Goal: Task Accomplishment & Management: Complete application form

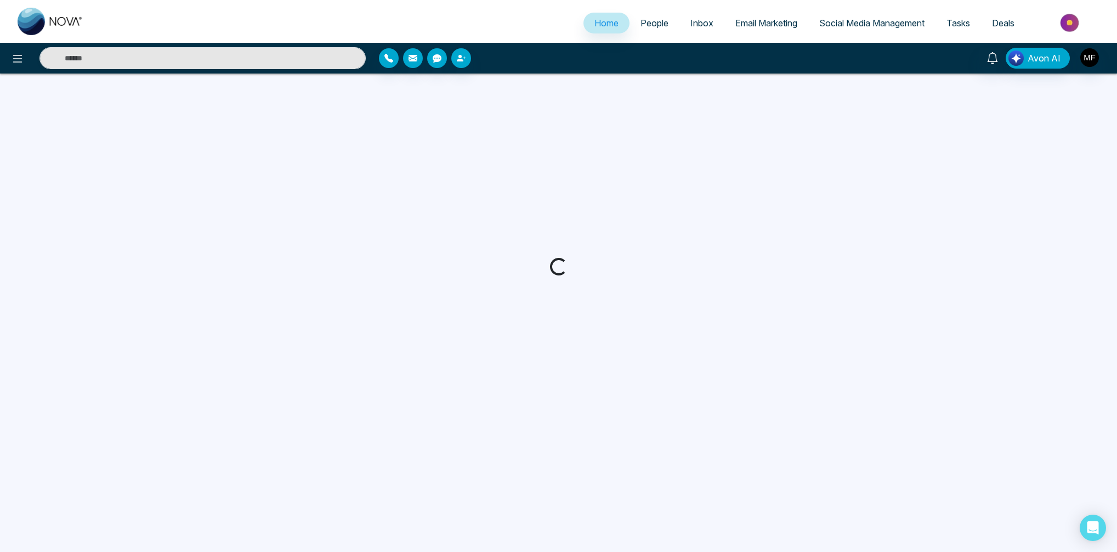
select select "*"
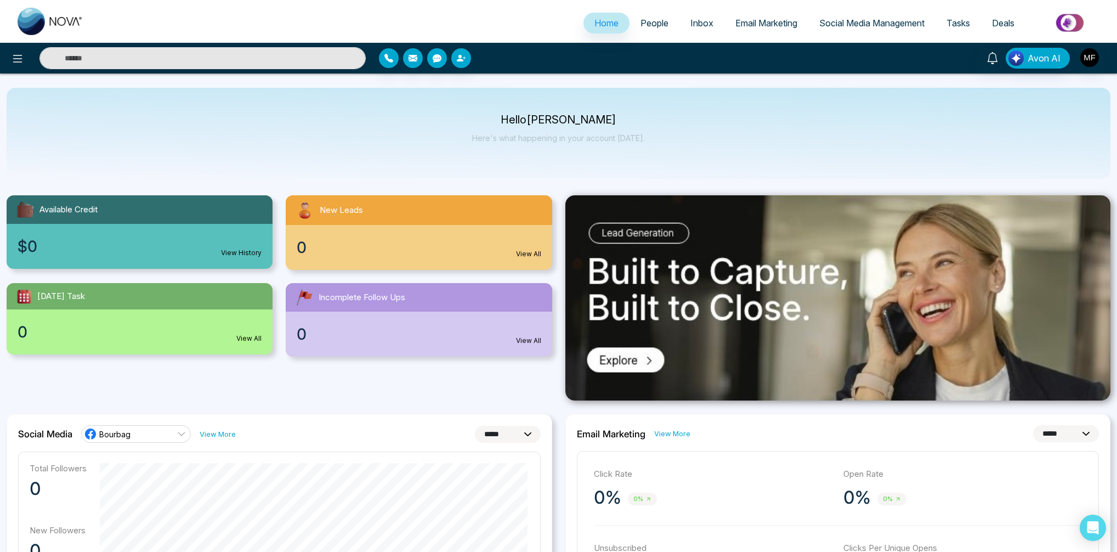
click at [661, 25] on span "People" at bounding box center [654, 23] width 28 height 11
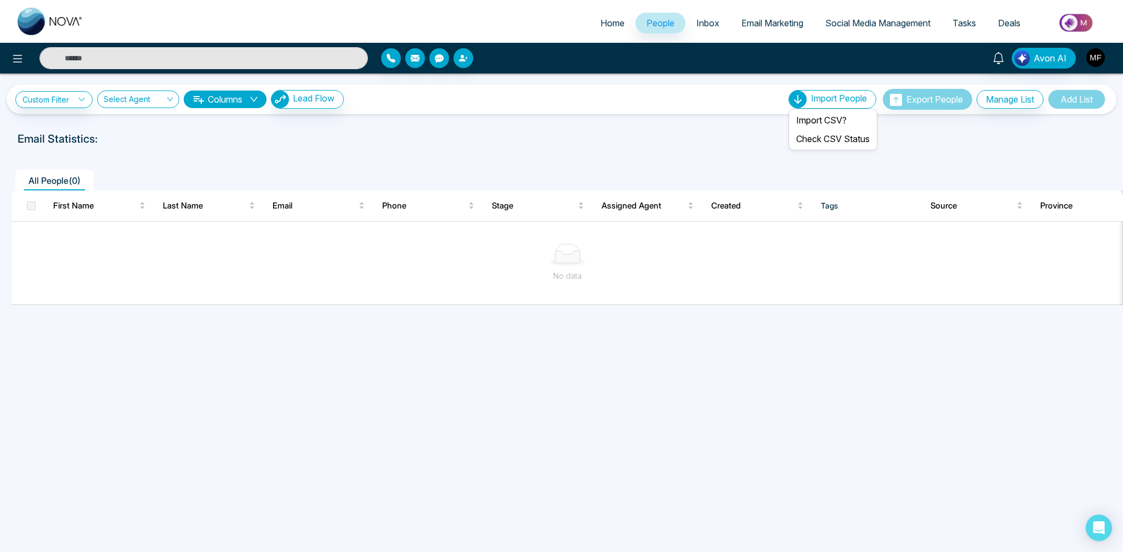
click at [788, 109] on ul "Import CSV? Check CSV Status" at bounding box center [832, 130] width 89 height 42
click at [795, 125] on li "Import CSV?" at bounding box center [833, 120] width 84 height 19
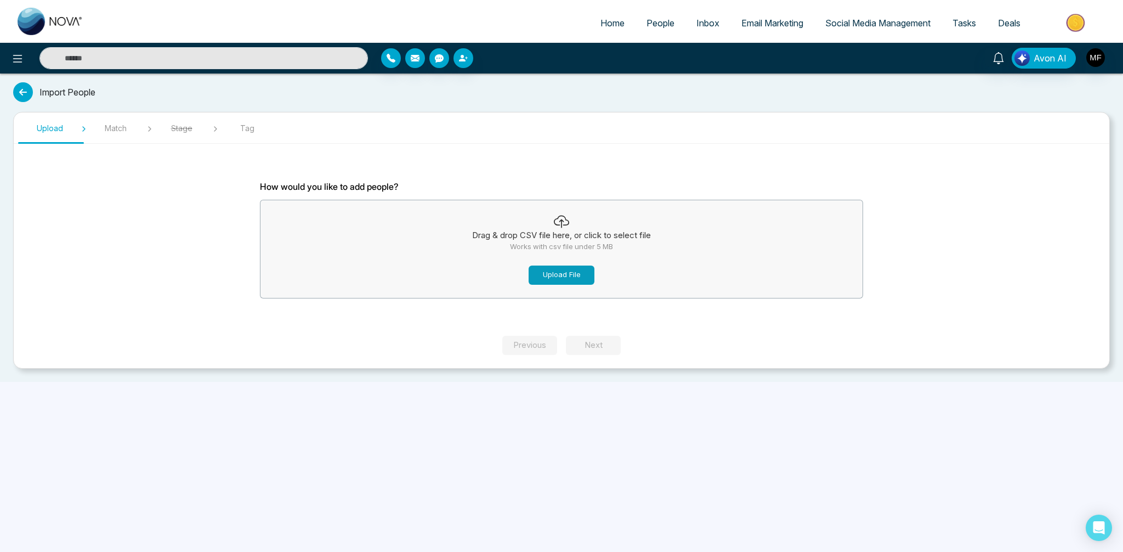
click at [547, 279] on button "Upload File" at bounding box center [562, 274] width 66 height 19
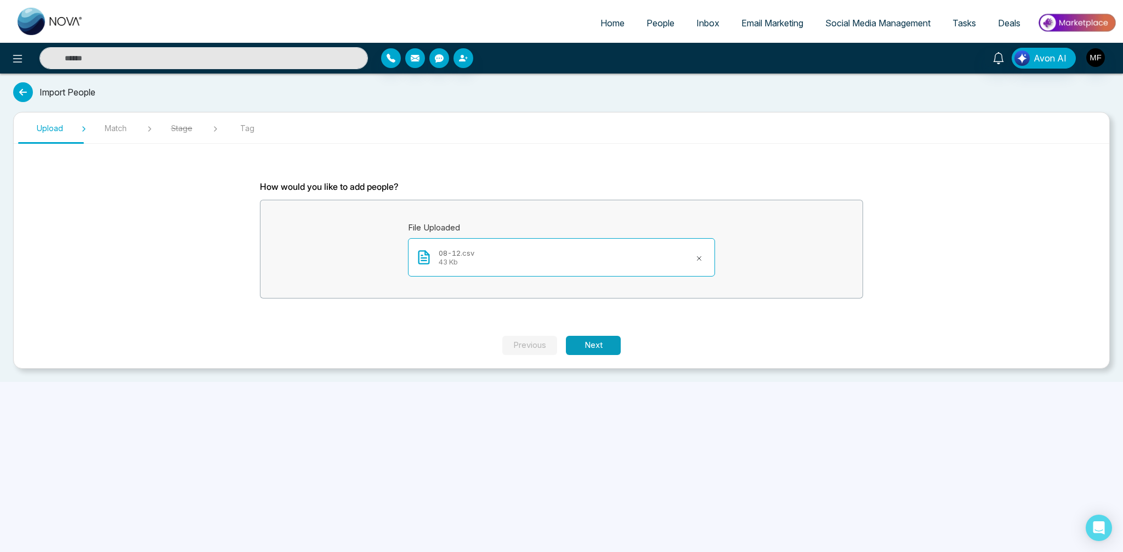
click at [592, 347] on button "Next" at bounding box center [593, 345] width 55 height 19
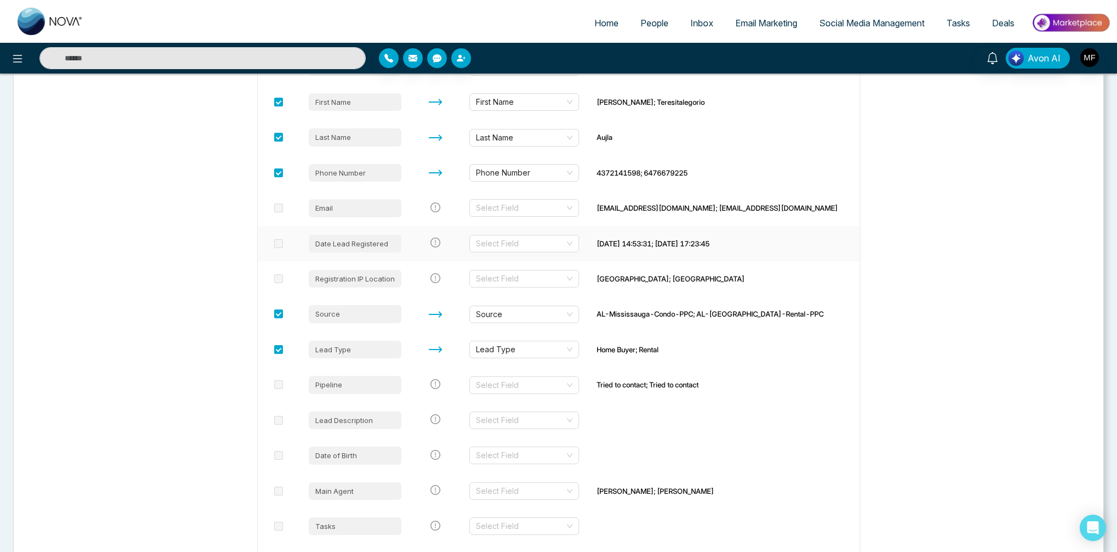
scroll to position [236, 0]
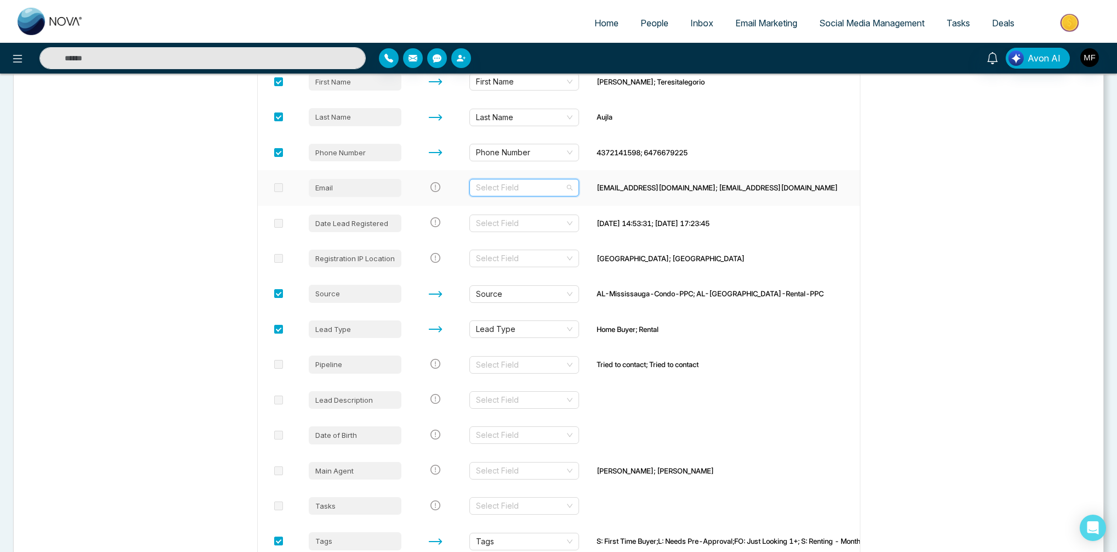
click at [556, 193] on input "search" at bounding box center [520, 187] width 89 height 16
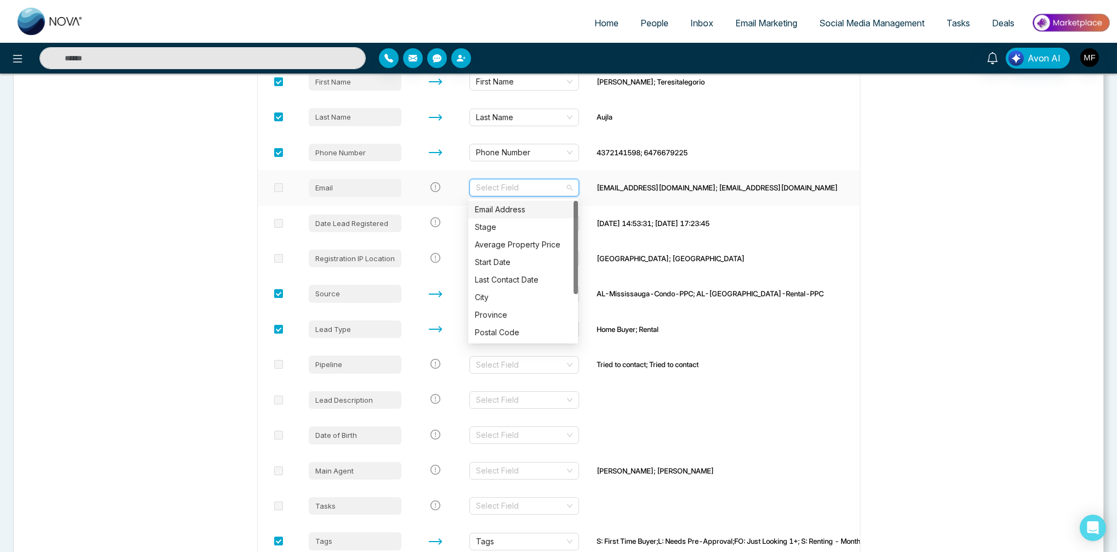
click at [523, 212] on div "Email Address" at bounding box center [523, 209] width 96 height 12
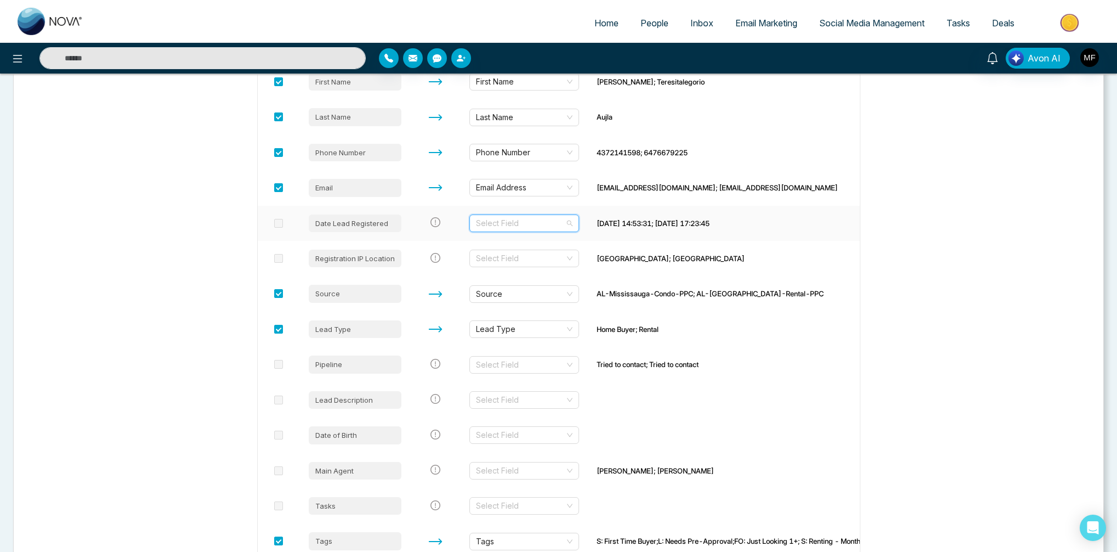
click at [535, 229] on input "search" at bounding box center [520, 223] width 89 height 16
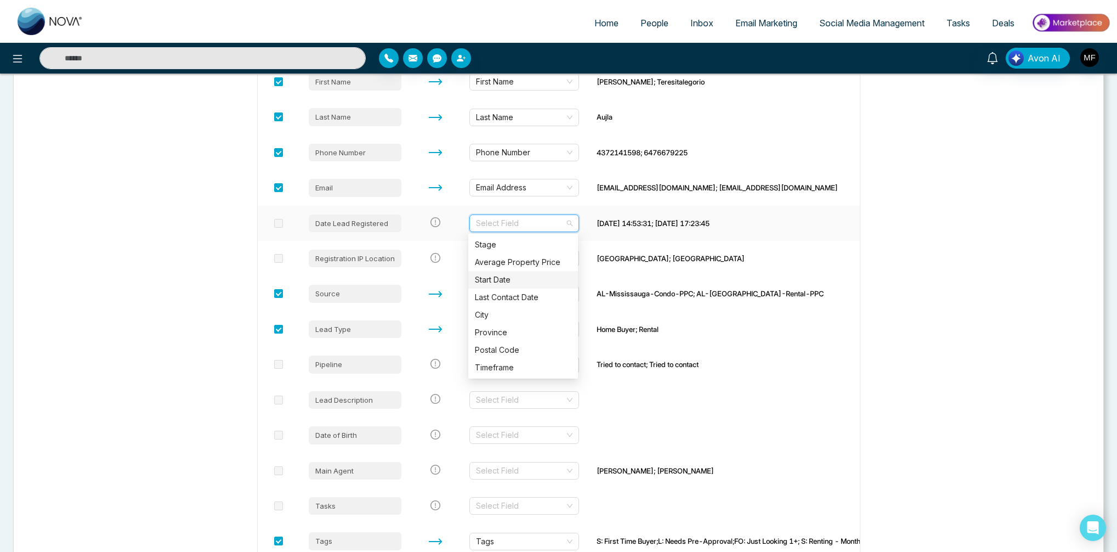
click at [520, 279] on div "Start Date" at bounding box center [523, 280] width 96 height 12
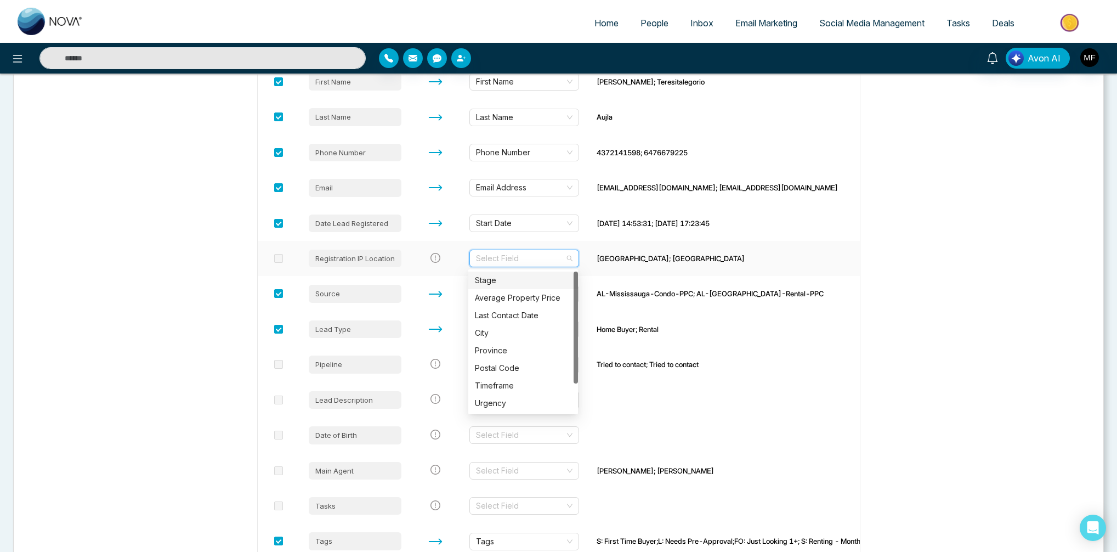
click at [528, 261] on input "search" at bounding box center [520, 258] width 89 height 16
click at [521, 339] on div "City" at bounding box center [523, 333] width 110 height 18
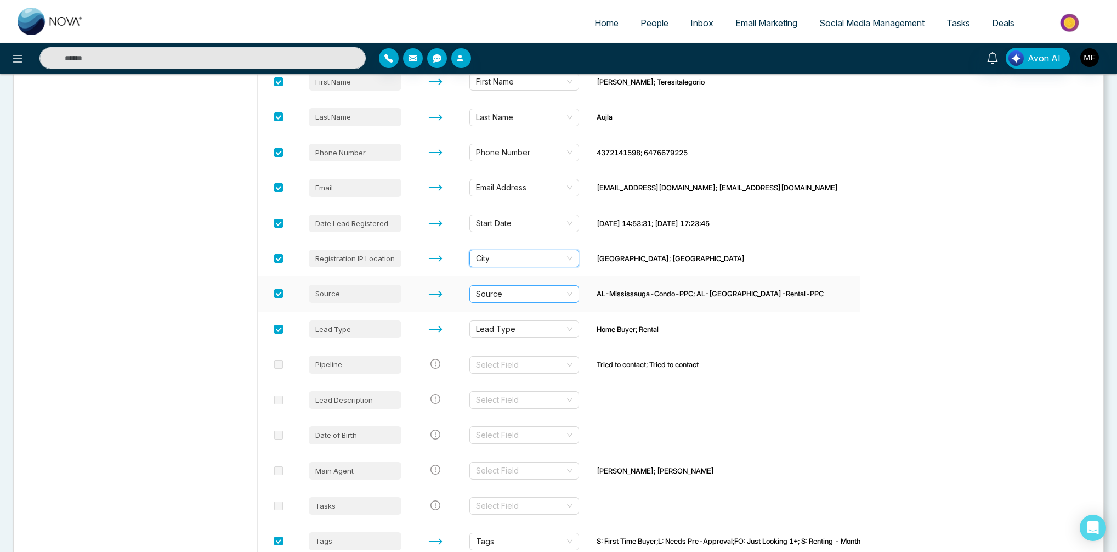
click at [544, 296] on span "Source" at bounding box center [524, 294] width 96 height 16
click at [275, 293] on span at bounding box center [278, 293] width 9 height 9
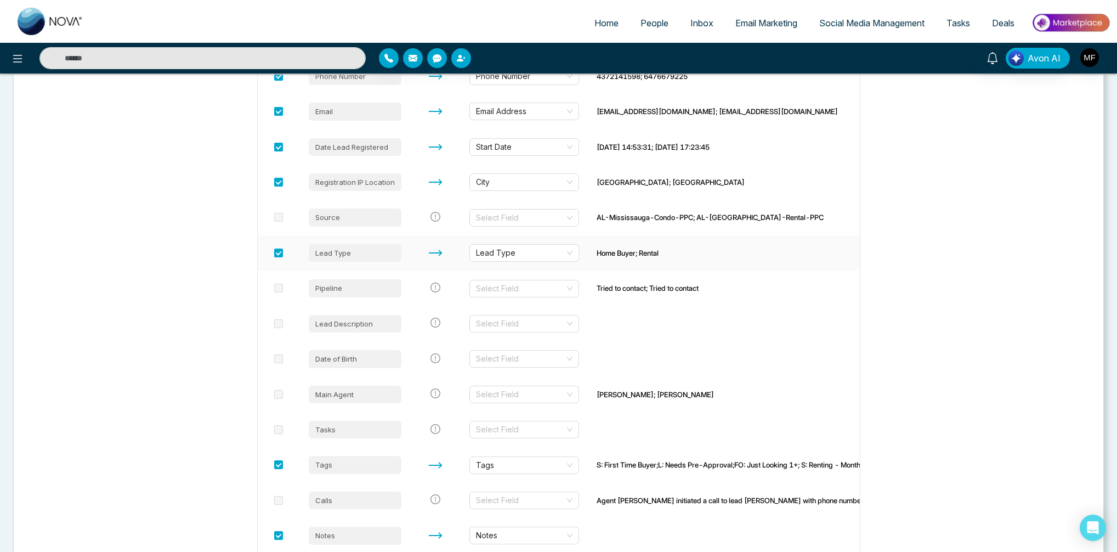
scroll to position [319, 0]
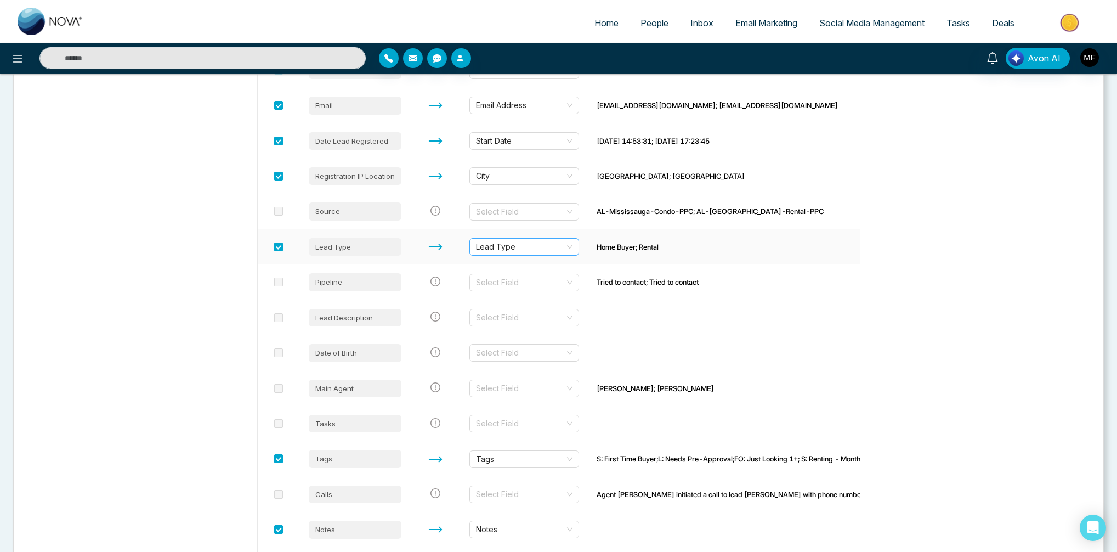
click at [555, 249] on span "Lead Type" at bounding box center [524, 247] width 96 height 16
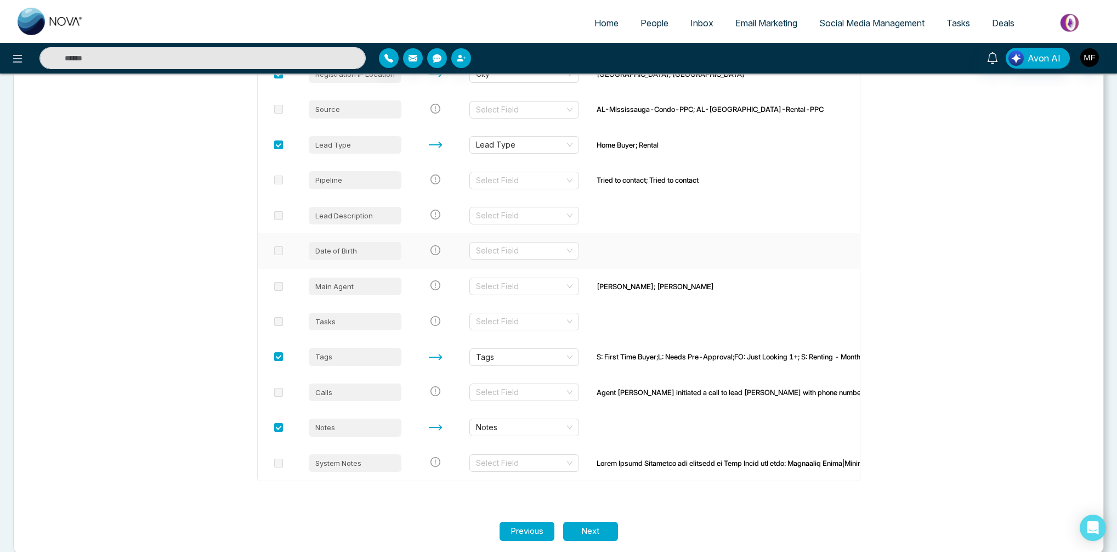
scroll to position [436, 0]
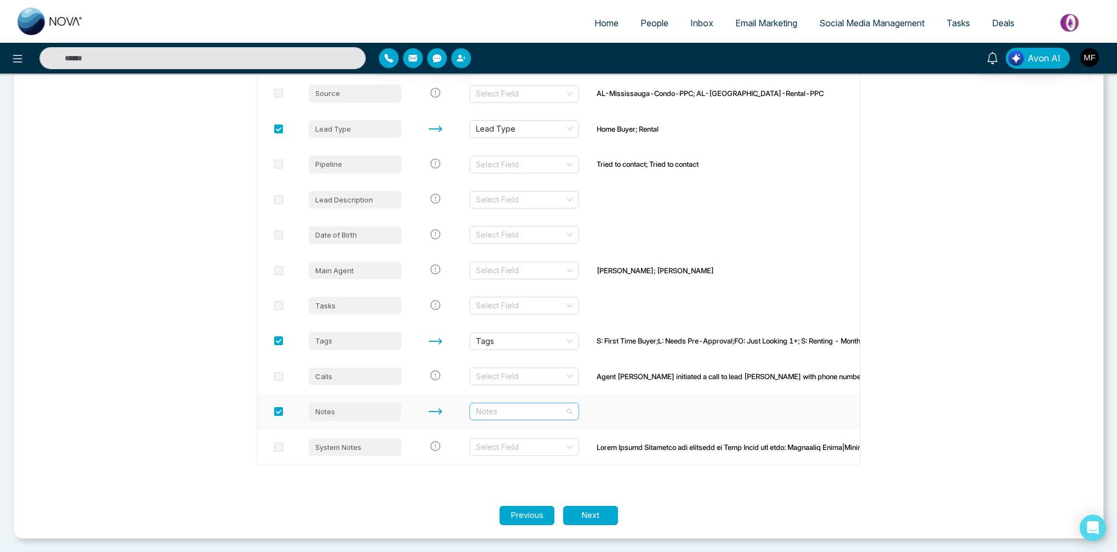
click at [570, 414] on span "Notes" at bounding box center [524, 411] width 96 height 16
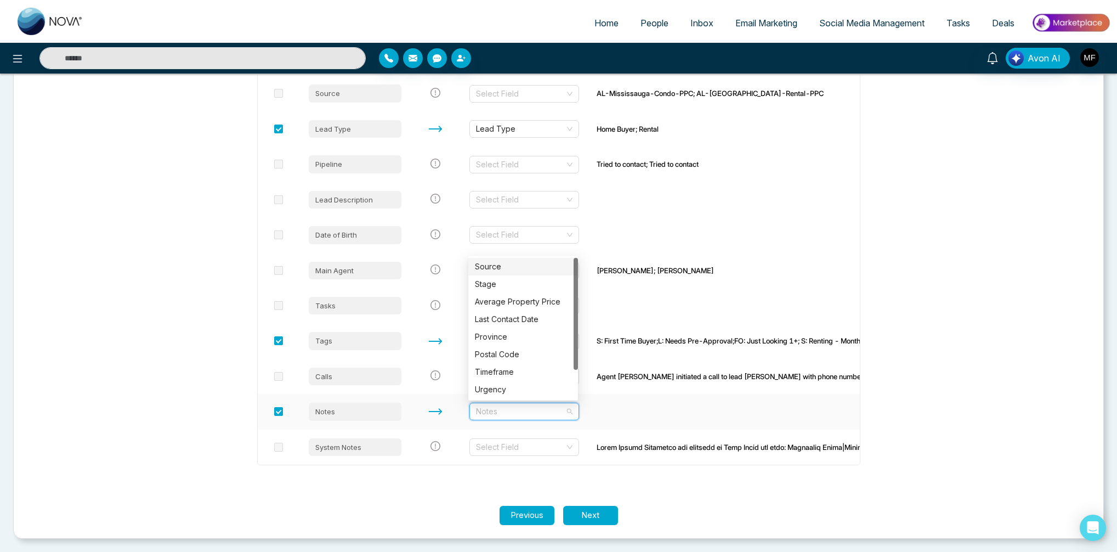
click at [570, 414] on span "Notes" at bounding box center [524, 411] width 96 height 16
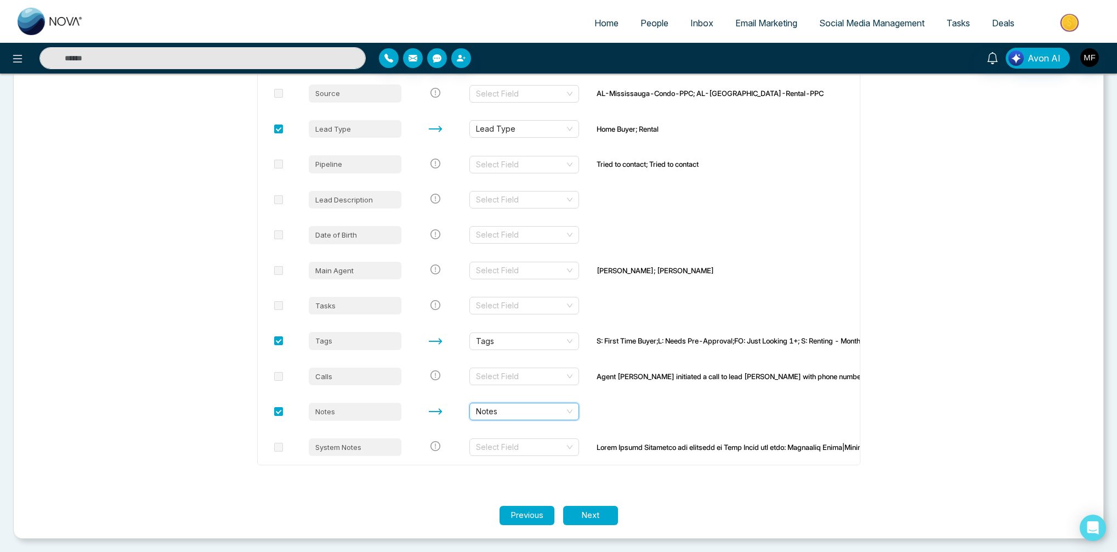
click at [646, 485] on section "Let's make sure your data transfers correctly. Each column of your file needs t…" at bounding box center [559, 111] width 658 height 790
click at [586, 519] on button "Next" at bounding box center [590, 515] width 55 height 19
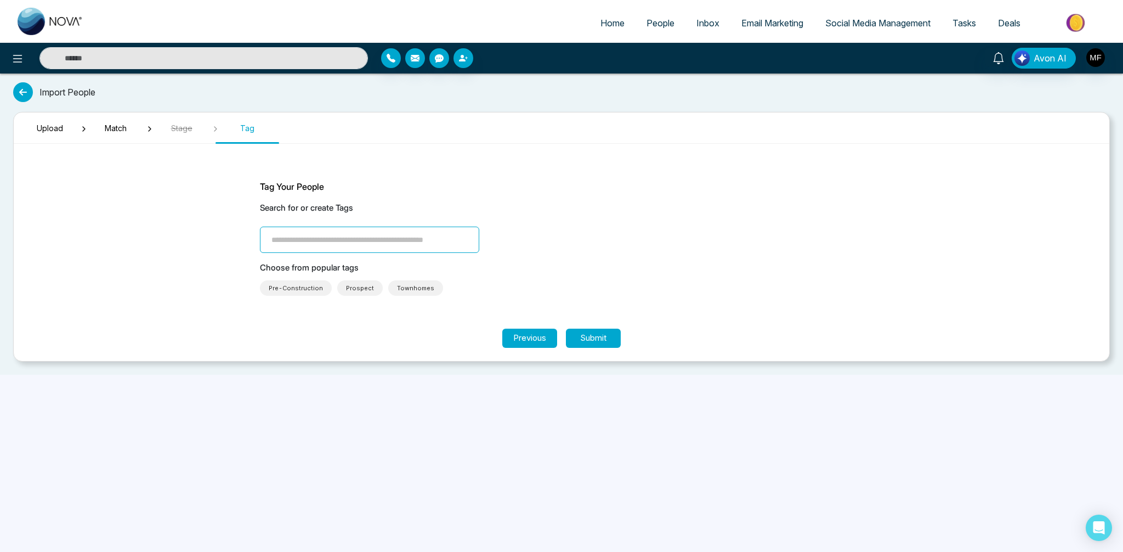
click at [325, 237] on input "search" at bounding box center [369, 239] width 219 height 26
click at [300, 286] on span "Pre-Construction" at bounding box center [296, 287] width 54 height 11
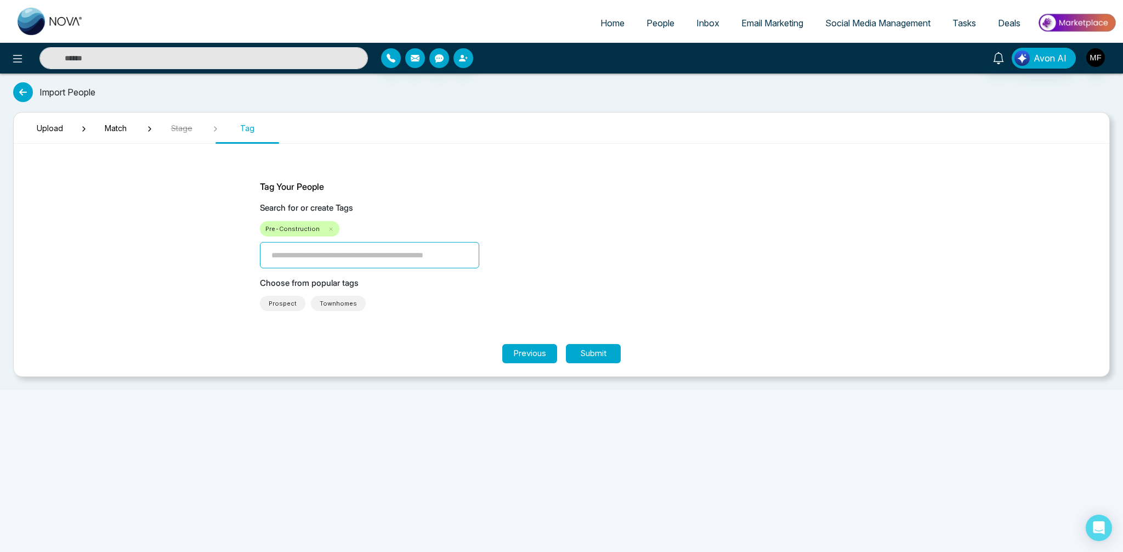
click at [289, 305] on span "Prospect" at bounding box center [283, 303] width 28 height 11
click at [293, 299] on span "Townhomes" at bounding box center [287, 303] width 37 height 11
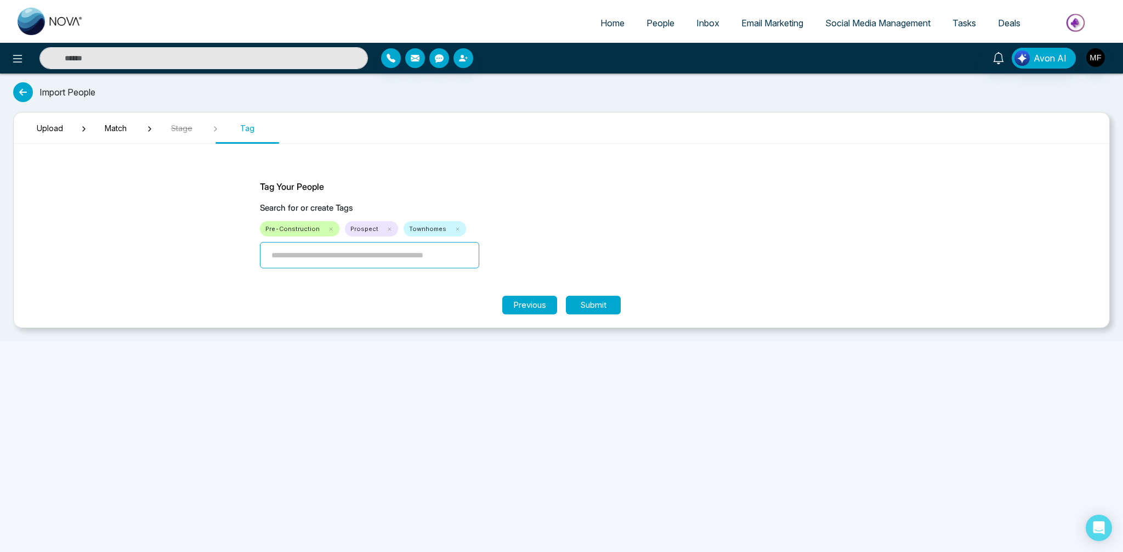
click at [400, 250] on input "search" at bounding box center [369, 255] width 219 height 26
click at [373, 258] on input "****" at bounding box center [369, 255] width 219 height 26
type input "****"
type input "*********"
click at [288, 260] on input "search" at bounding box center [369, 255] width 219 height 26
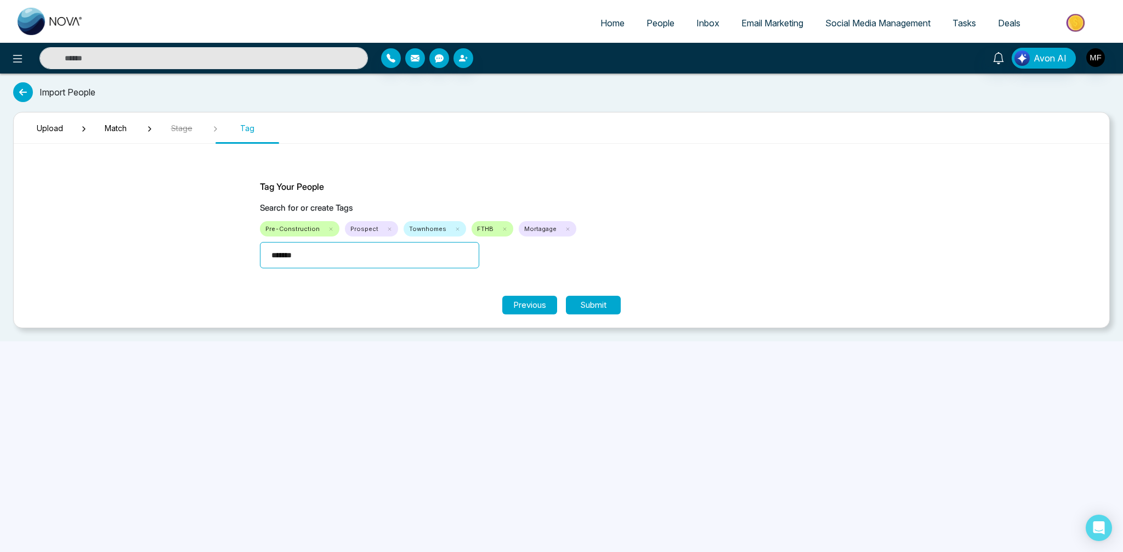
type input "********"
click at [604, 306] on button "Submit" at bounding box center [593, 305] width 55 height 19
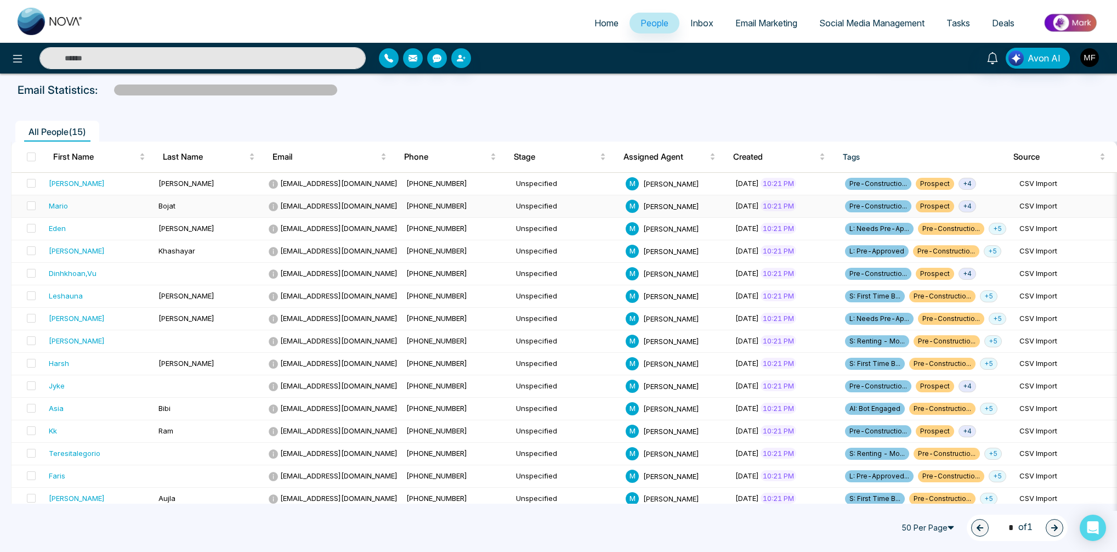
scroll to position [62, 0]
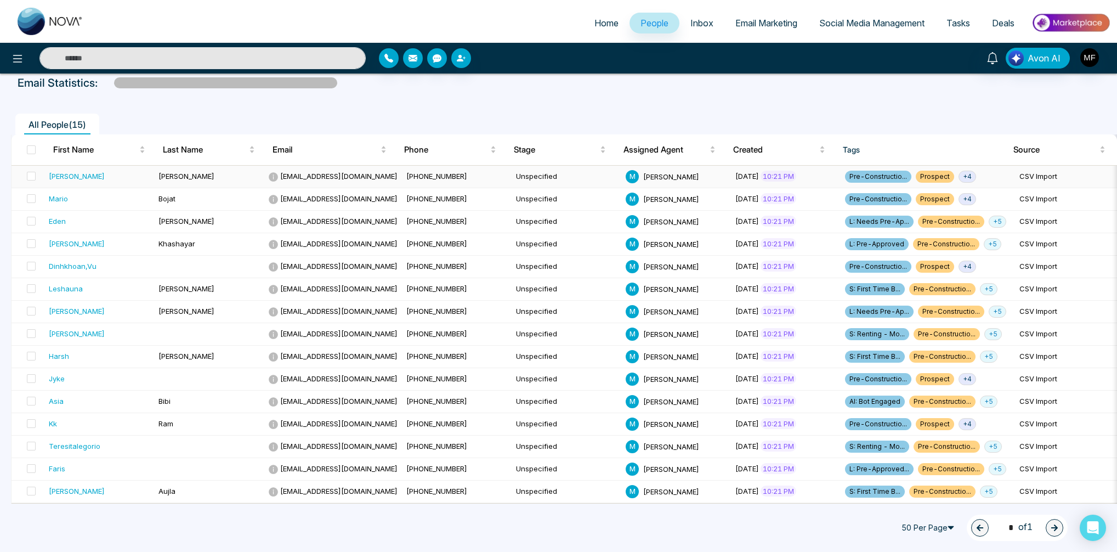
click at [962, 171] on span "+ 4" at bounding box center [967, 177] width 18 height 12
click at [957, 95] on div "All People ( 15 ) First Name Last Name Email Phone Stage Assigned Agent Created…" at bounding box center [559, 323] width 1104 height 456
click at [960, 173] on span "+ 4" at bounding box center [967, 177] width 18 height 12
click at [959, 106] on div "All People ( 15 )" at bounding box center [558, 120] width 1108 height 28
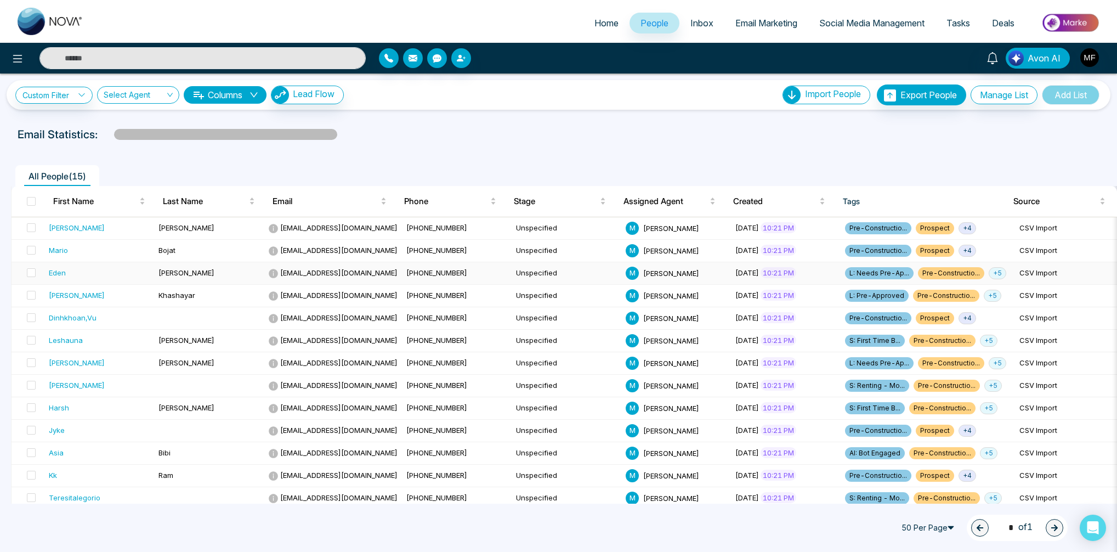
scroll to position [0, 0]
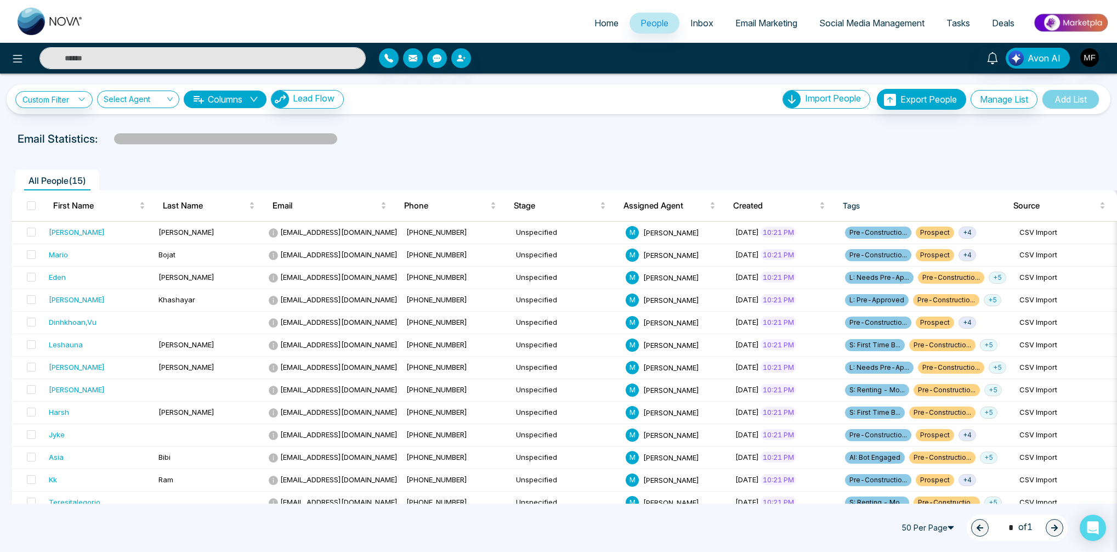
drag, startPoint x: 291, startPoint y: 138, endPoint x: 468, endPoint y: 132, distance: 176.6
click at [462, 132] on div "Email Statistics:" at bounding box center [559, 138] width 1082 height 16
click at [258, 99] on icon "down" at bounding box center [253, 99] width 9 height 9
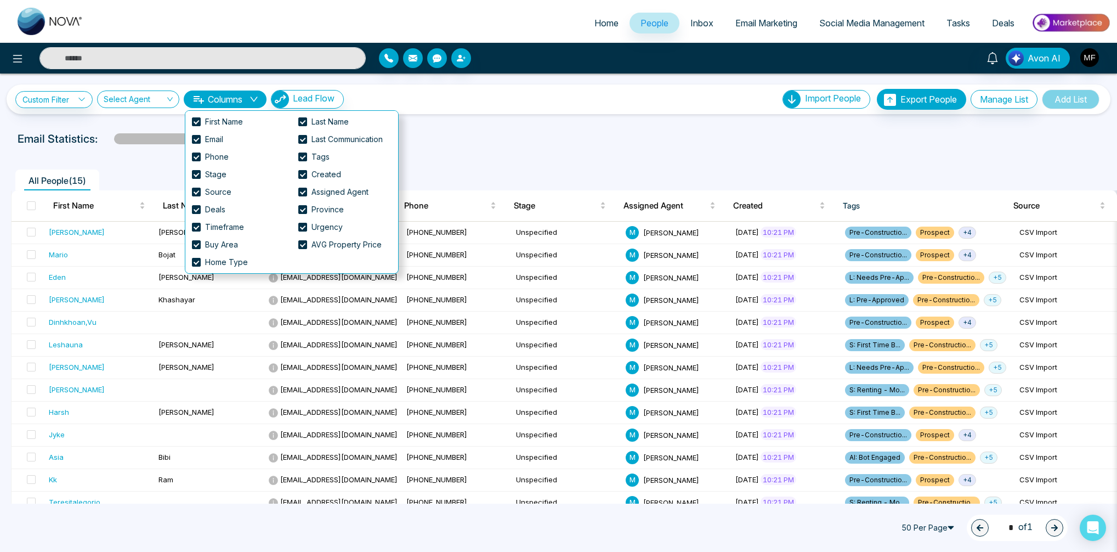
click at [501, 115] on div "**********" at bounding box center [558, 343] width 1117 height 540
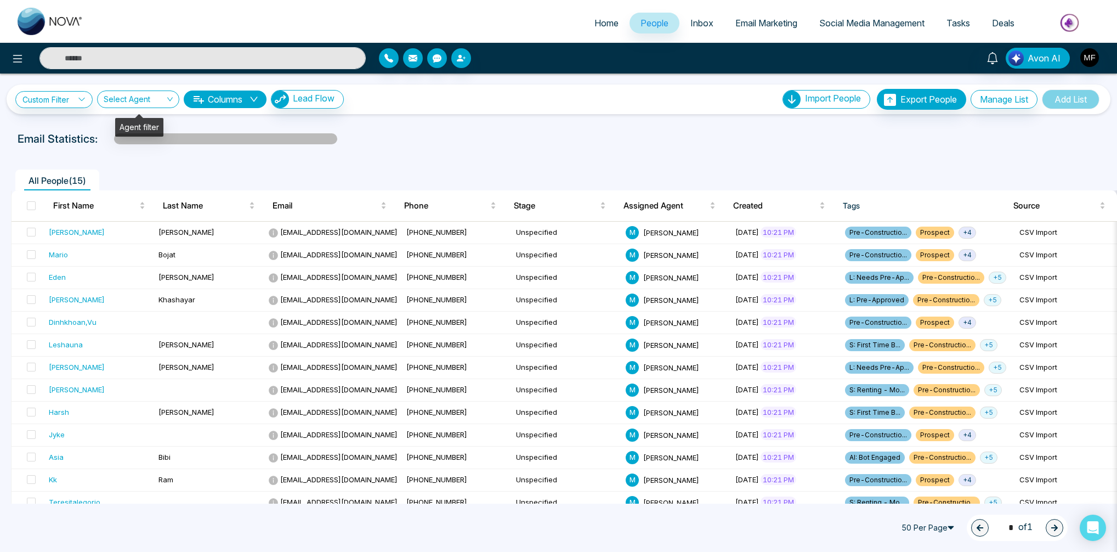
click at [161, 100] on input "search" at bounding box center [134, 101] width 61 height 21
click at [463, 151] on div "All People ( 15 ) First Name Last Name Email Phone Stage Assigned Agent Created…" at bounding box center [559, 382] width 1104 height 462
click at [156, 105] on input "search" at bounding box center [134, 101] width 61 height 21
click at [60, 104] on link "Custom Filter" at bounding box center [53, 99] width 77 height 17
click at [584, 155] on div "All People ( 15 ) First Name Last Name Email Phone Stage Assigned Agent Created…" at bounding box center [559, 382] width 1104 height 462
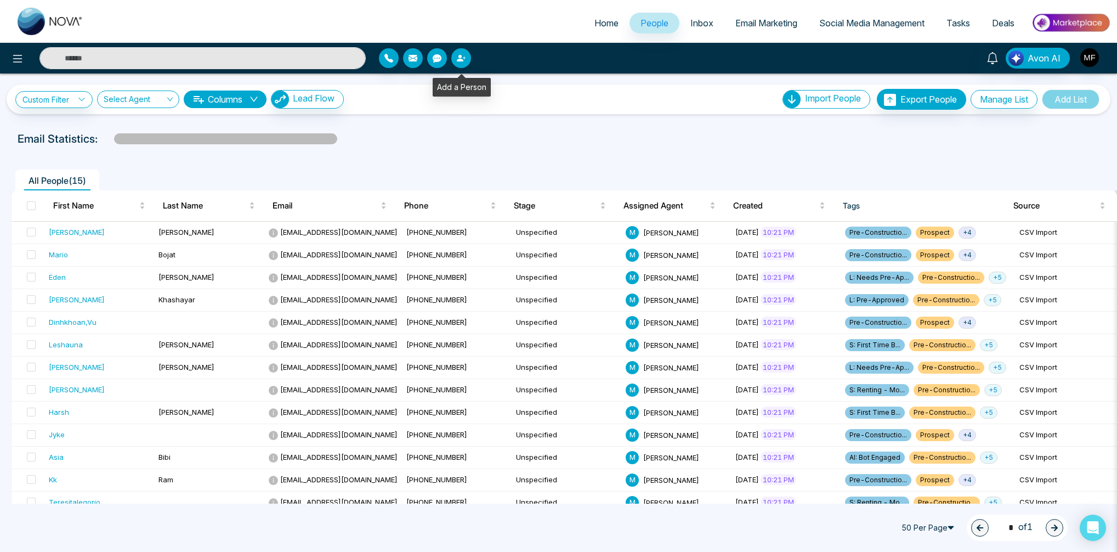
click at [467, 61] on button "button" at bounding box center [461, 58] width 20 height 20
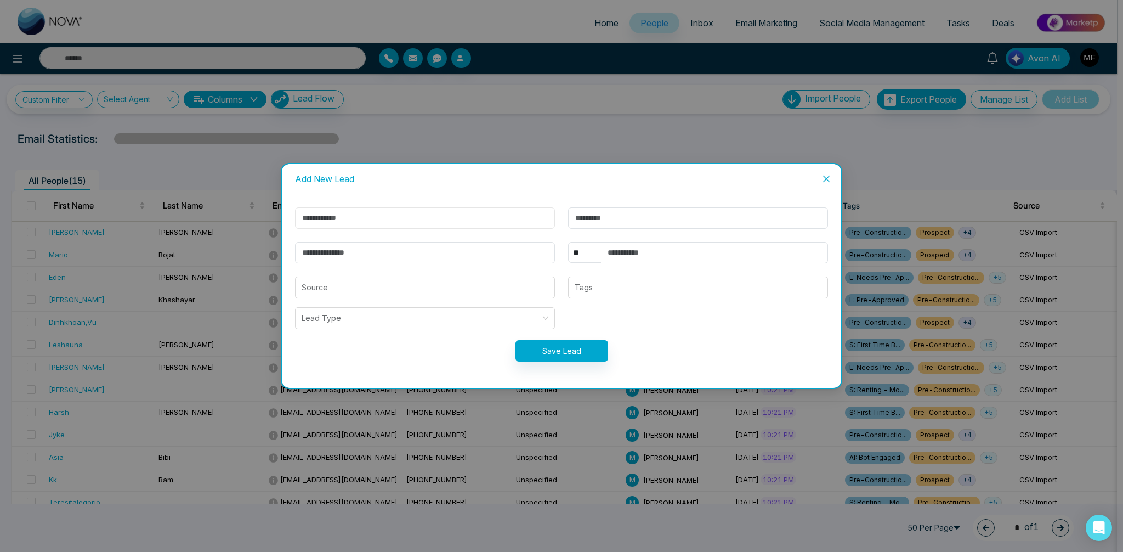
click at [349, 215] on input "text" at bounding box center [425, 217] width 260 height 21
paste input "******"
type input "******"
click at [622, 217] on input "text" at bounding box center [698, 217] width 260 height 21
paste input "*********"
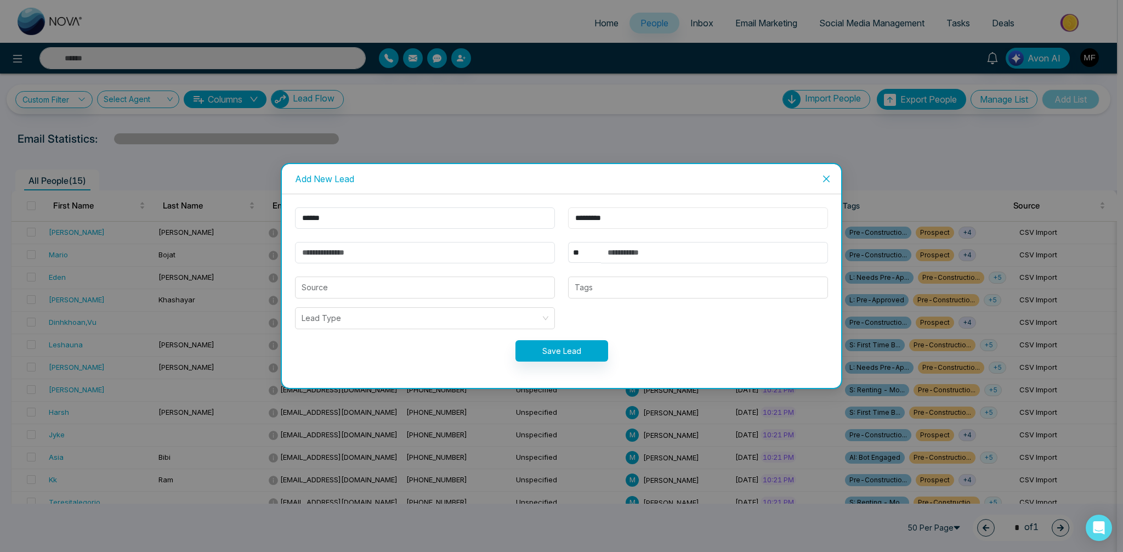
type input "*********"
click at [389, 253] on input "email" at bounding box center [425, 252] width 260 height 21
paste input "**********"
type input "**********"
click at [660, 253] on input "text" at bounding box center [714, 252] width 227 height 21
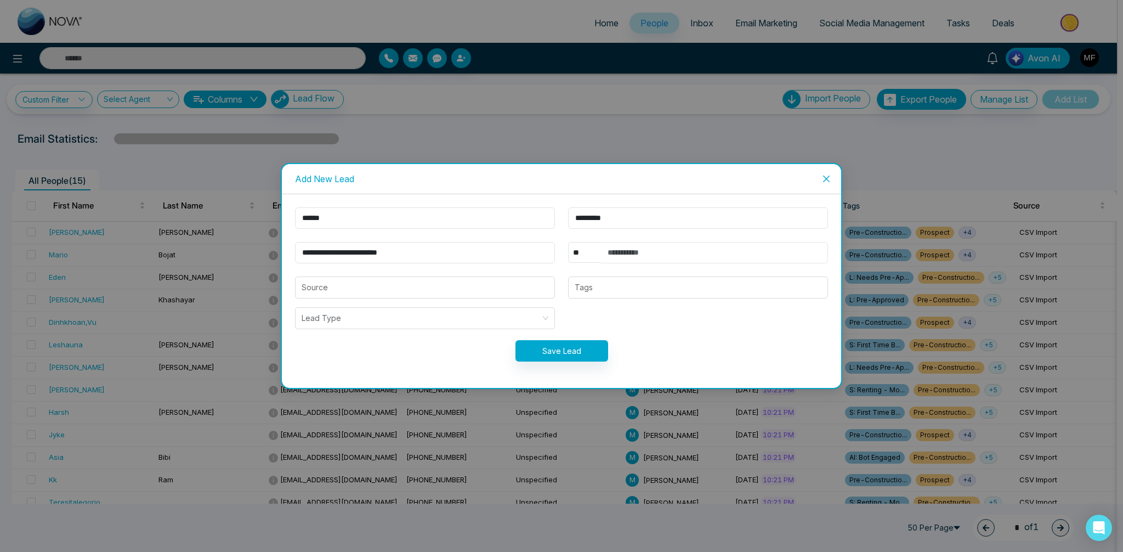
paste input "**********"
click at [365, 328] on div "Lead Type" at bounding box center [425, 318] width 260 height 22
type input "**********"
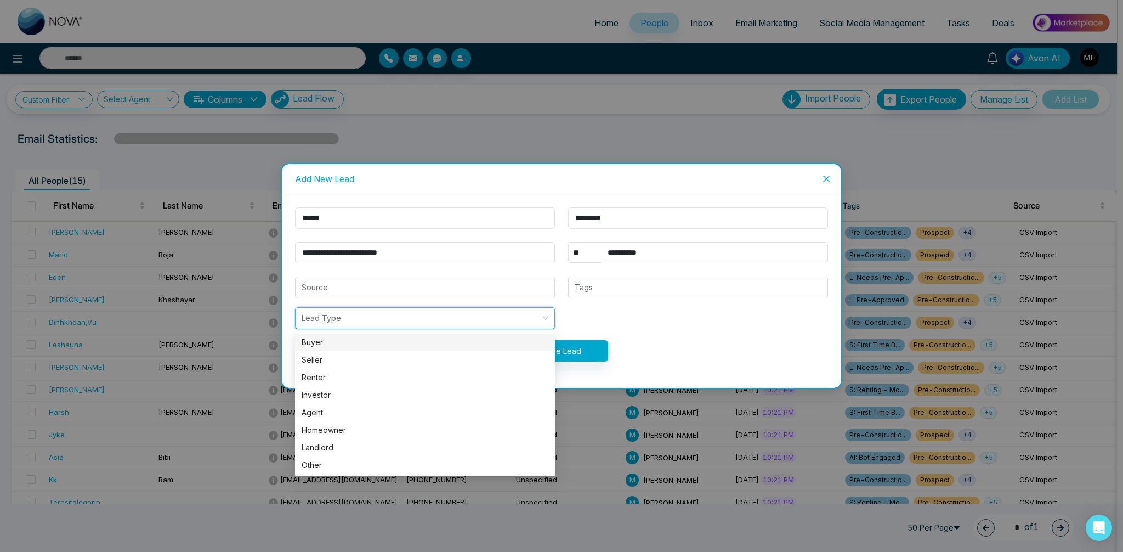
click at [361, 339] on div "Buyer" at bounding box center [425, 342] width 247 height 12
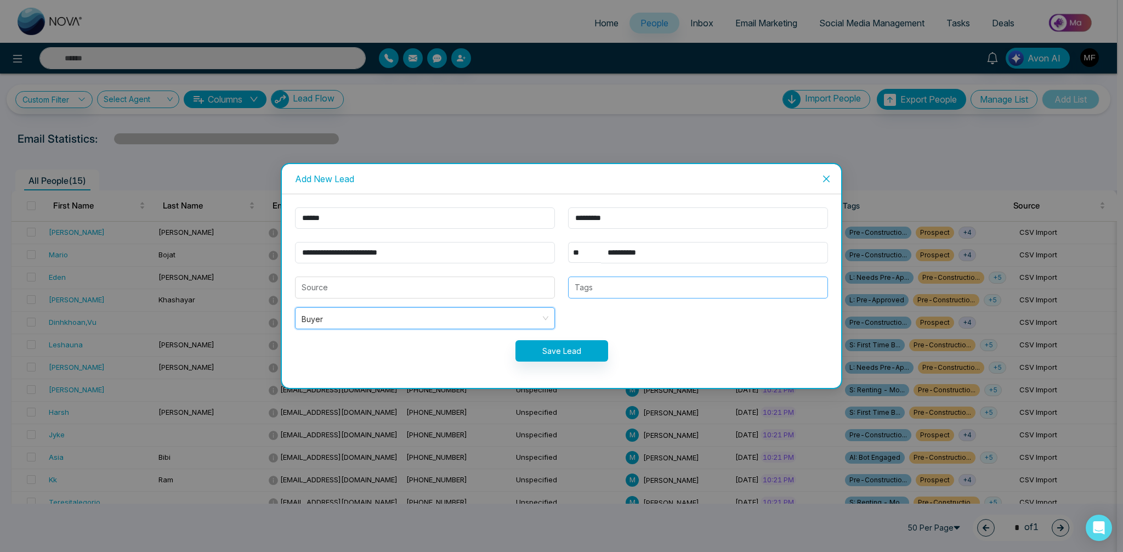
click at [604, 291] on div at bounding box center [697, 287] width 253 height 13
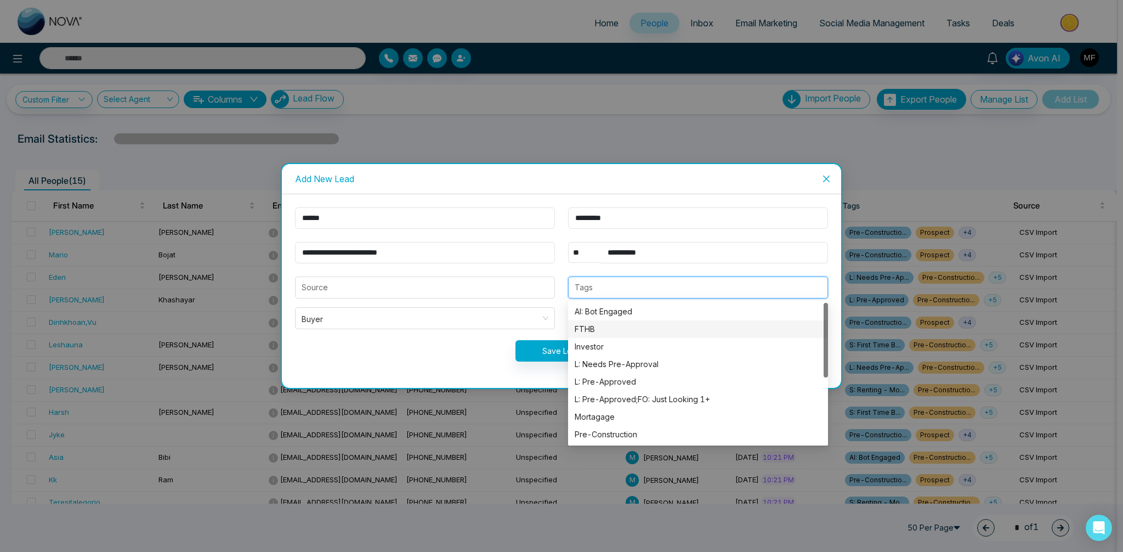
click at [600, 330] on div "FTHB" at bounding box center [698, 329] width 247 height 12
click at [416, 375] on div "**********" at bounding box center [561, 291] width 559 height 194
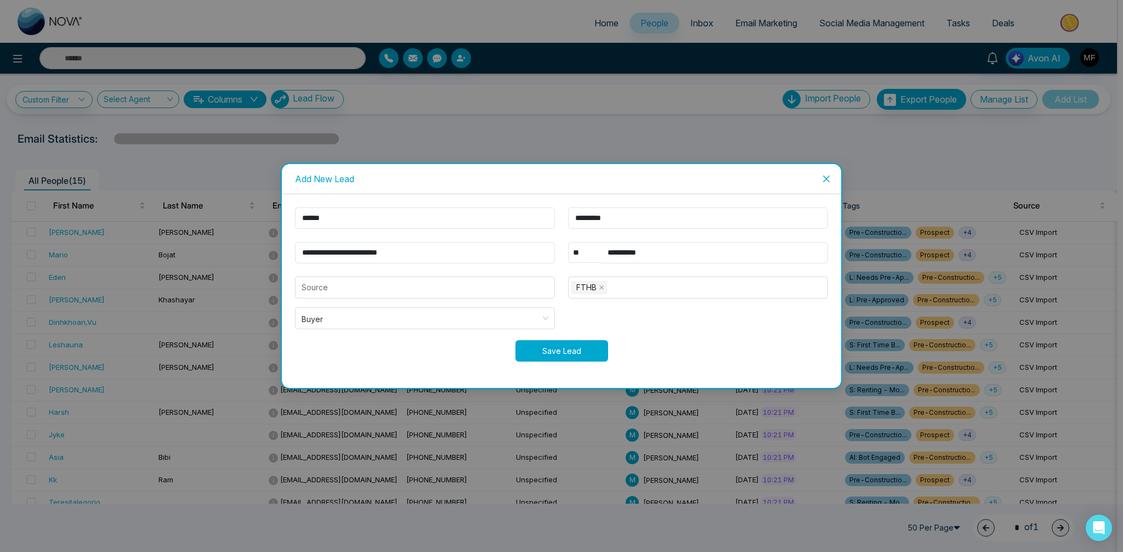
click at [600, 347] on button "Save Lead" at bounding box center [561, 350] width 93 height 21
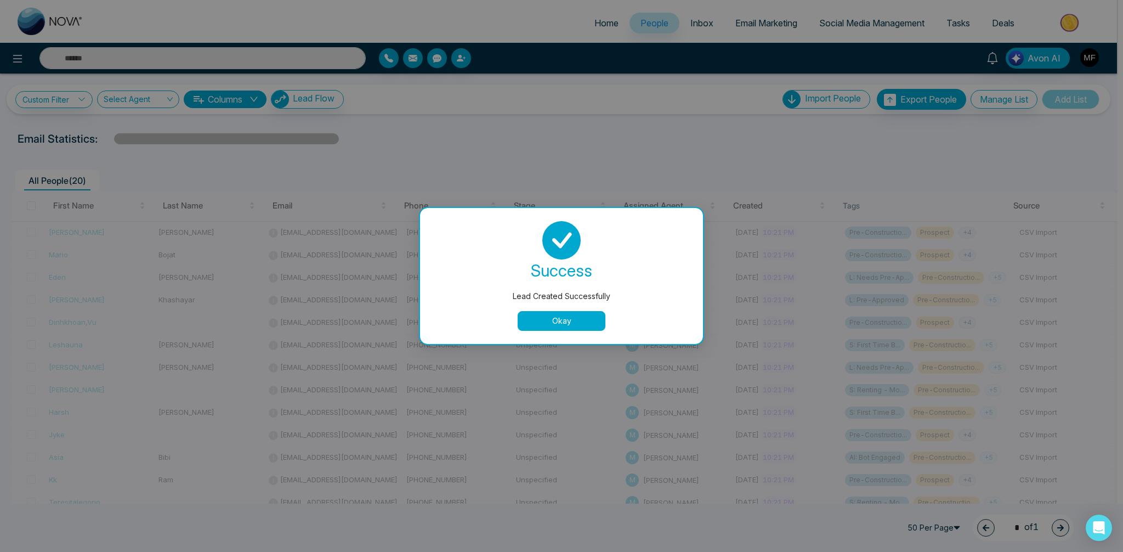
click at [557, 331] on div "success Lead Created Successfully Okay" at bounding box center [561, 276] width 283 height 136
click at [557, 325] on button "Okay" at bounding box center [562, 321] width 88 height 20
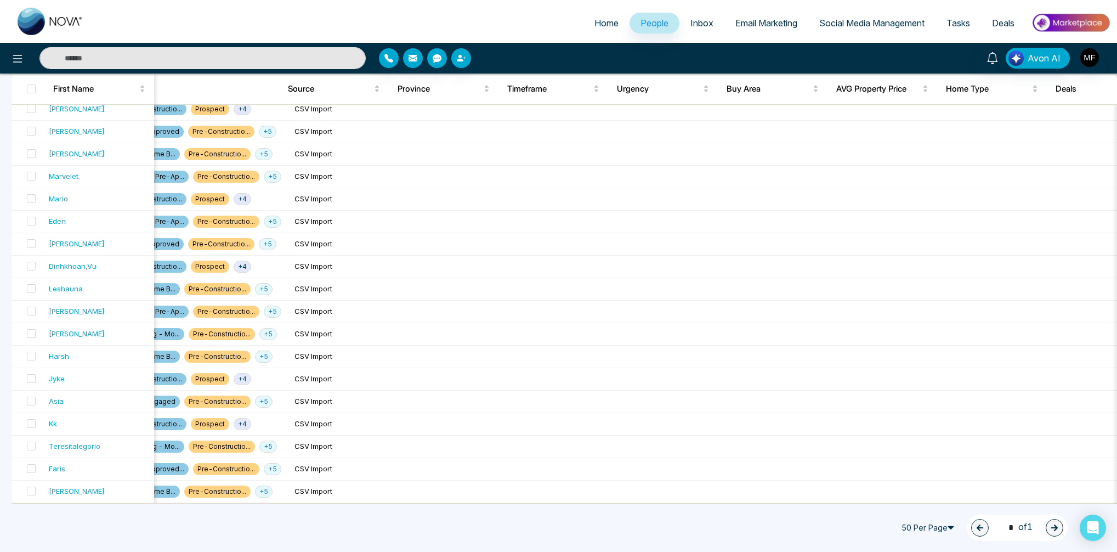
scroll to position [0, 798]
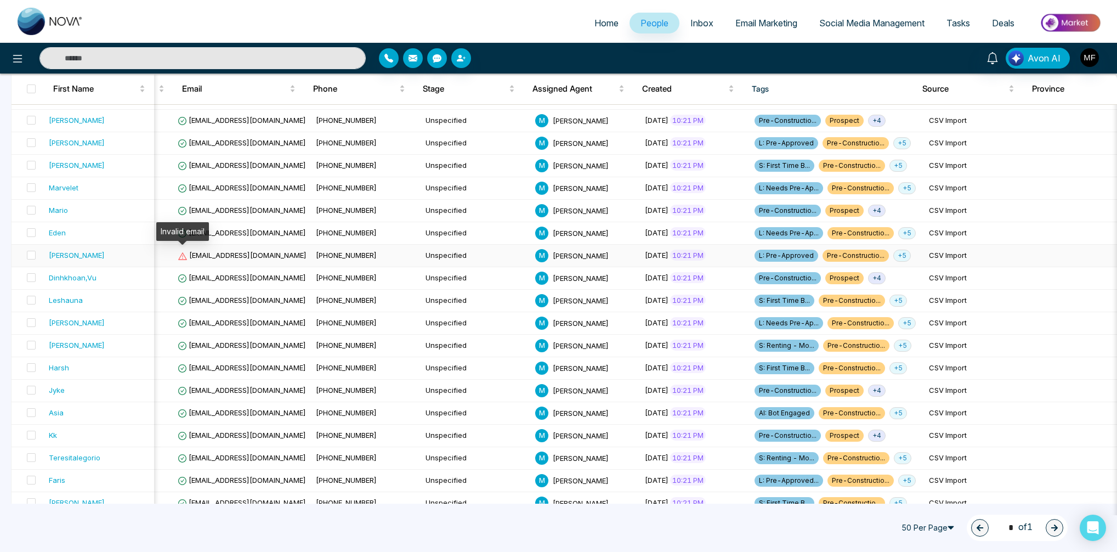
click at [184, 255] on icon at bounding box center [182, 256] width 9 height 8
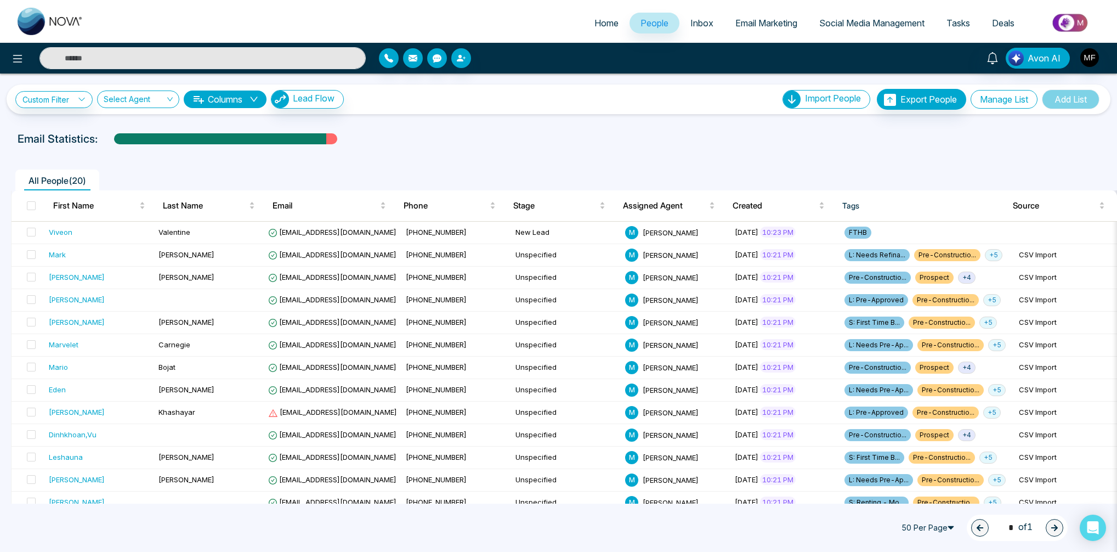
click at [1003, 101] on button "Manage List" at bounding box center [1003, 99] width 67 height 19
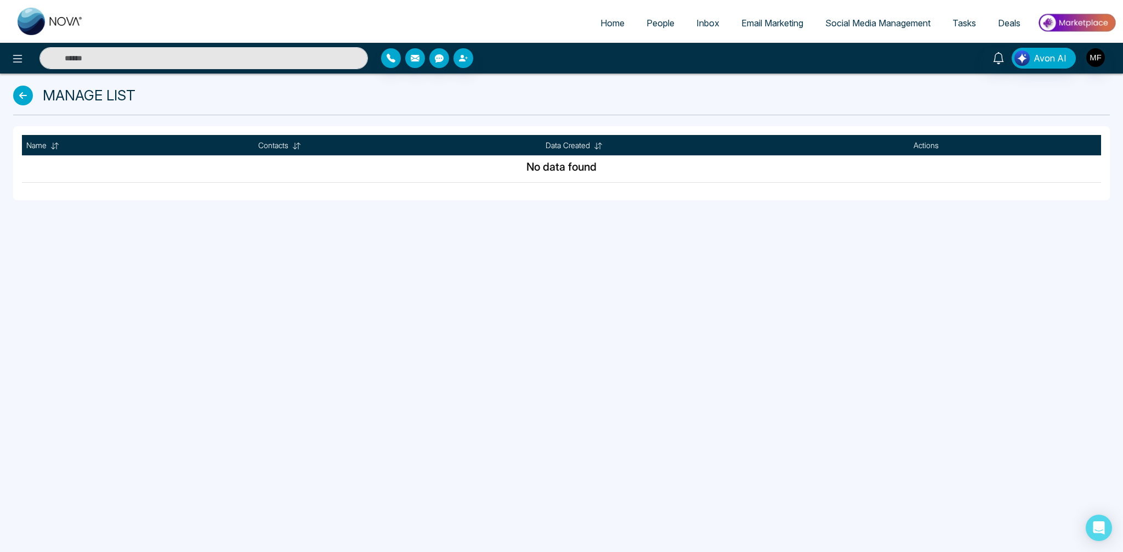
click at [688, 25] on link "Inbox" at bounding box center [707, 23] width 45 height 21
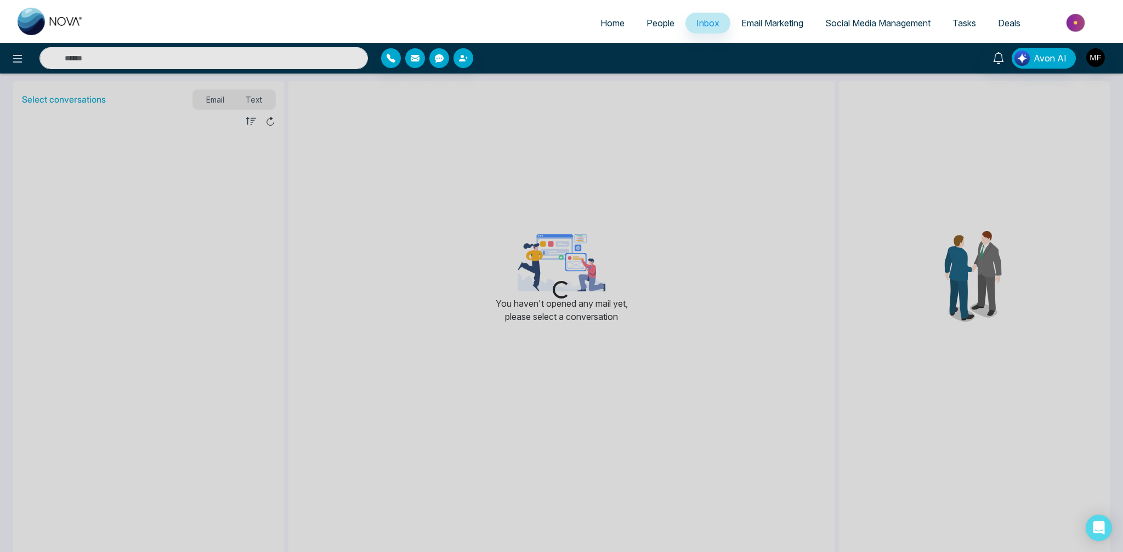
click at [658, 27] on span "People" at bounding box center [660, 23] width 28 height 11
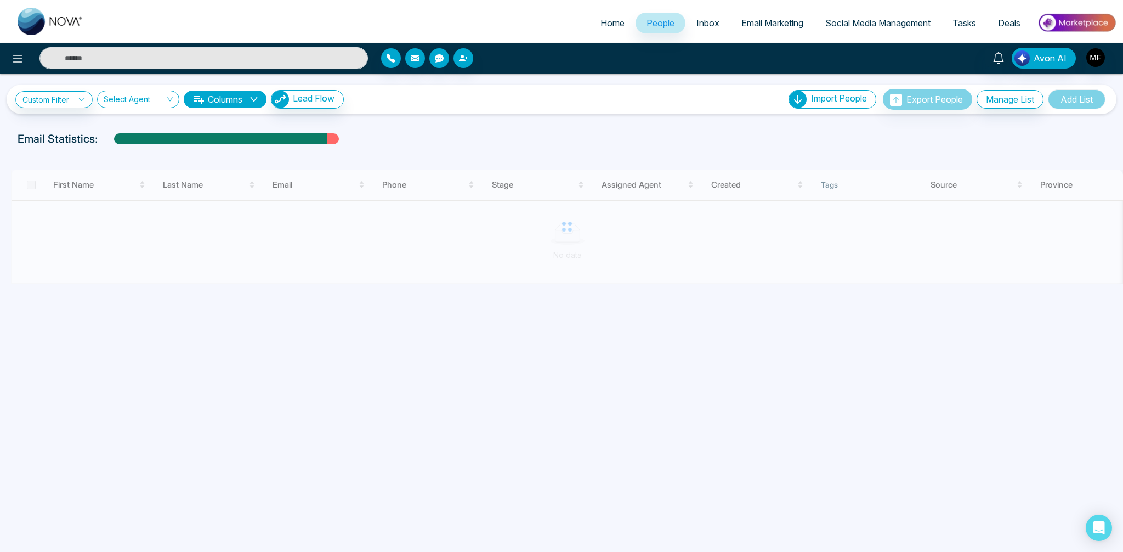
click at [600, 25] on span "Home" at bounding box center [612, 23] width 24 height 11
select select "*"
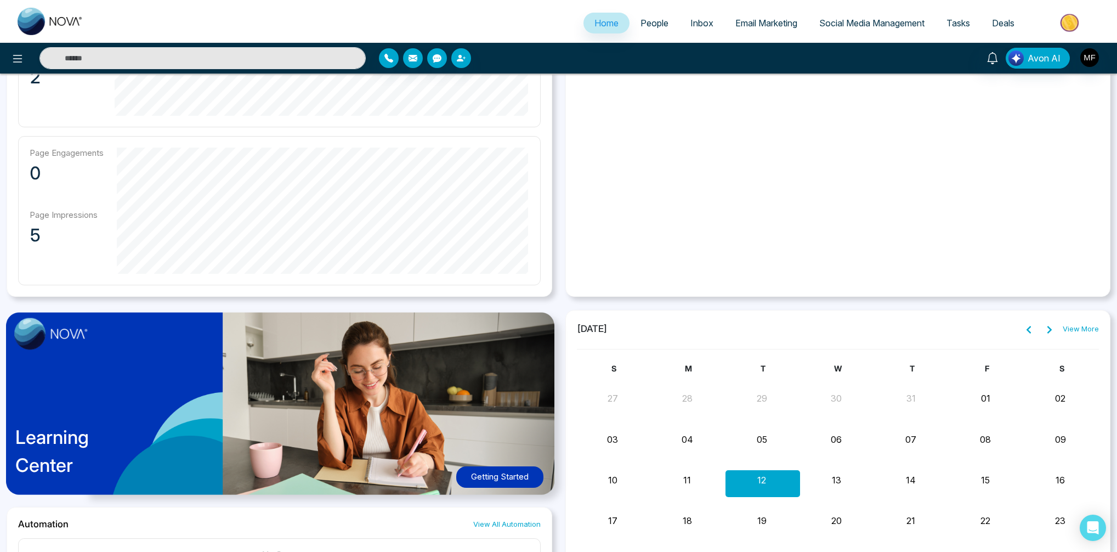
scroll to position [634, 0]
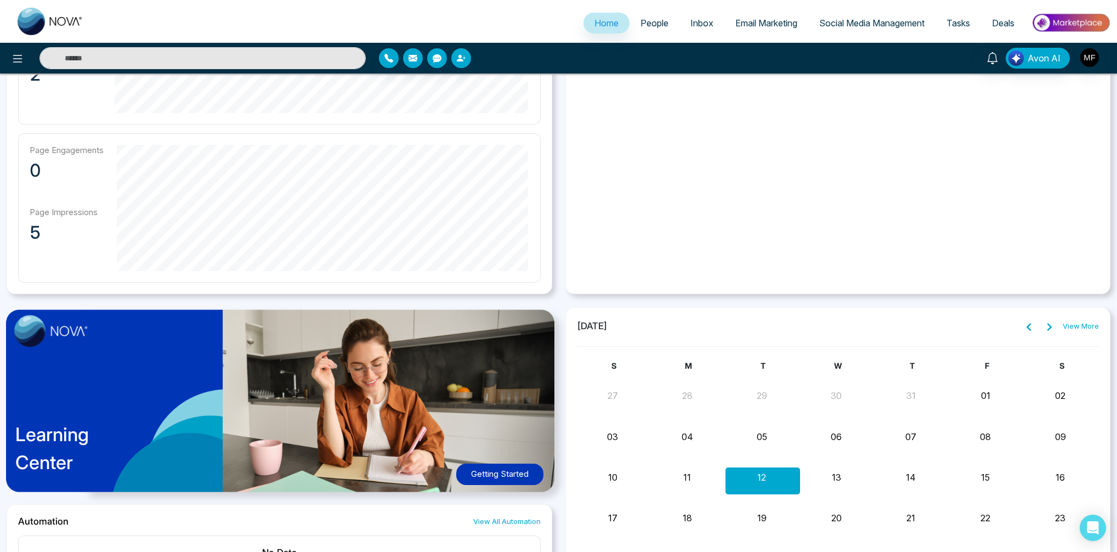
click at [560, 299] on div "**********" at bounding box center [558, 138] width 1117 height 1180
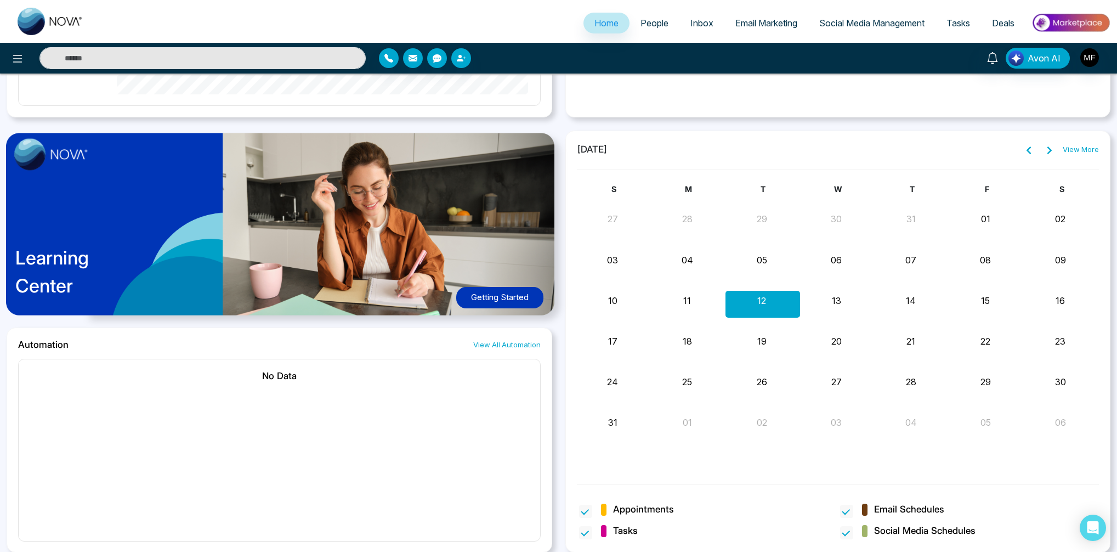
scroll to position [811, 0]
click at [559, 352] on div "[DATE] View More S M T W T F S 27 28 29 30 31 01 02 03 04 05 06 07 08 09 10 11 …" at bounding box center [838, 341] width 559 height 422
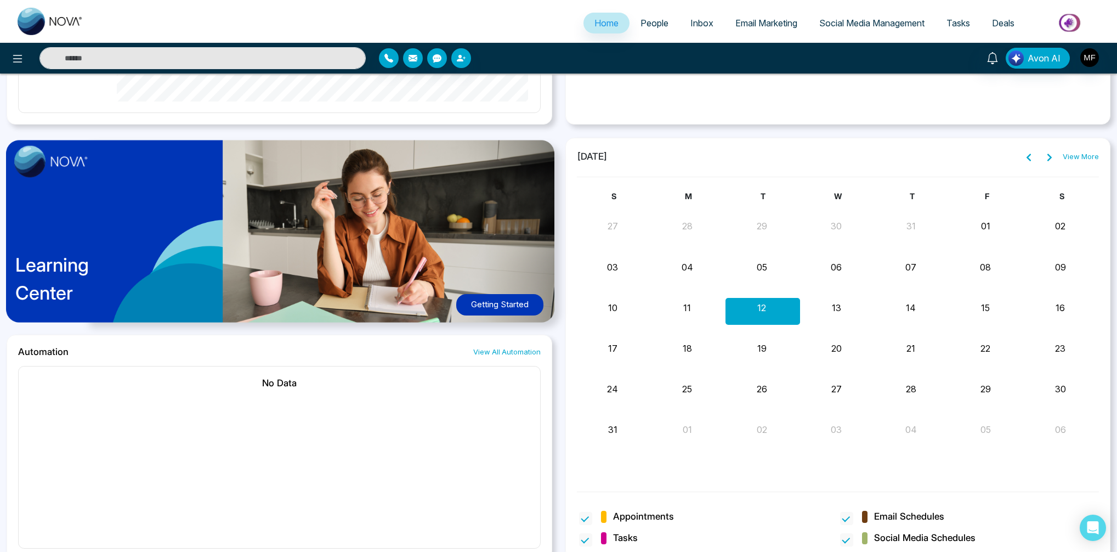
scroll to position [802, 0]
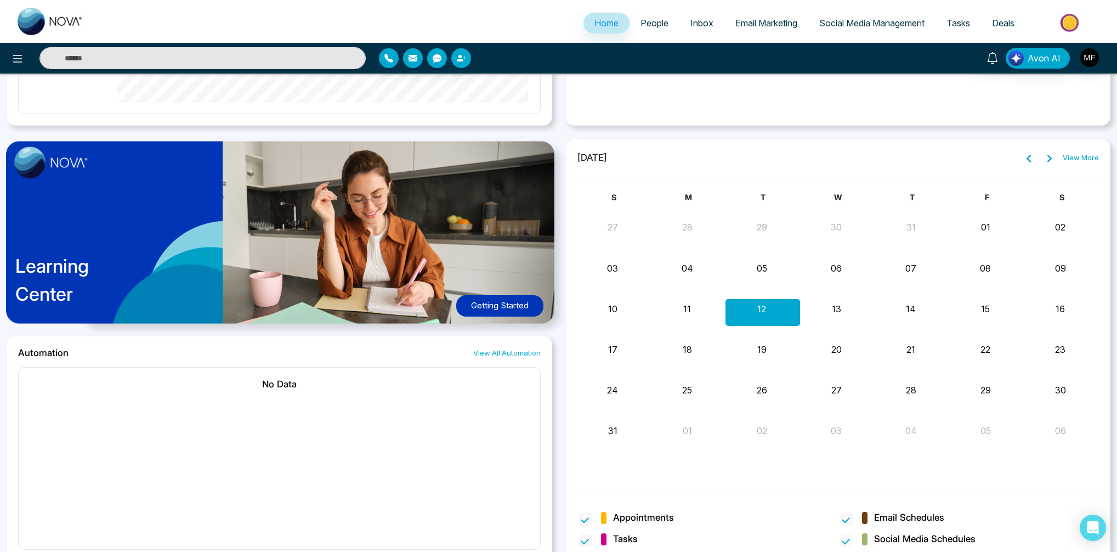
click at [517, 310] on button "Getting Started" at bounding box center [499, 305] width 87 height 21
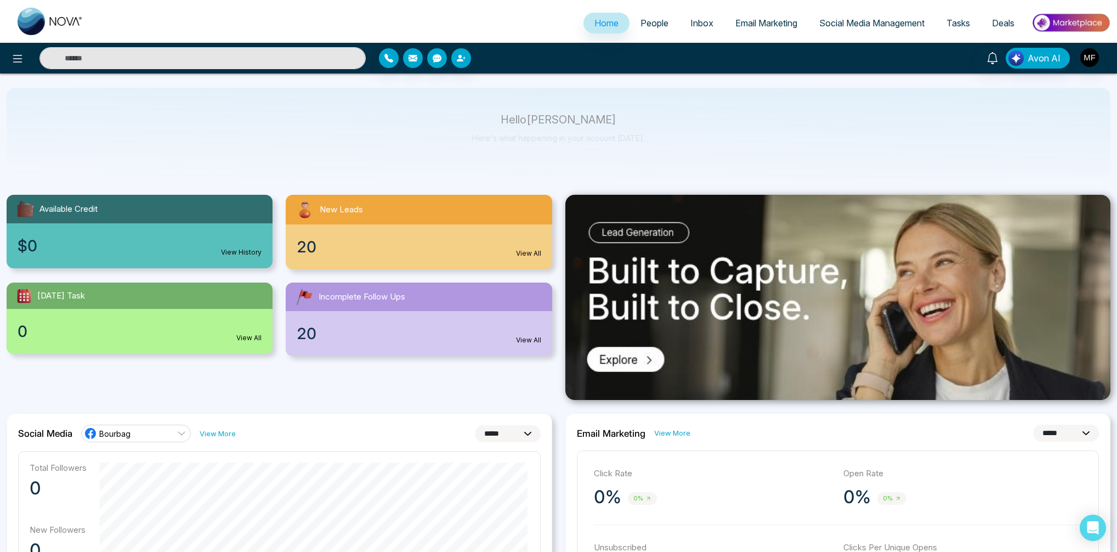
scroll to position [0, 0]
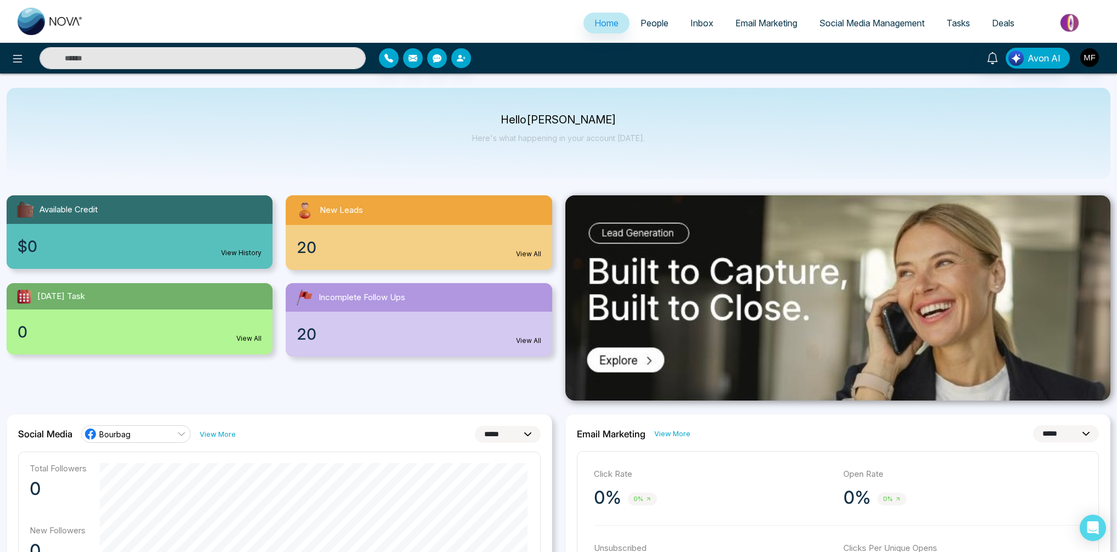
click at [652, 24] on span "People" at bounding box center [654, 23] width 28 height 11
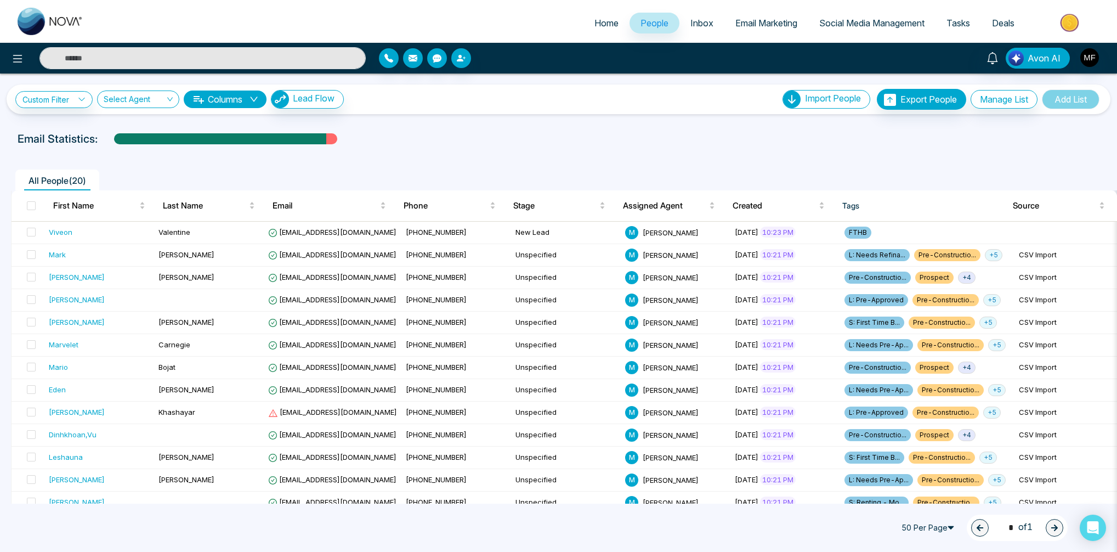
click at [690, 22] on span "Inbox" at bounding box center [701, 23] width 23 height 11
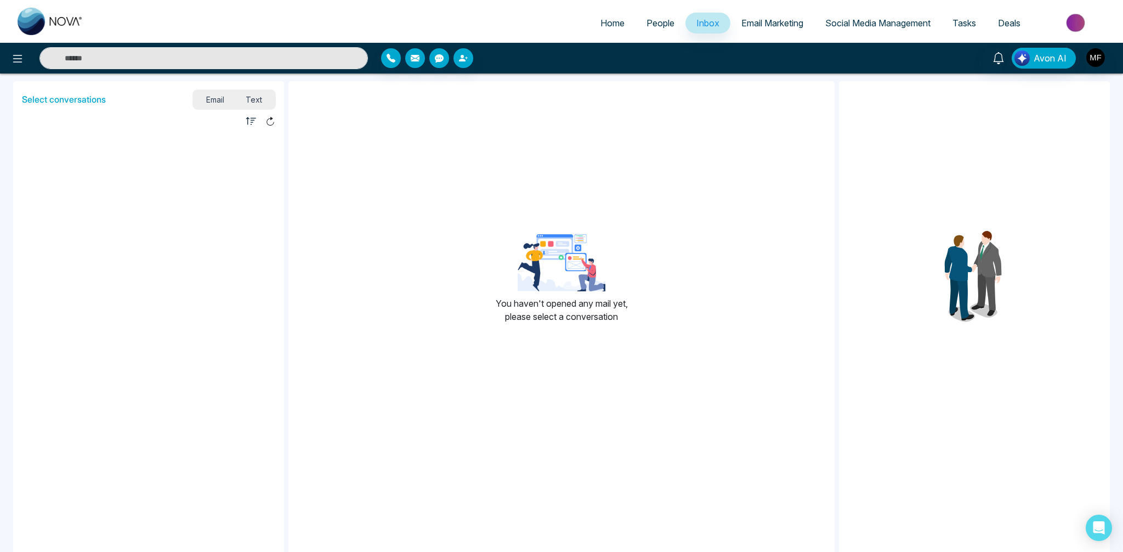
click at [757, 21] on span "Email Marketing" at bounding box center [772, 23] width 62 height 11
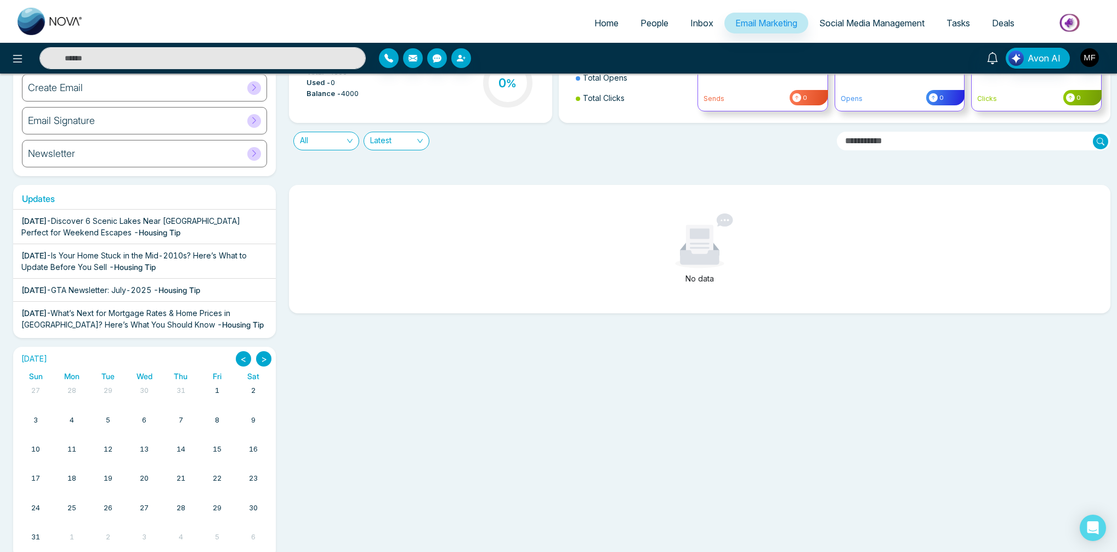
scroll to position [98, 0]
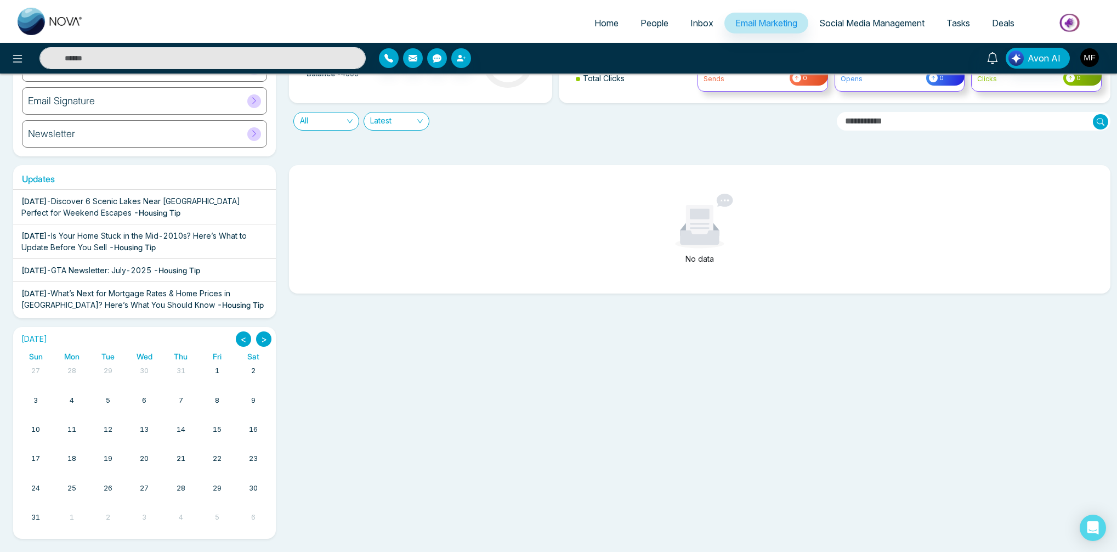
click at [899, 29] on link "Social Media Management" at bounding box center [871, 23] width 127 height 21
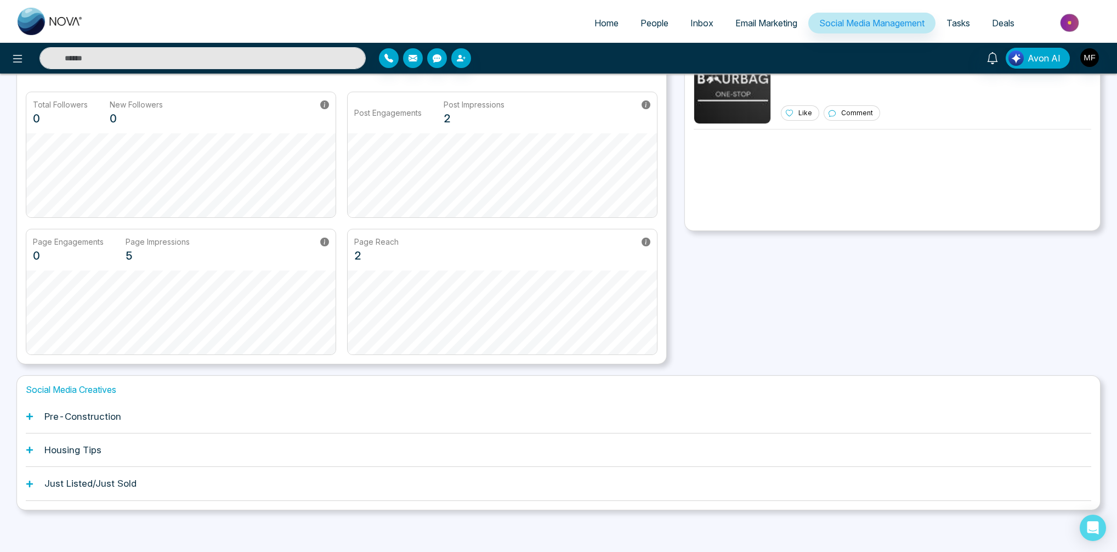
scroll to position [86, 0]
click at [30, 414] on icon at bounding box center [29, 414] width 7 height 7
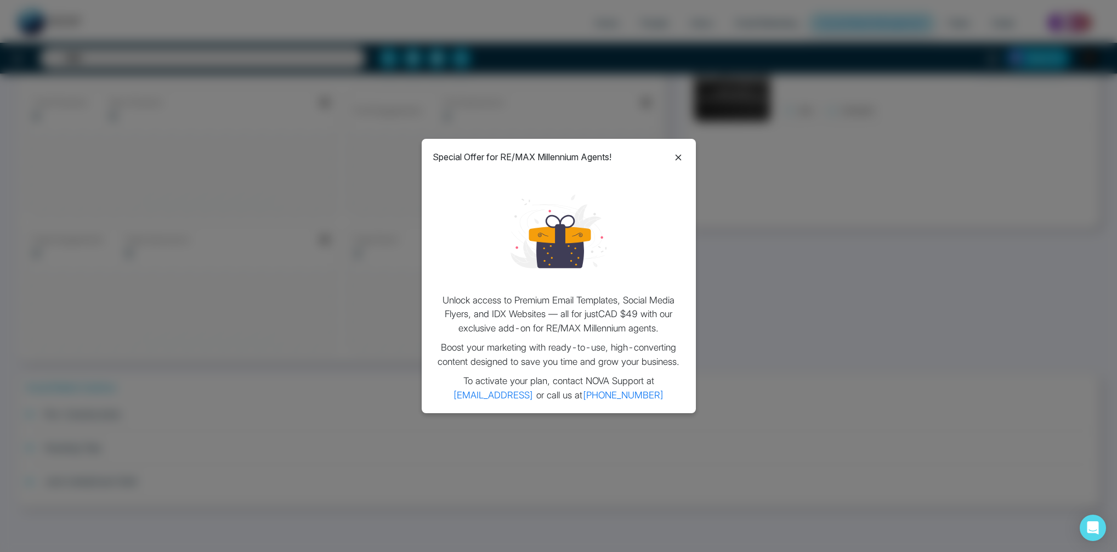
click at [677, 161] on icon at bounding box center [678, 157] width 13 height 13
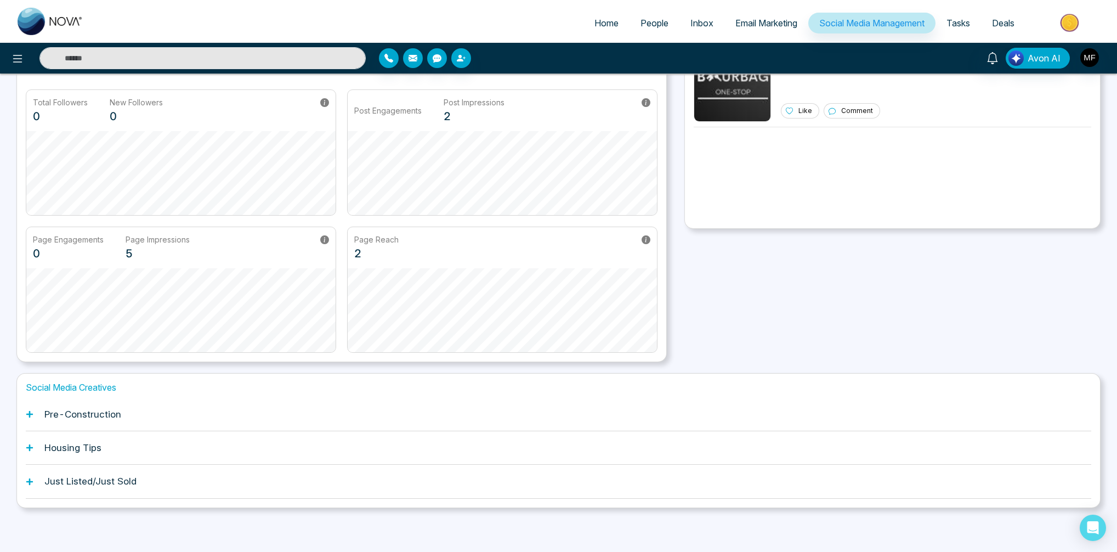
click at [63, 451] on h1 "Housing Tips" at bounding box center [72, 447] width 57 height 11
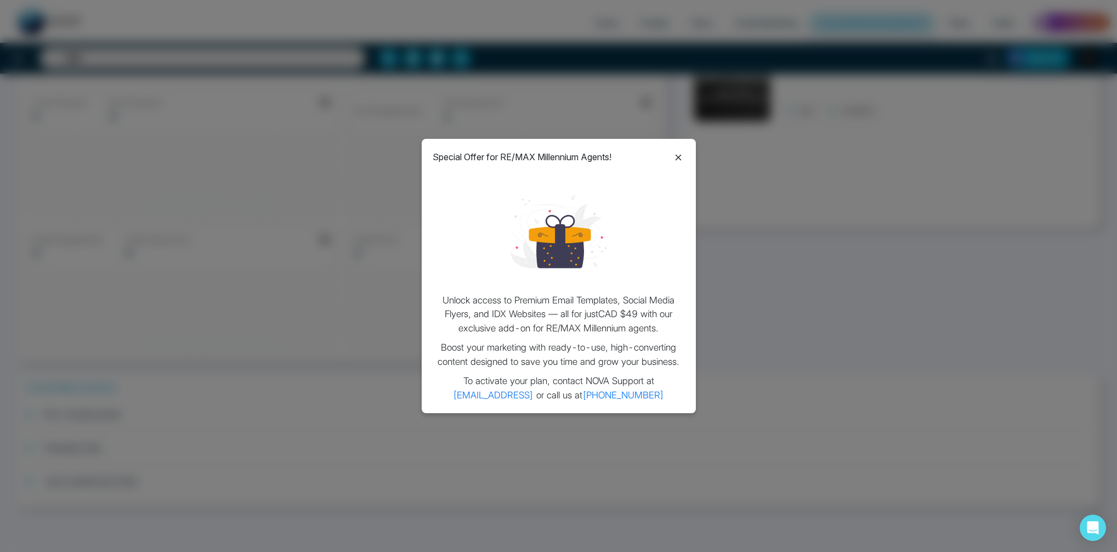
click at [679, 155] on icon at bounding box center [678, 157] width 6 height 6
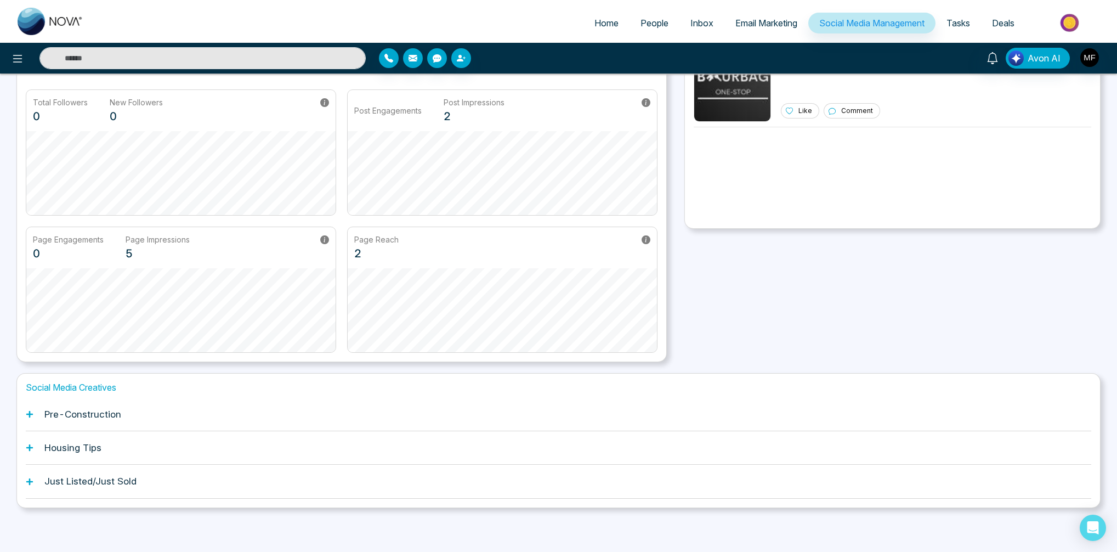
click at [47, 483] on h1 "Just Listed/Just Sold" at bounding box center [90, 480] width 92 height 11
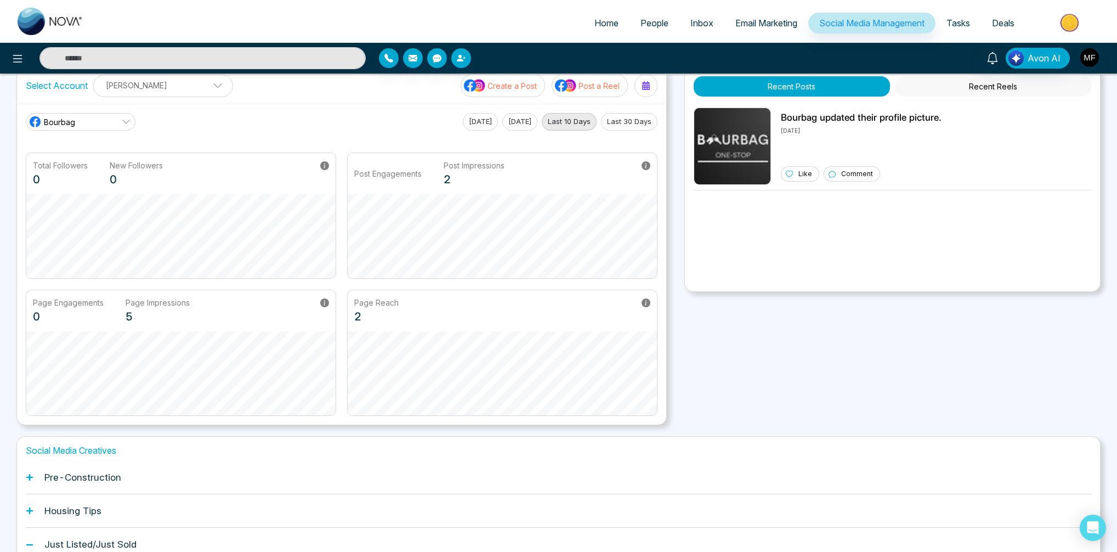
scroll to position [0, 0]
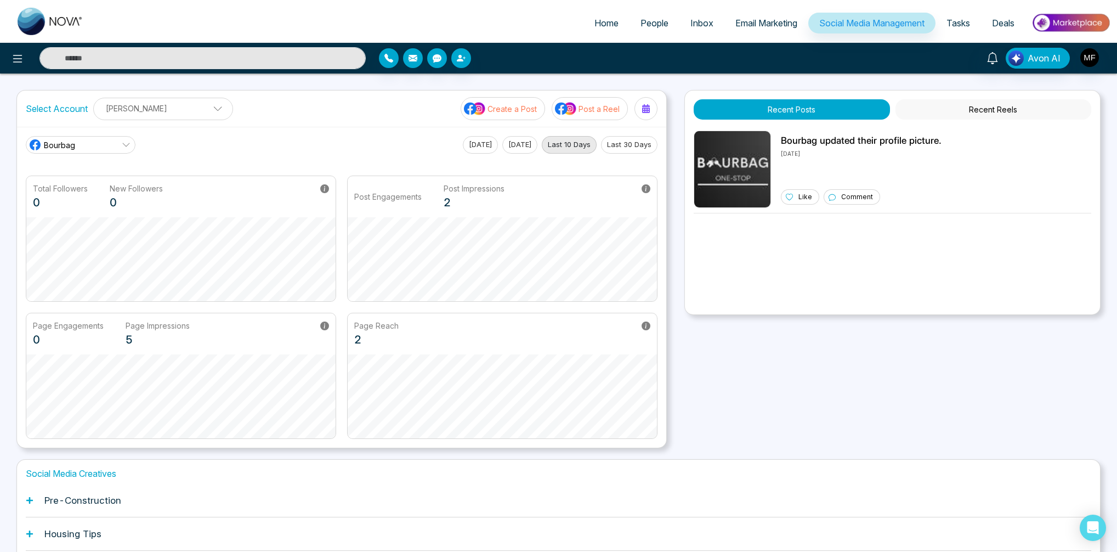
click at [987, 111] on button "Recent Reels" at bounding box center [993, 109] width 196 height 20
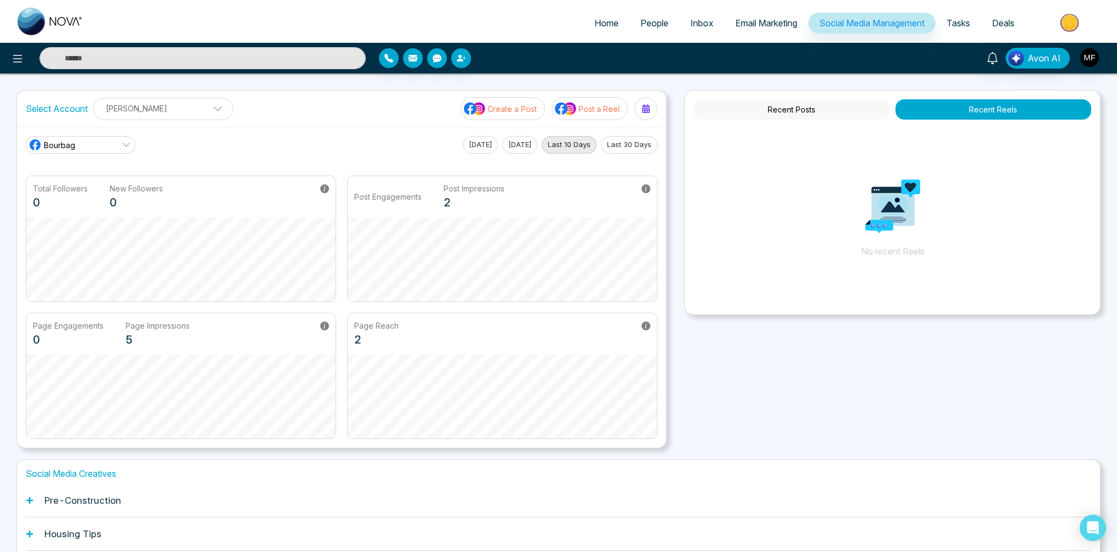
click at [847, 109] on button "Recent Posts" at bounding box center [792, 109] width 196 height 20
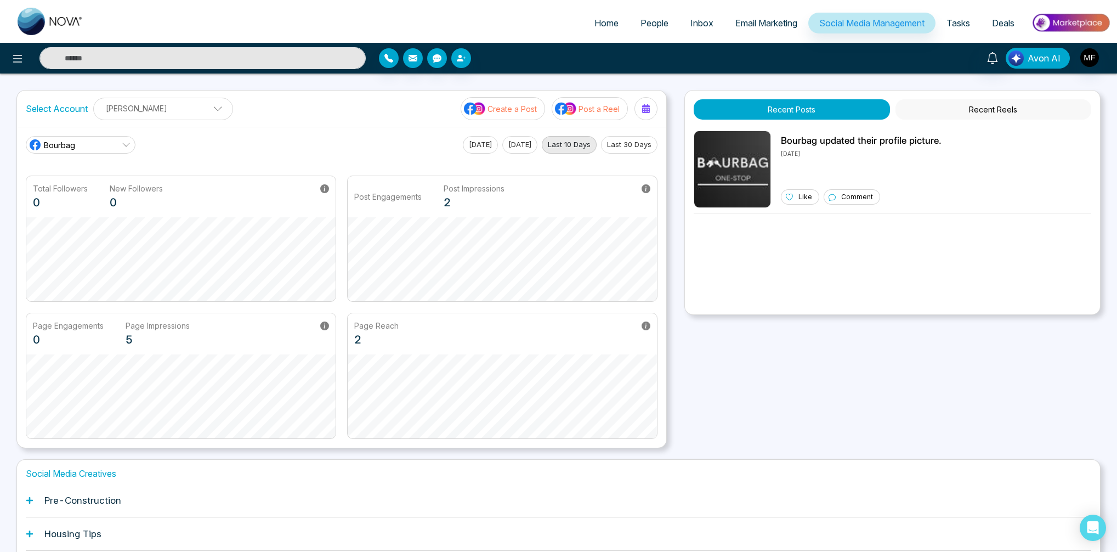
click at [1034, 59] on span "Avon AI" at bounding box center [1043, 58] width 33 height 13
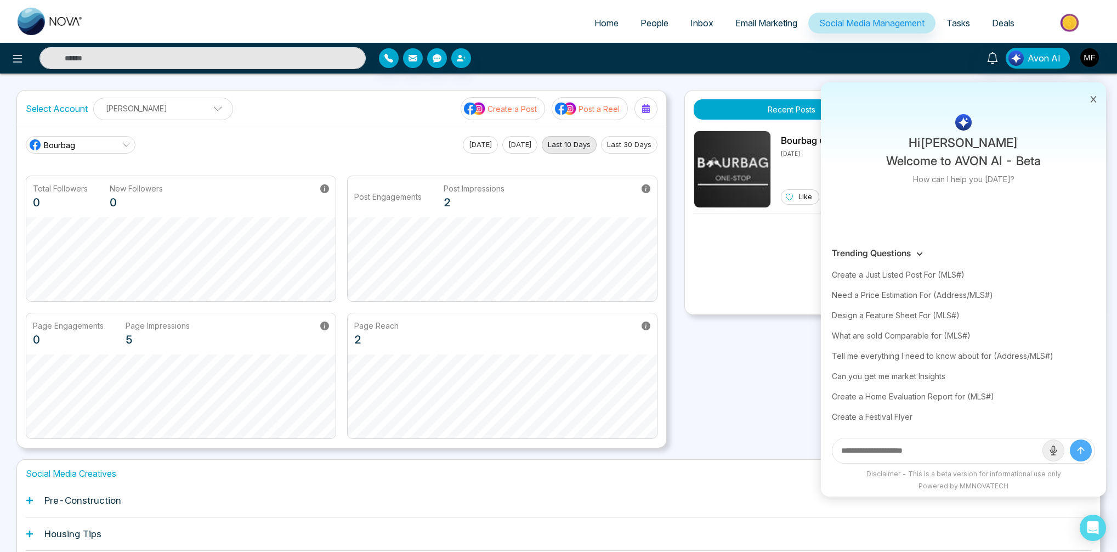
click at [736, 361] on div "Recent Posts Recent [PERSON_NAME] updated their profile picture. [DATE] Like Co…" at bounding box center [892, 269] width 416 height 358
click at [951, 21] on span "Tasks" at bounding box center [958, 23] width 24 height 11
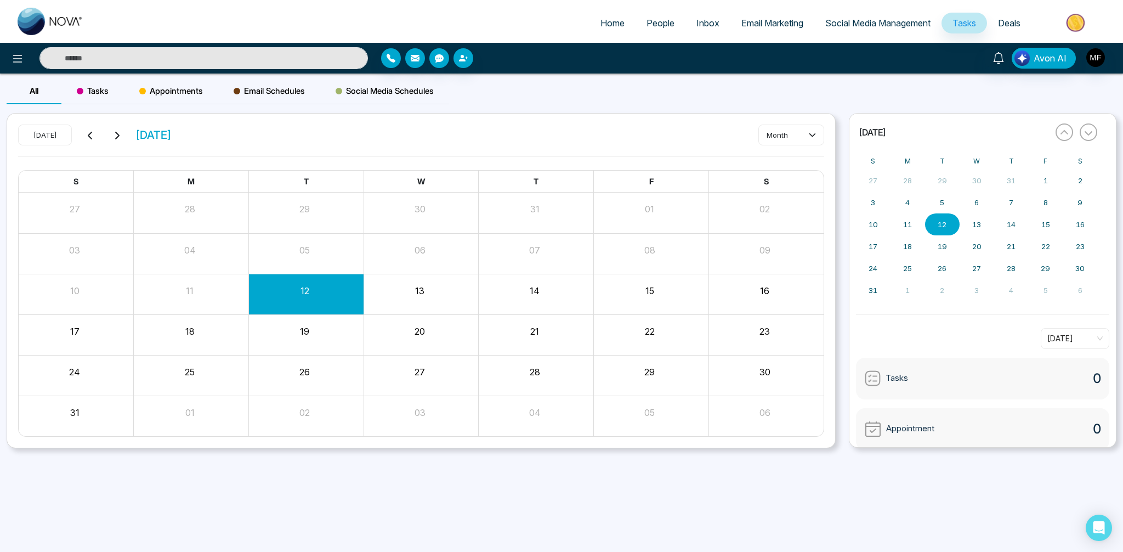
click at [1017, 25] on span "Deals" at bounding box center [1009, 23] width 22 height 11
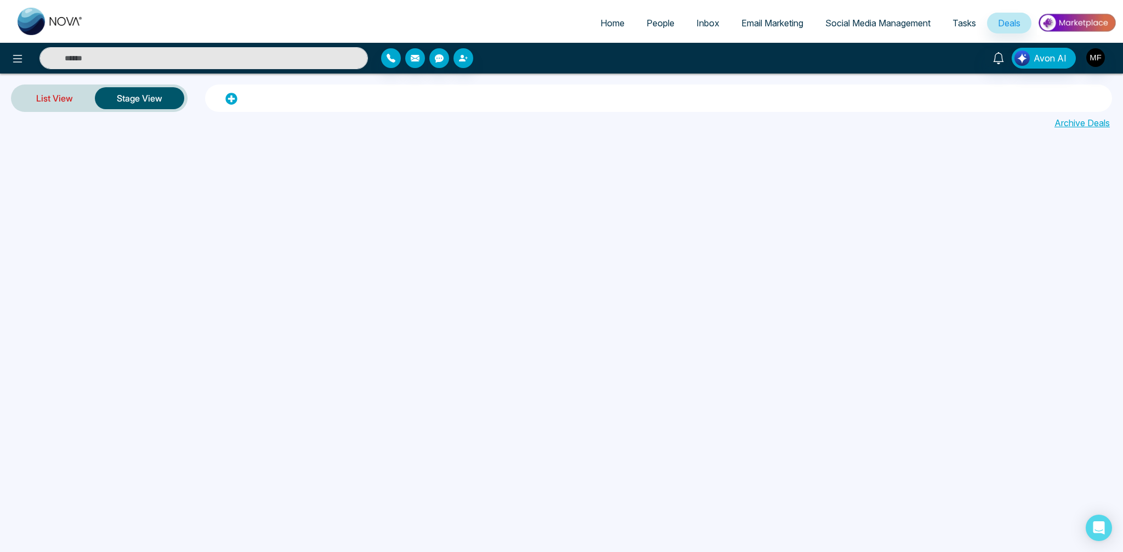
click at [66, 99] on link "List View" at bounding box center [54, 98] width 81 height 26
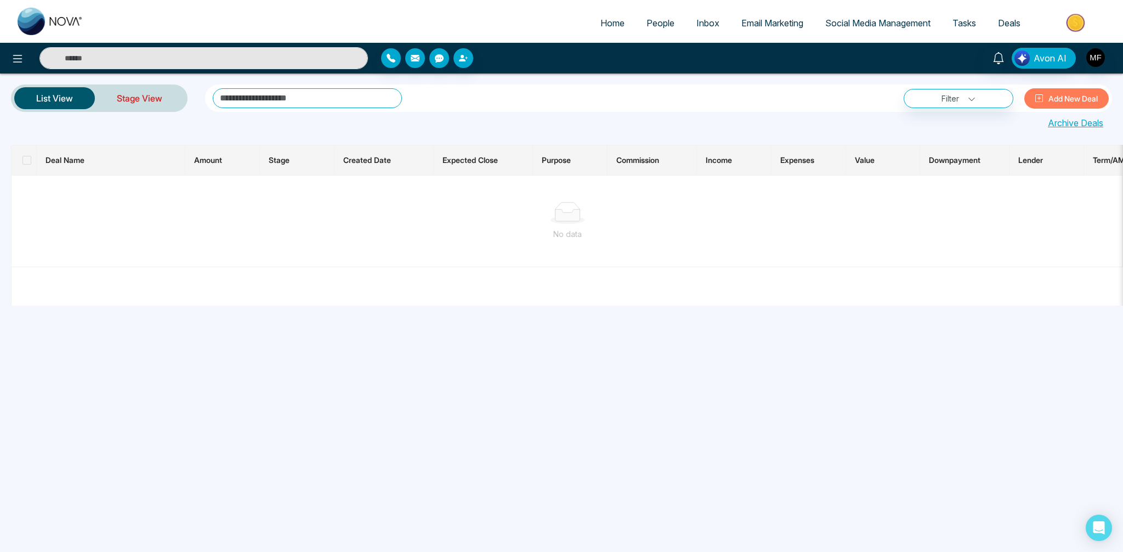
click at [110, 104] on link "Stage View" at bounding box center [139, 98] width 89 height 26
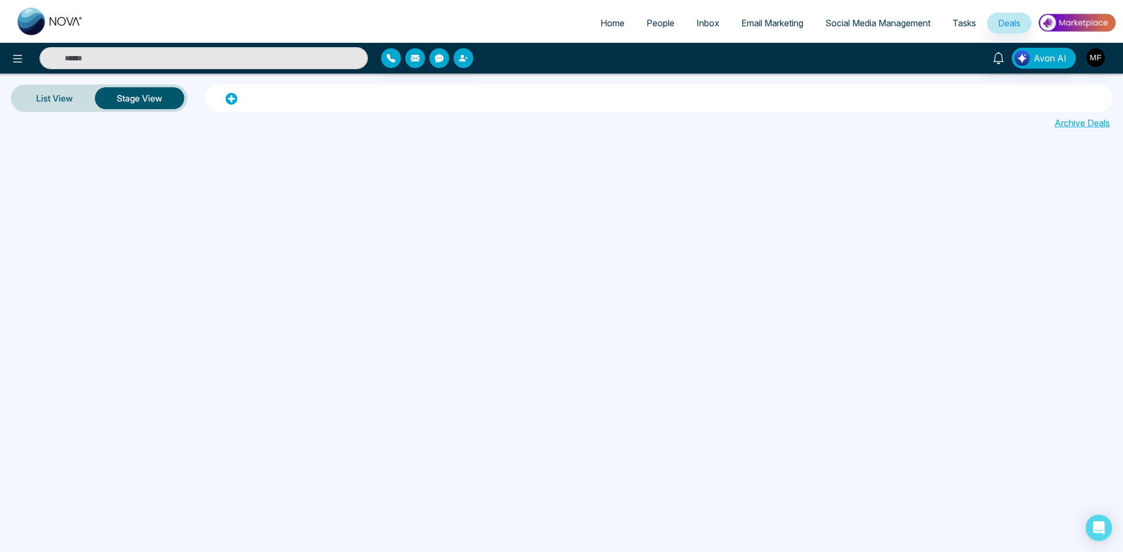
click at [1070, 20] on img at bounding box center [1077, 22] width 80 height 25
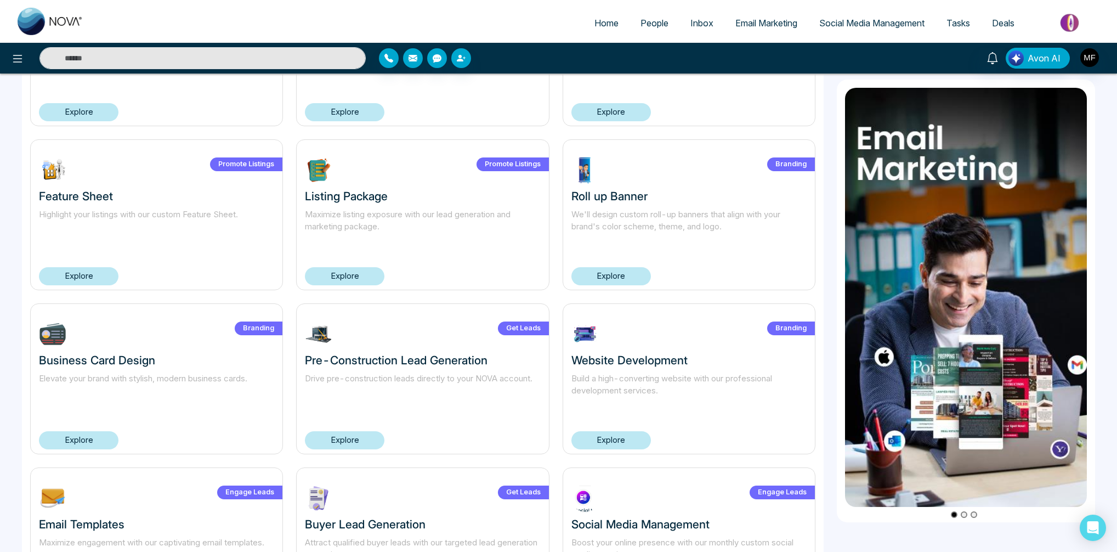
scroll to position [496, 0]
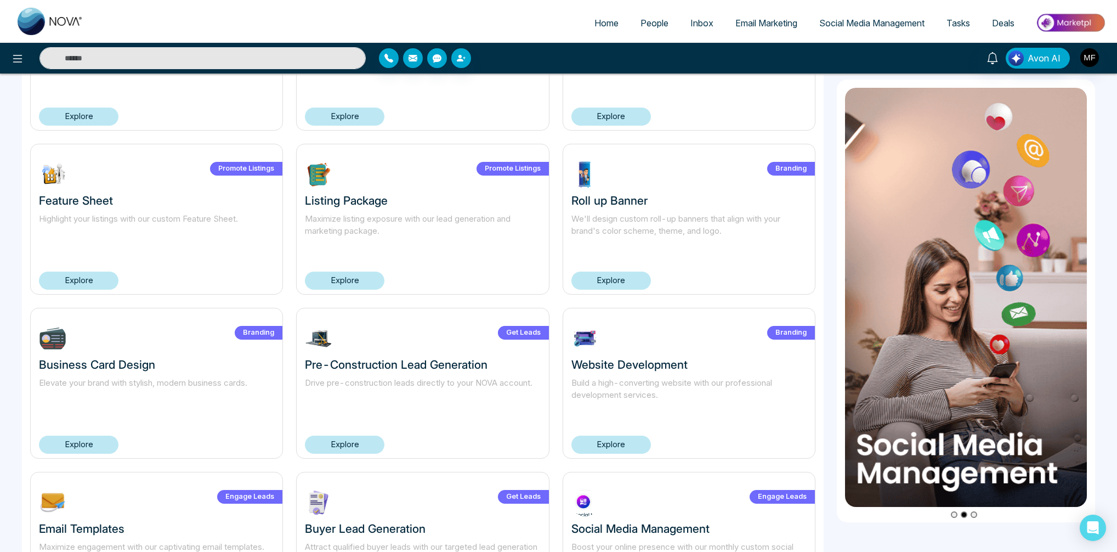
click at [322, 441] on link "Explore" at bounding box center [345, 444] width 80 height 18
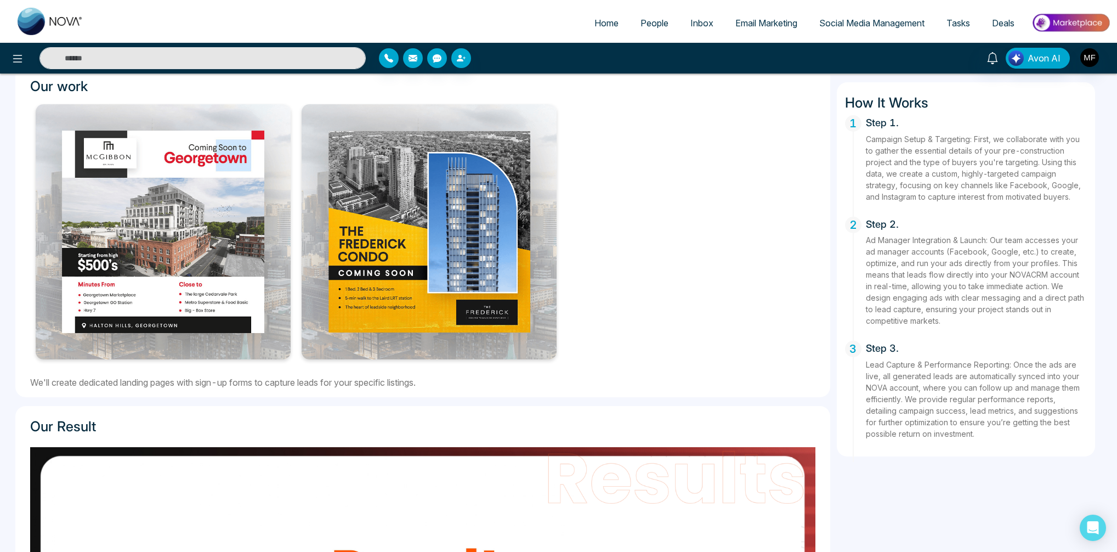
scroll to position [371, 0]
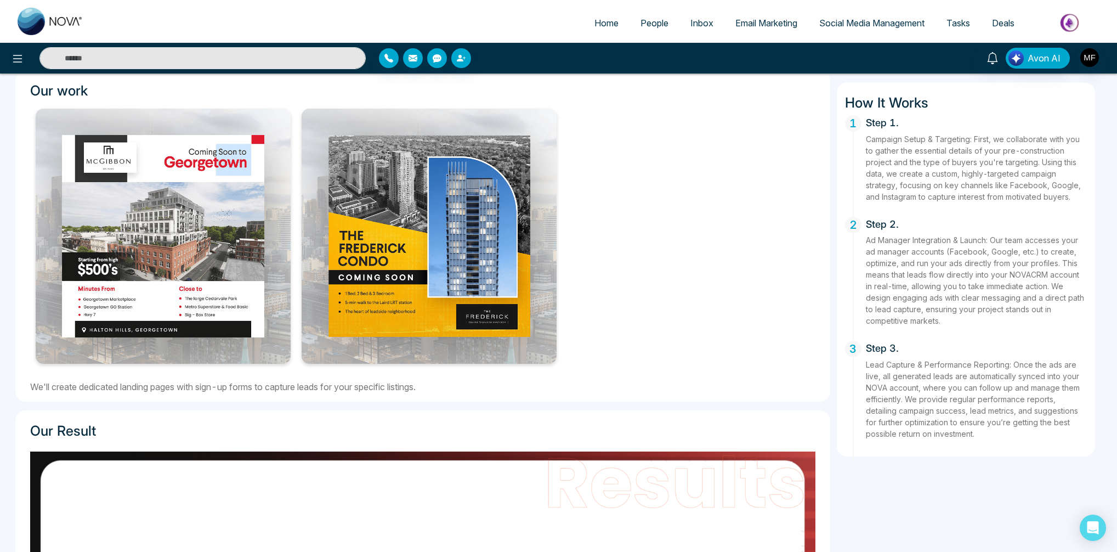
click at [222, 223] on img at bounding box center [163, 236] width 255 height 255
click at [427, 228] on img at bounding box center [429, 236] width 255 height 255
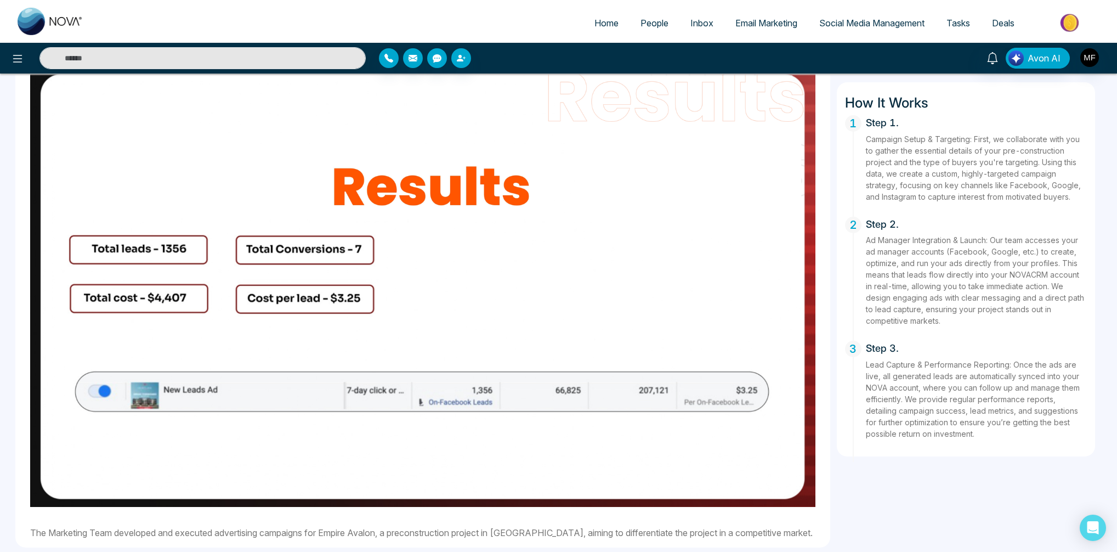
scroll to position [763, 0]
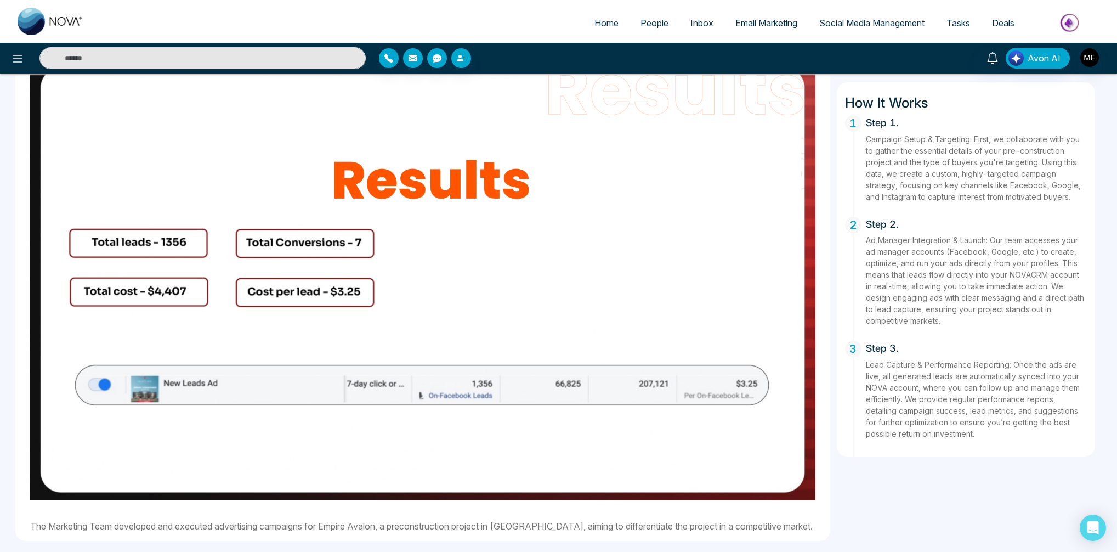
click at [323, 245] on img at bounding box center [422, 279] width 785 height 441
click at [309, 296] on img at bounding box center [422, 279] width 785 height 441
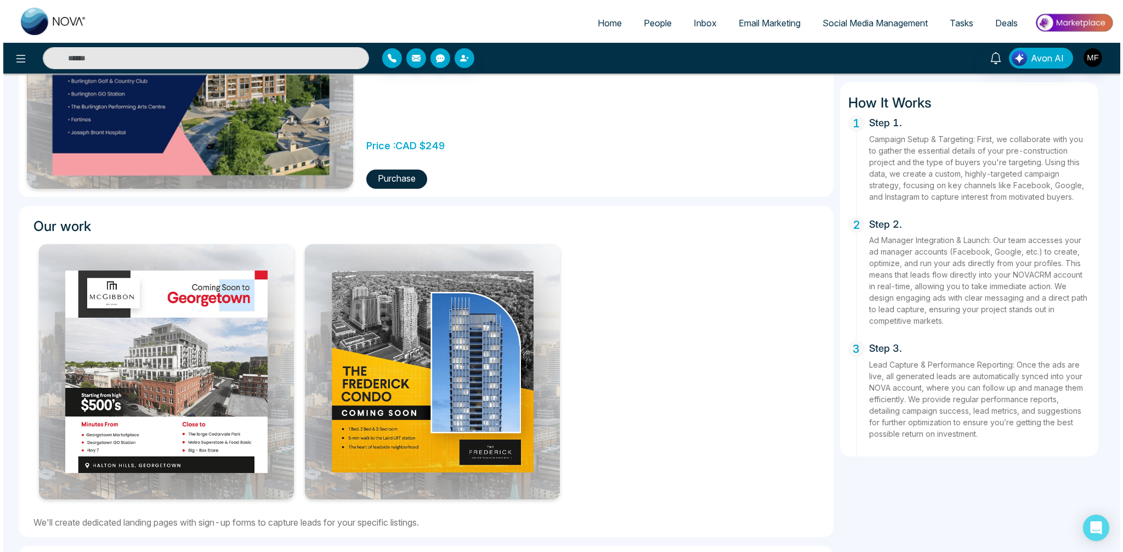
scroll to position [0, 0]
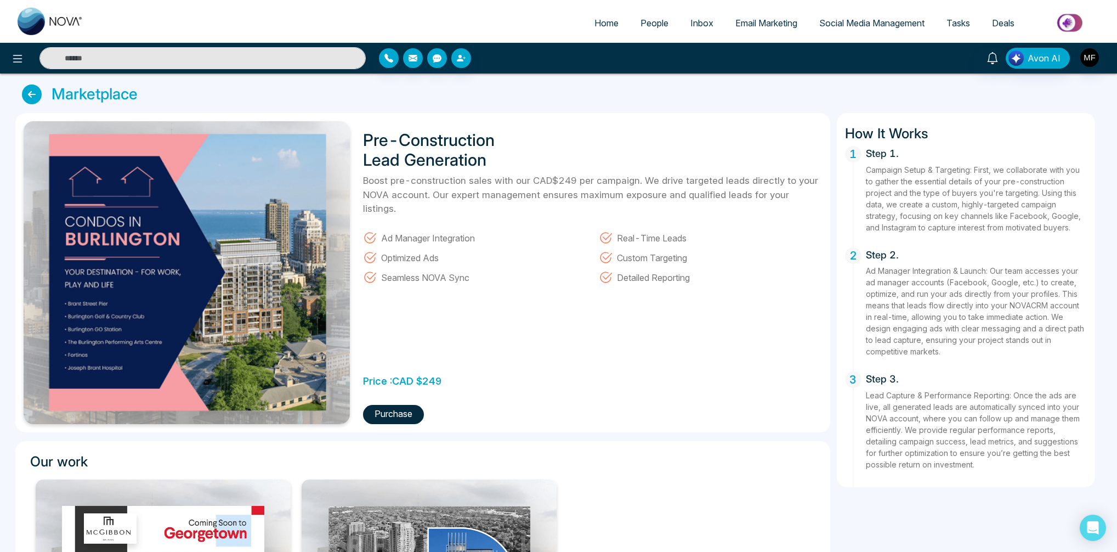
click at [406, 417] on button "Purchase" at bounding box center [393, 414] width 61 height 19
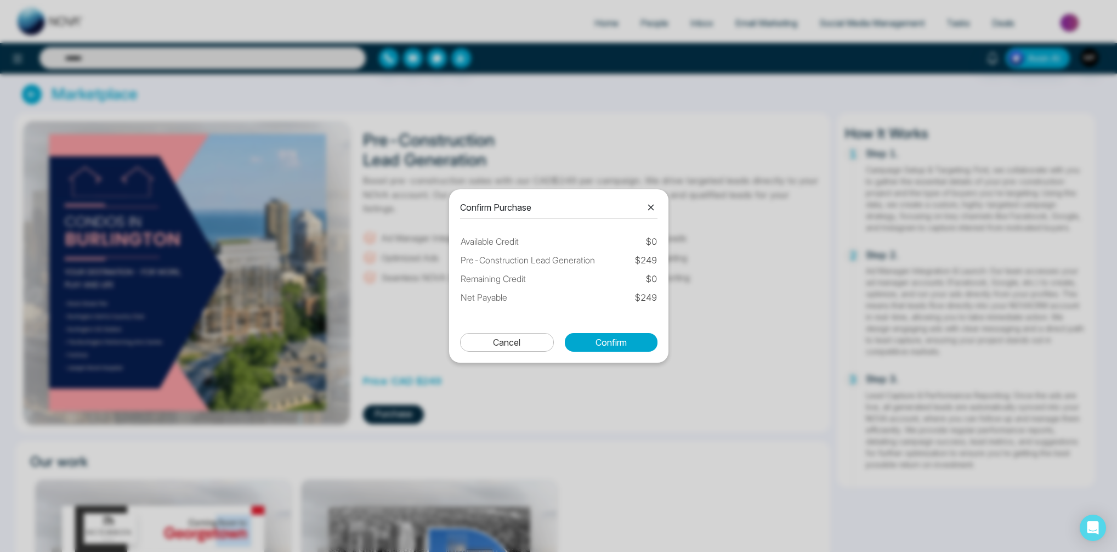
click at [656, 211] on icon at bounding box center [650, 207] width 13 height 13
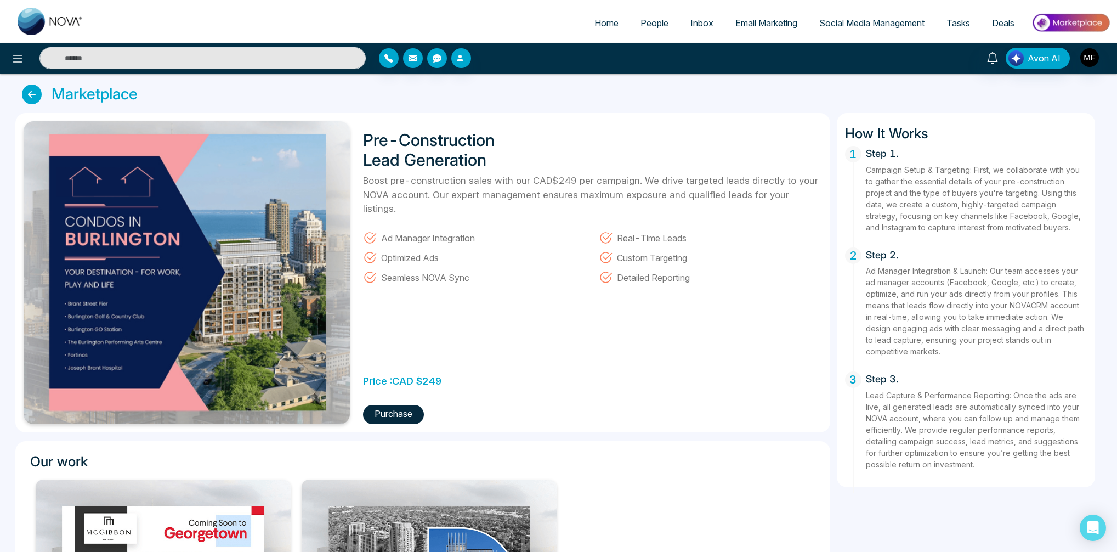
click at [1012, 23] on span "Deals" at bounding box center [1003, 23] width 22 height 11
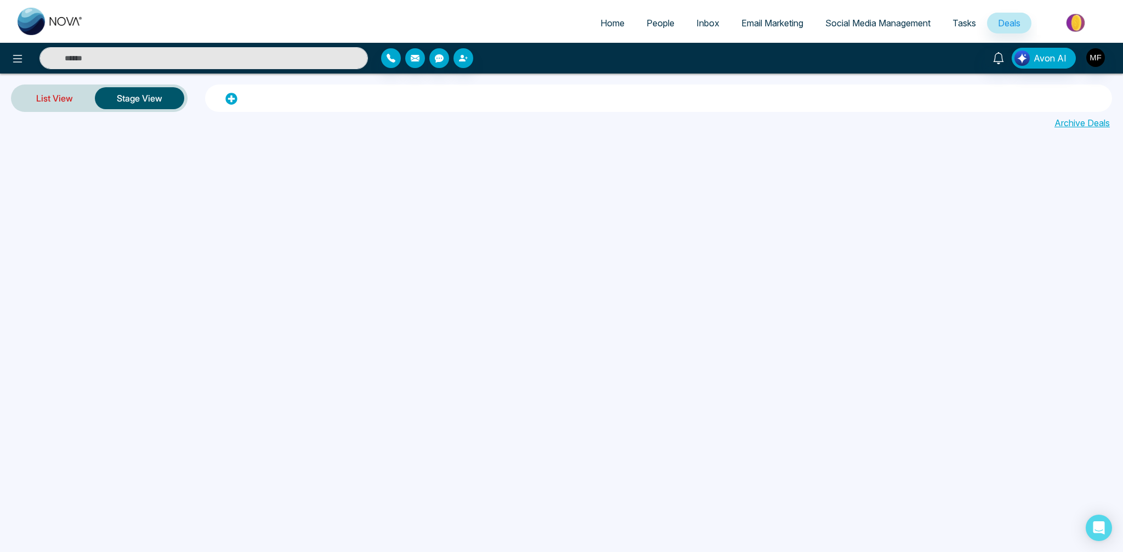
click at [77, 111] on link "List View" at bounding box center [54, 98] width 81 height 26
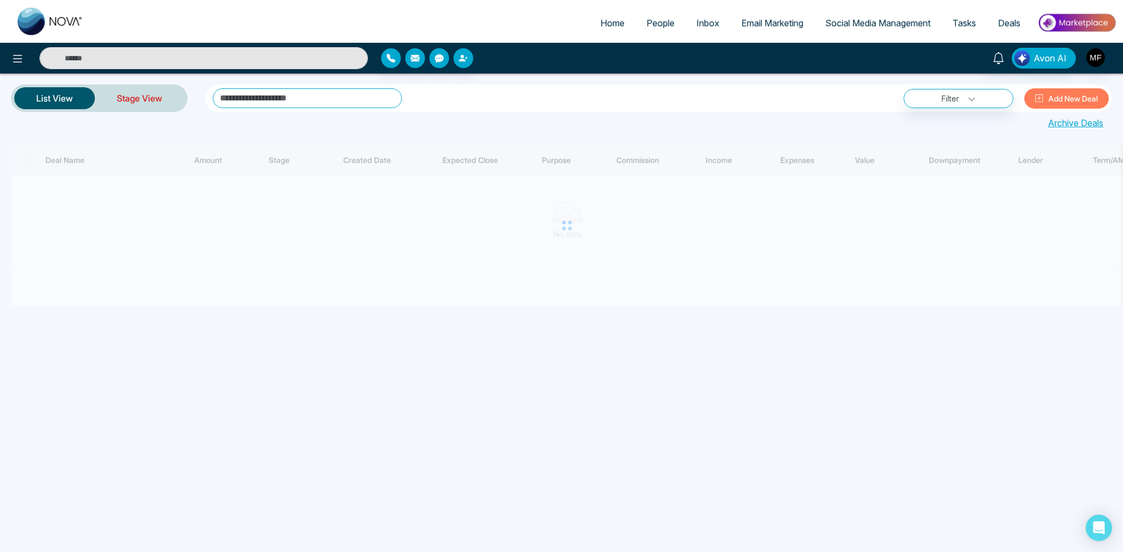
click at [161, 103] on link "Stage View" at bounding box center [139, 98] width 89 height 26
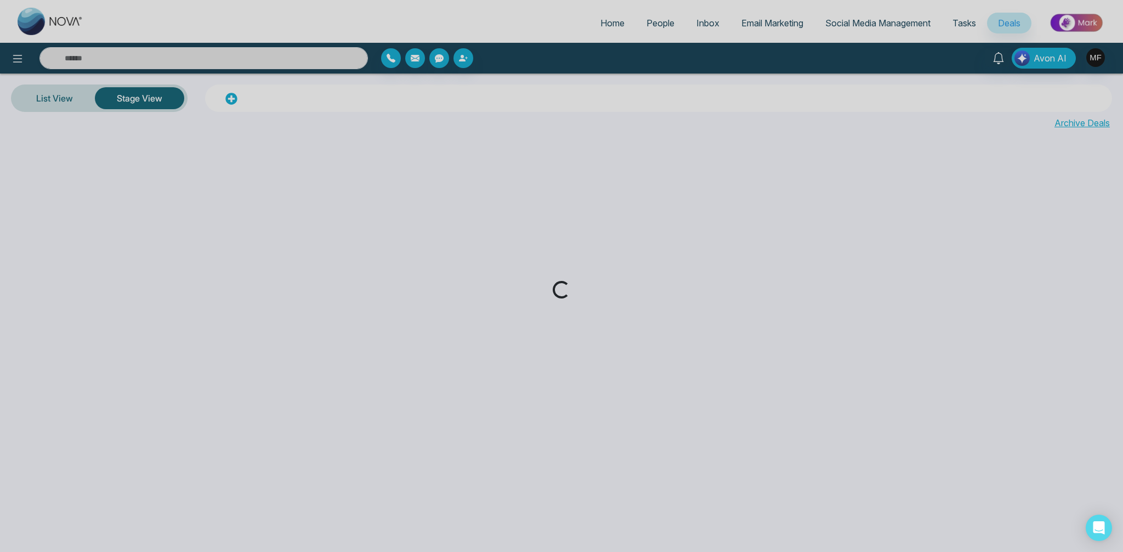
click at [234, 93] on div "Loading..." at bounding box center [561, 276] width 1123 height 552
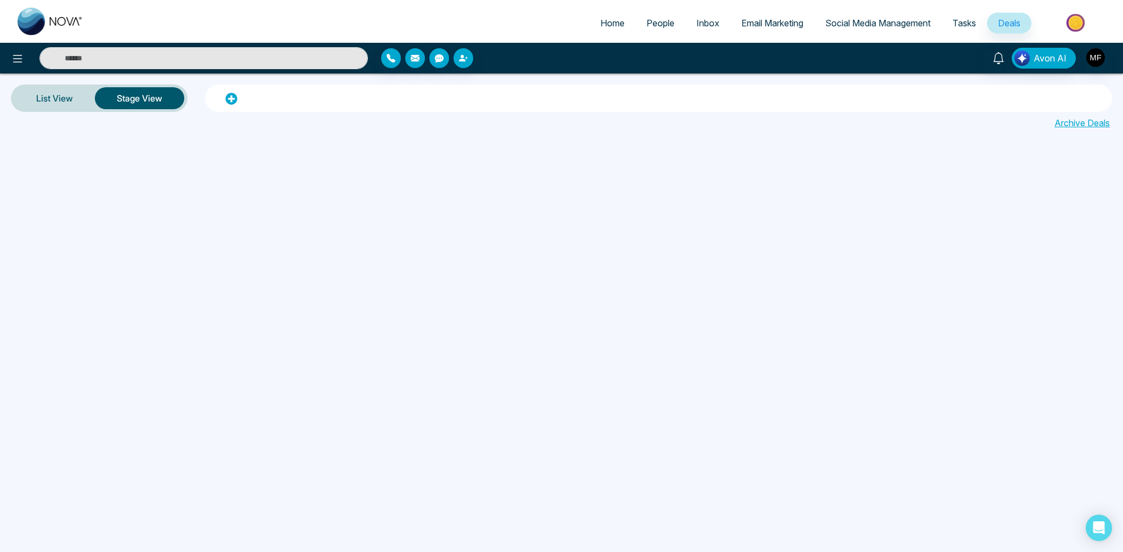
click at [229, 101] on icon at bounding box center [231, 99] width 12 height 12
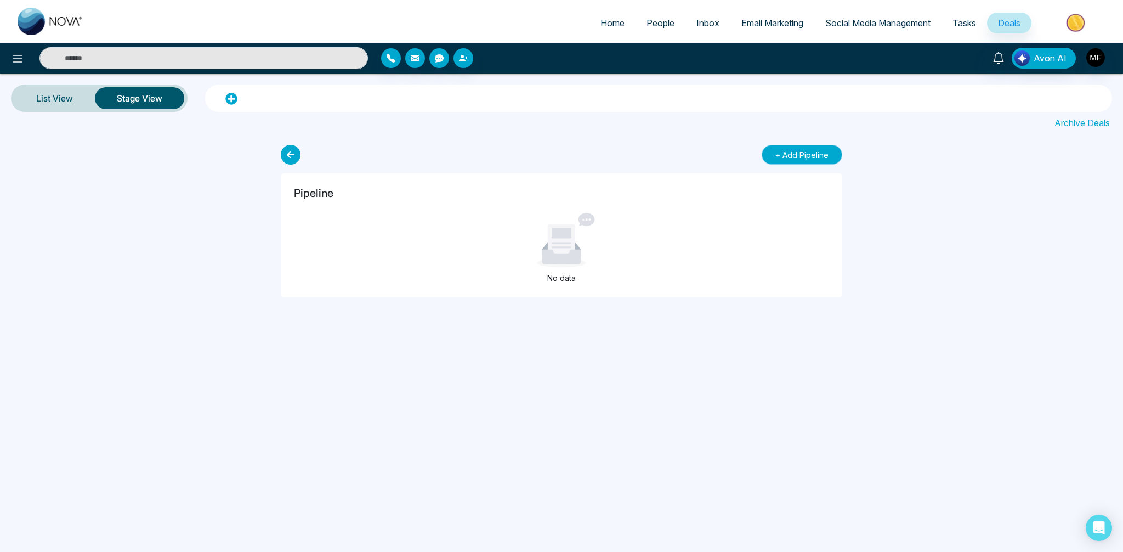
click at [804, 158] on button "+ Add Pipeline" at bounding box center [802, 155] width 81 height 20
click at [269, 161] on div "Save Close Pipeline No data" at bounding box center [561, 218] width 1123 height 157
click at [281, 157] on icon at bounding box center [291, 155] width 20 height 20
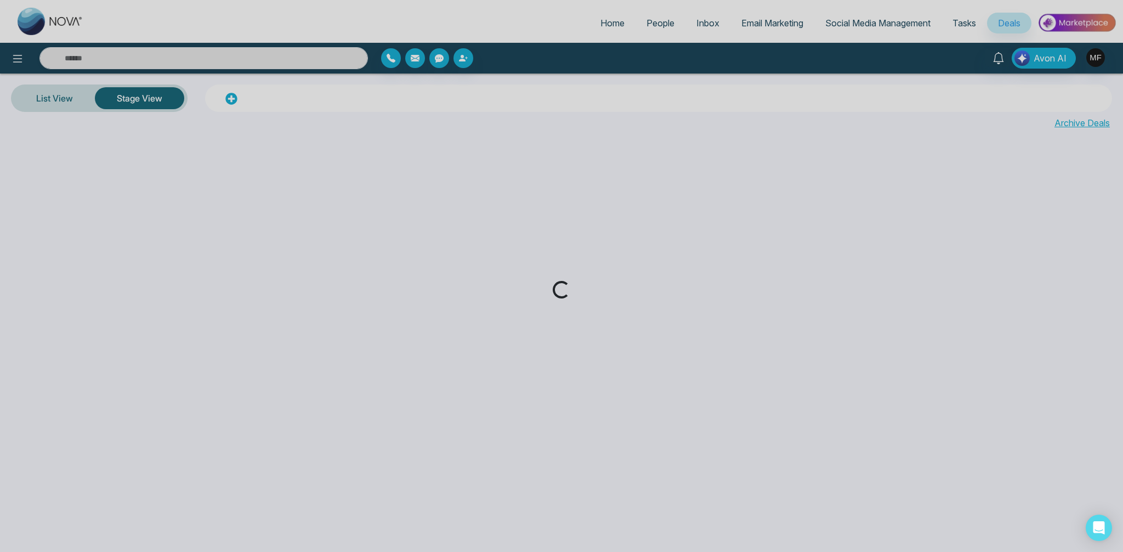
click at [52, 98] on link "List View" at bounding box center [54, 98] width 81 height 26
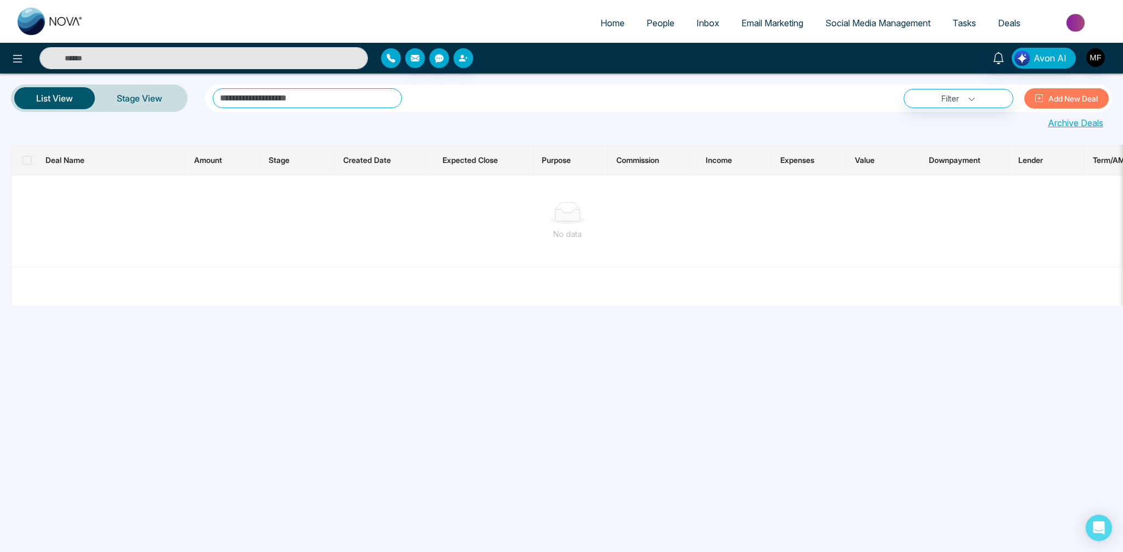
click at [390, 63] on button "button" at bounding box center [391, 58] width 20 height 20
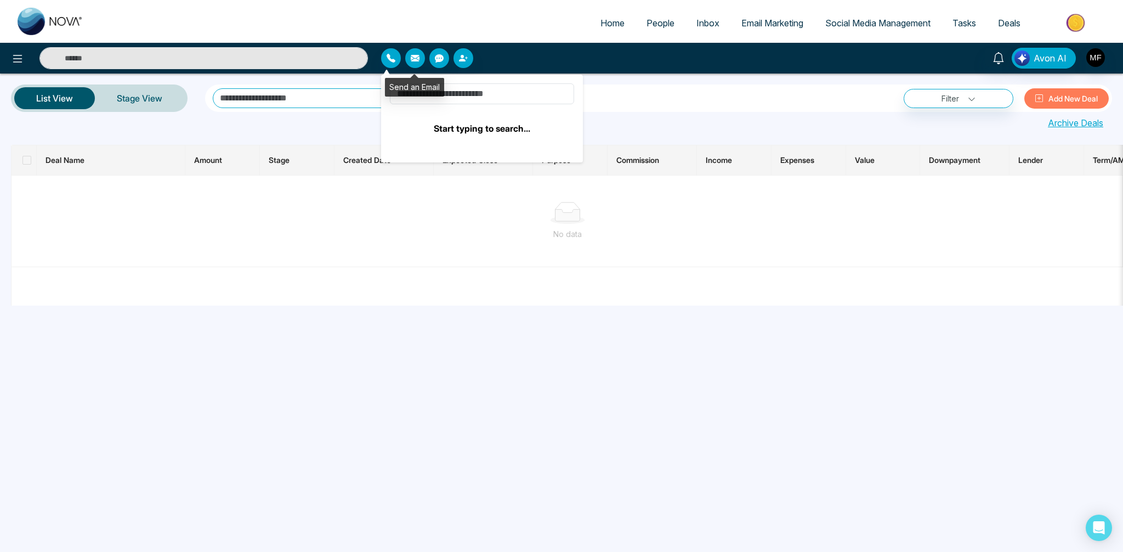
click at [413, 60] on icon "button" at bounding box center [415, 58] width 9 height 7
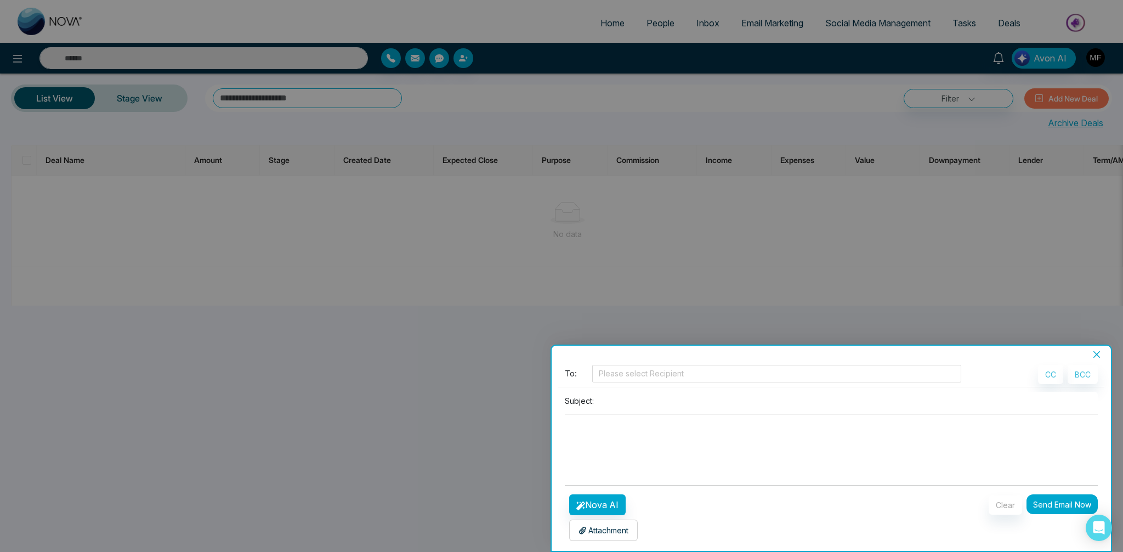
click at [437, 64] on div at bounding box center [561, 276] width 1123 height 552
click at [1100, 350] on icon "close" at bounding box center [1096, 354] width 9 height 9
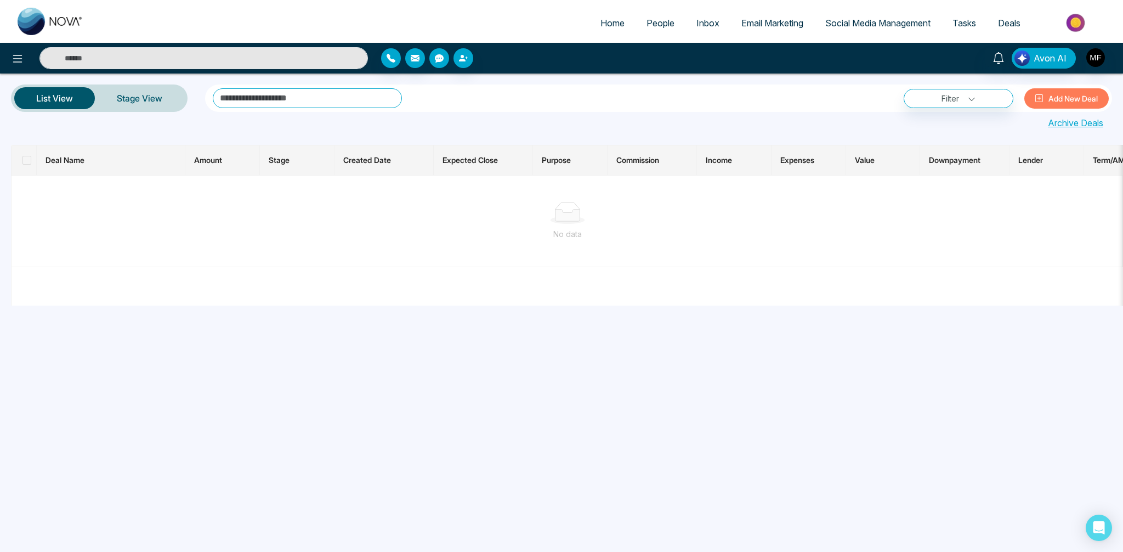
click at [443, 65] on button "button" at bounding box center [439, 58] width 20 height 20
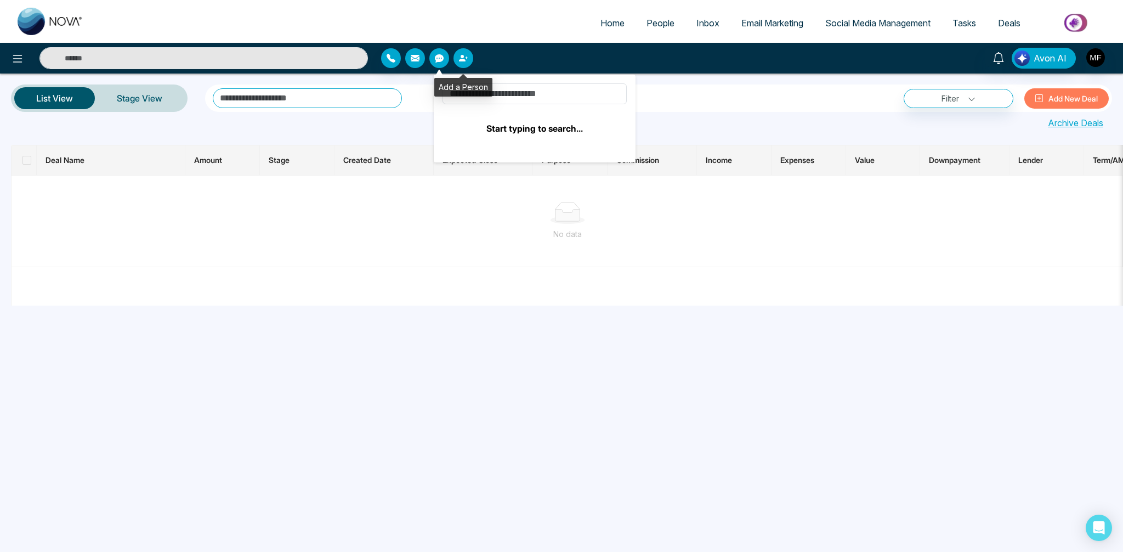
click at [465, 60] on icon "button" at bounding box center [462, 58] width 7 height 7
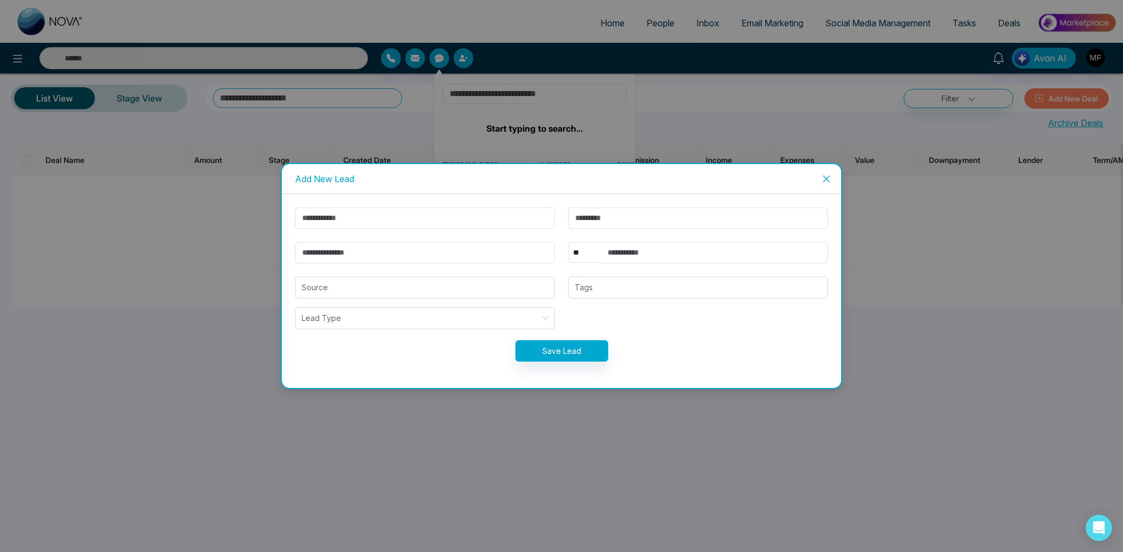
click at [530, 81] on div "Add New Lead ** **** *** *** *** **** *** Source Tags Lead Type Save Lead" at bounding box center [561, 276] width 1123 height 552
click at [499, 87] on div "Add New Lead ** **** *** *** *** **** *** Source Tags Lead Type Save Lead" at bounding box center [561, 276] width 1123 height 552
click at [817, 179] on span "Close" at bounding box center [826, 179] width 30 height 30
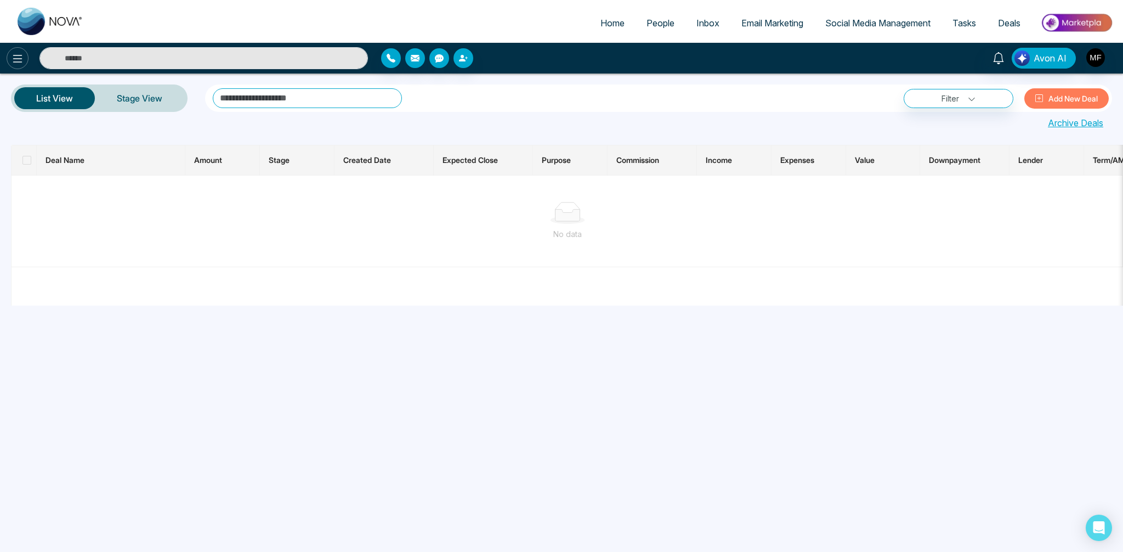
click at [11, 63] on icon at bounding box center [17, 58] width 13 height 13
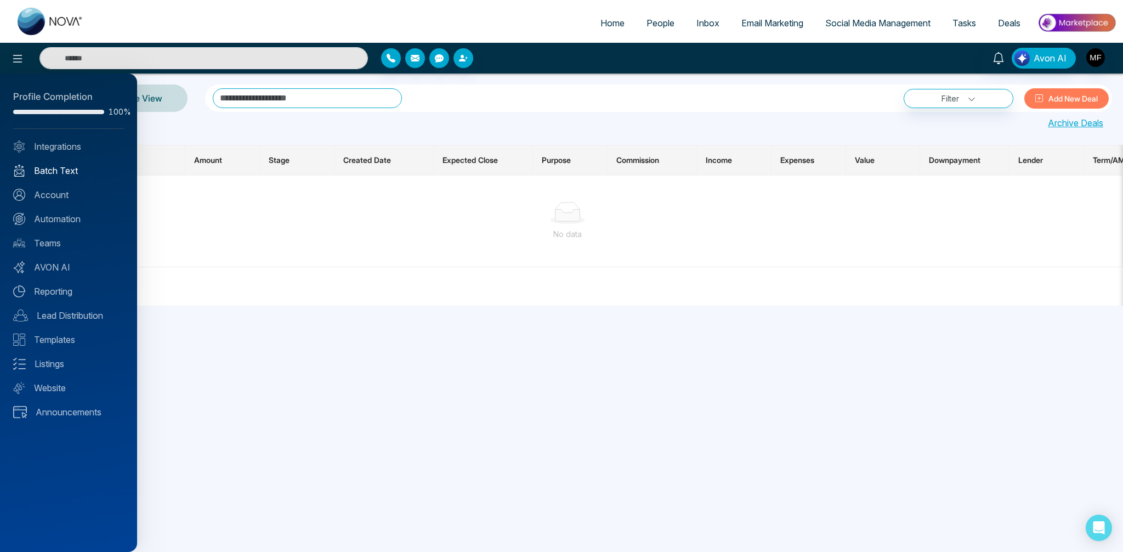
click at [64, 174] on link "Batch Text" at bounding box center [68, 170] width 111 height 13
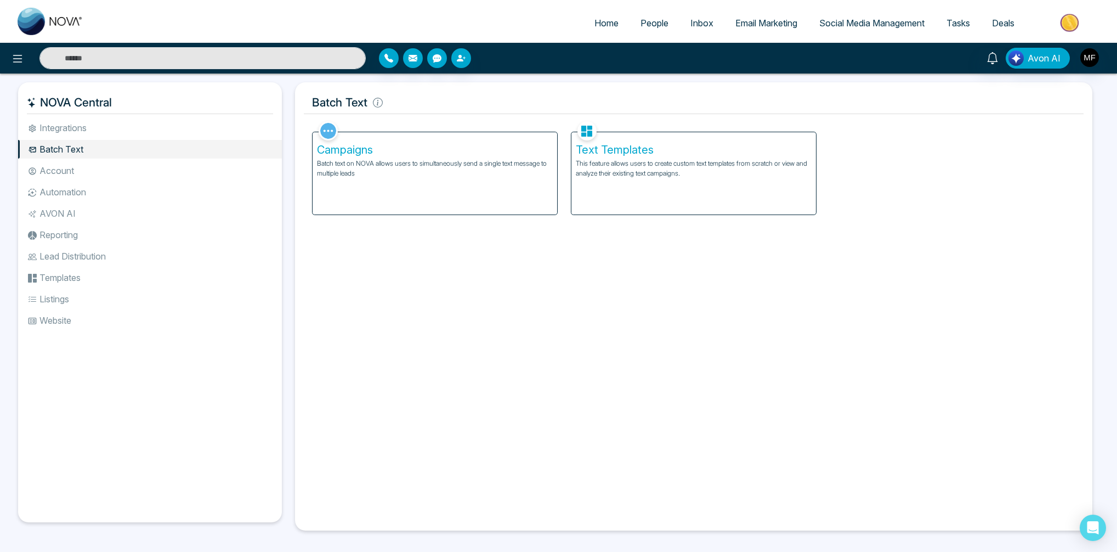
click at [324, 128] on img at bounding box center [328, 130] width 19 height 19
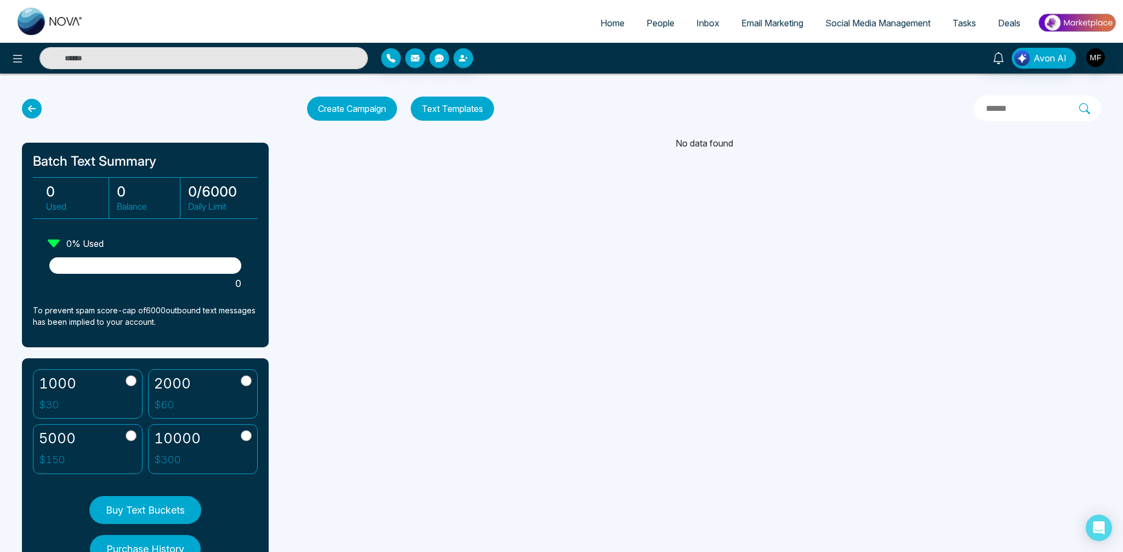
click at [26, 111] on icon at bounding box center [32, 109] width 20 height 20
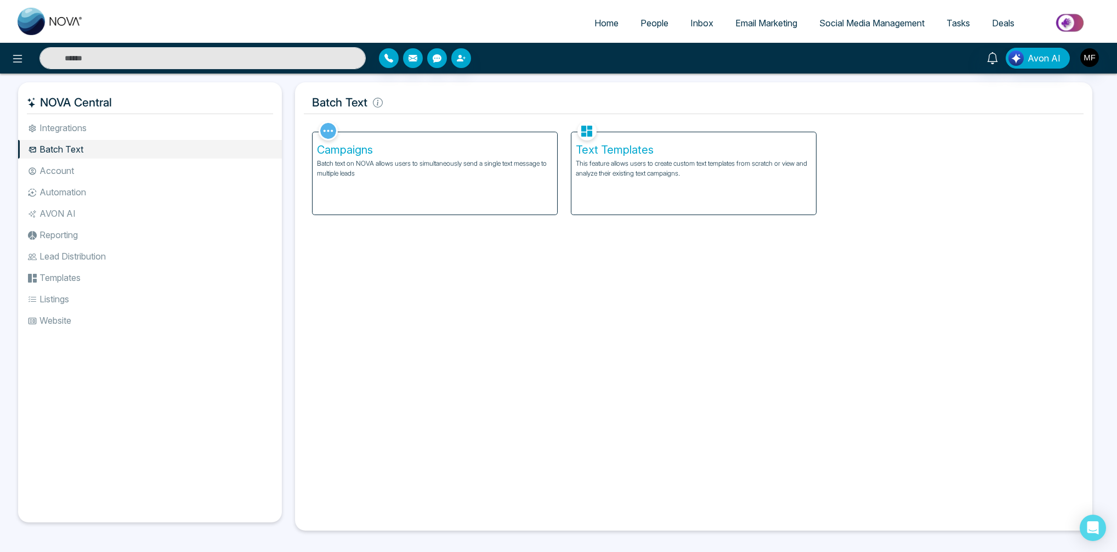
click at [57, 167] on li "Account" at bounding box center [150, 170] width 264 height 19
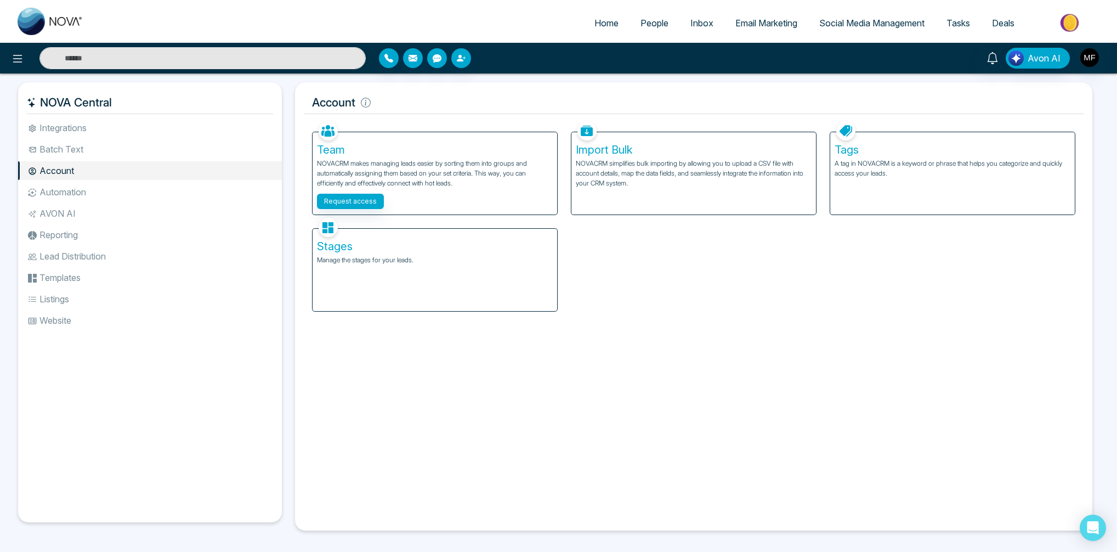
click at [330, 230] on img at bounding box center [328, 227] width 19 height 19
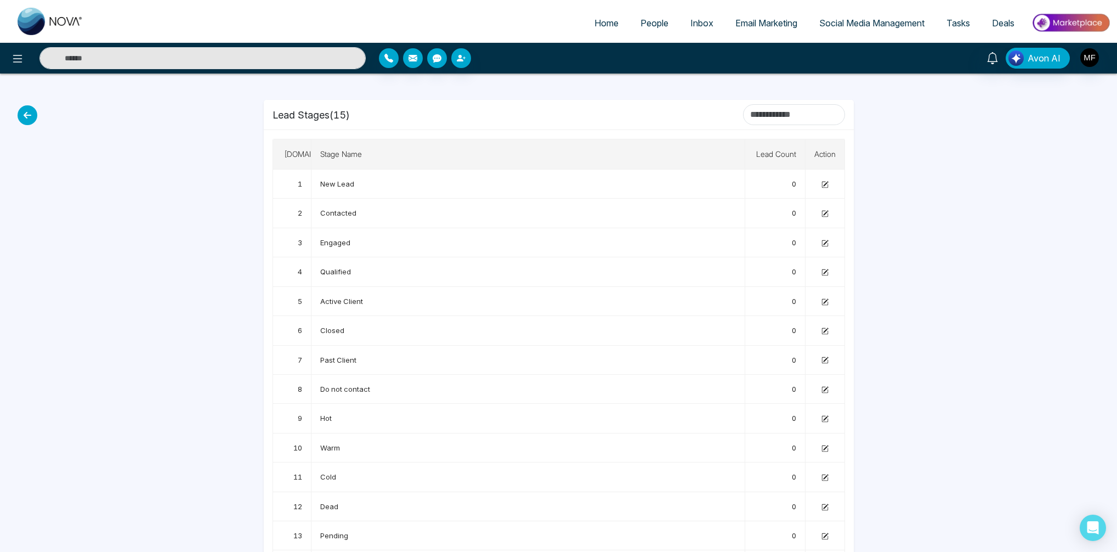
click at [26, 117] on icon at bounding box center [28, 115] width 20 height 20
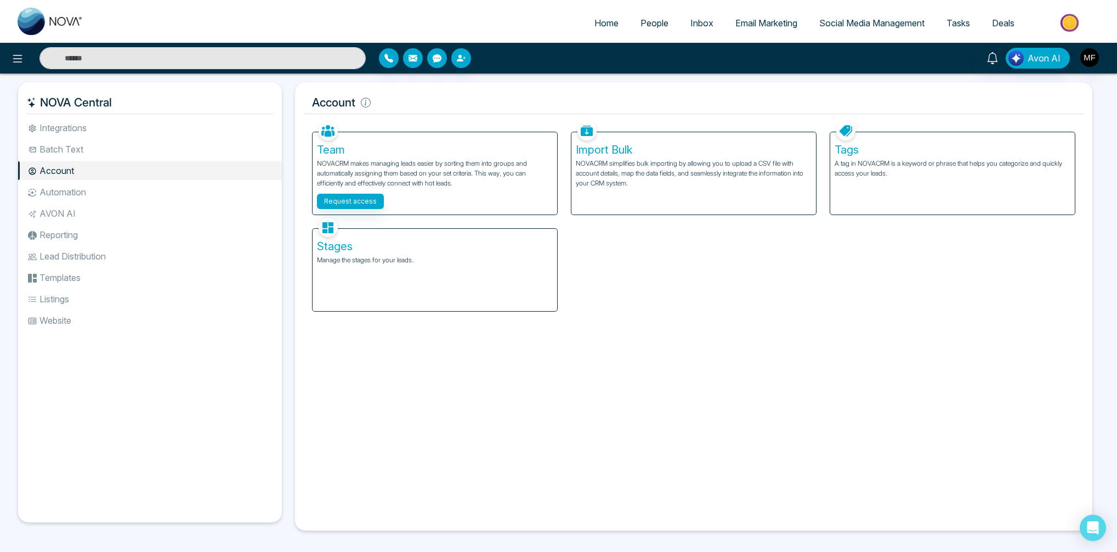
click at [88, 186] on li "Automation" at bounding box center [150, 192] width 264 height 19
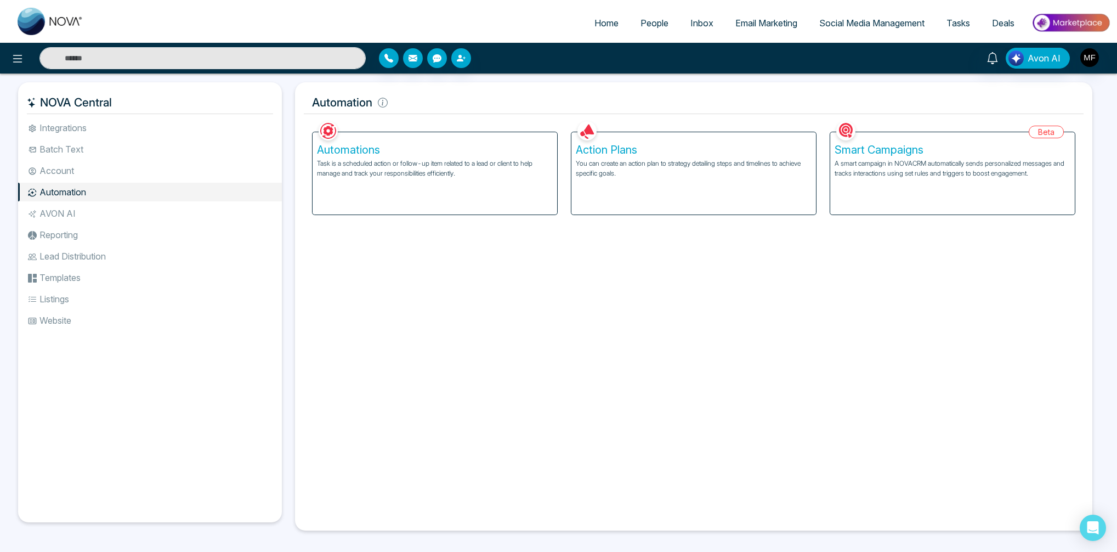
click at [46, 213] on li "AVON AI" at bounding box center [150, 213] width 264 height 19
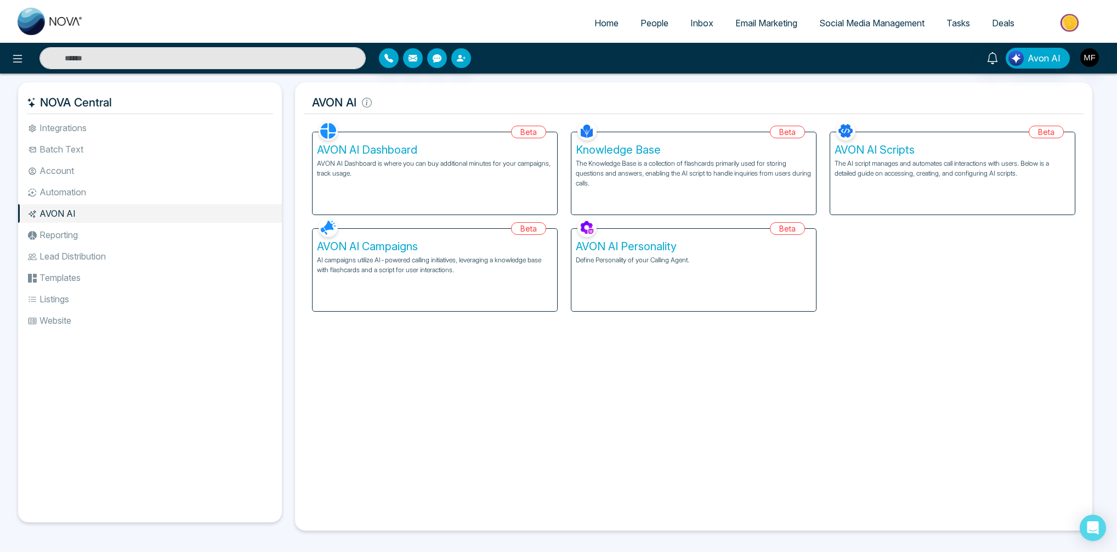
click at [47, 235] on li "Reporting" at bounding box center [150, 234] width 264 height 19
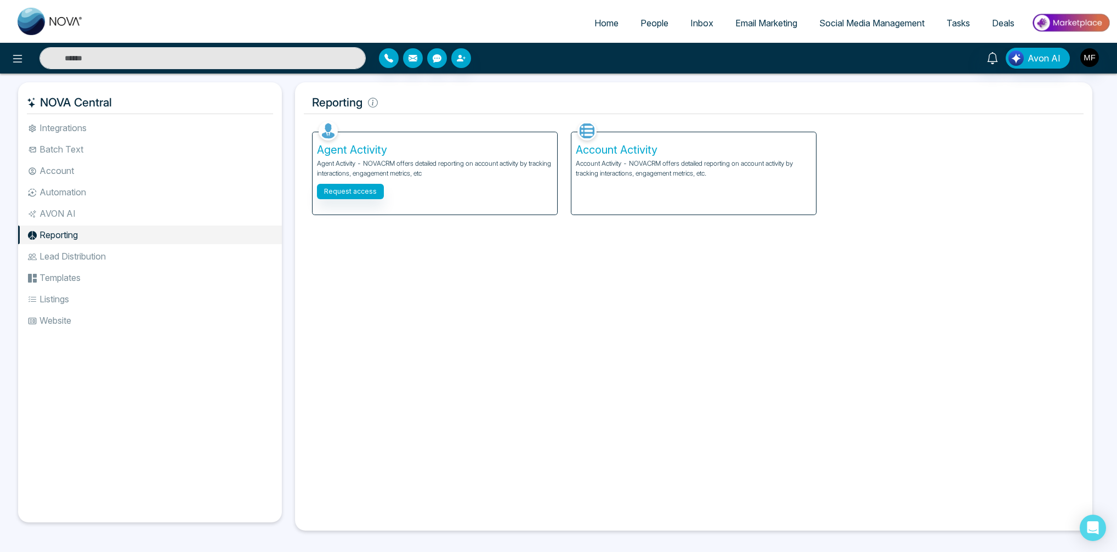
click at [41, 262] on li "Lead Distribution" at bounding box center [150, 256] width 264 height 19
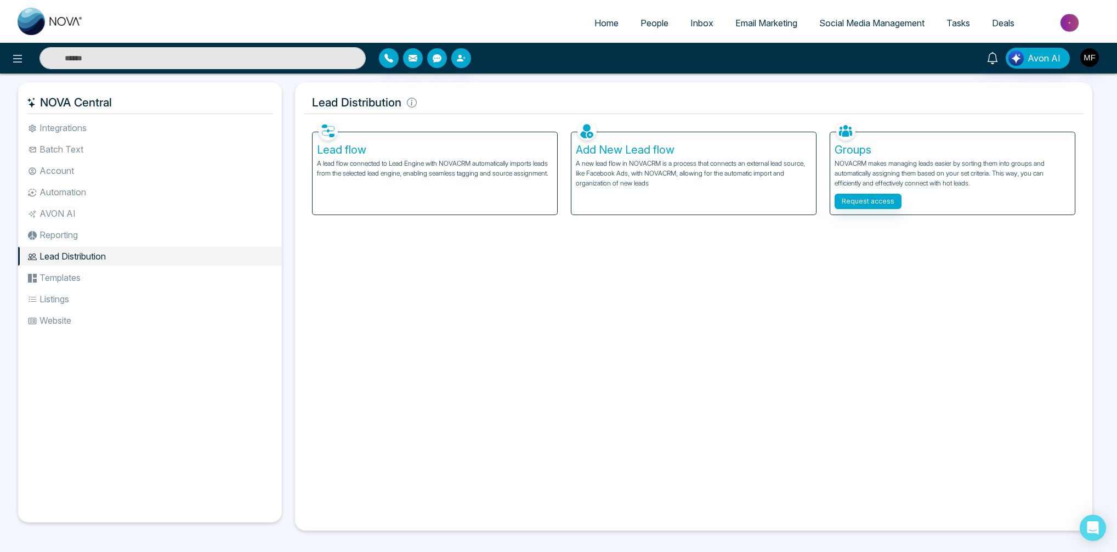
click at [331, 152] on h5 "Lead flow" at bounding box center [435, 149] width 236 height 13
click at [619, 154] on h5 "Add New Lead flow" at bounding box center [694, 149] width 236 height 13
click at [854, 160] on p "NOVACRM makes managing leads easier by sorting them into groups and automatical…" at bounding box center [952, 173] width 236 height 30
click at [861, 203] on button "Request access" at bounding box center [867, 201] width 67 height 15
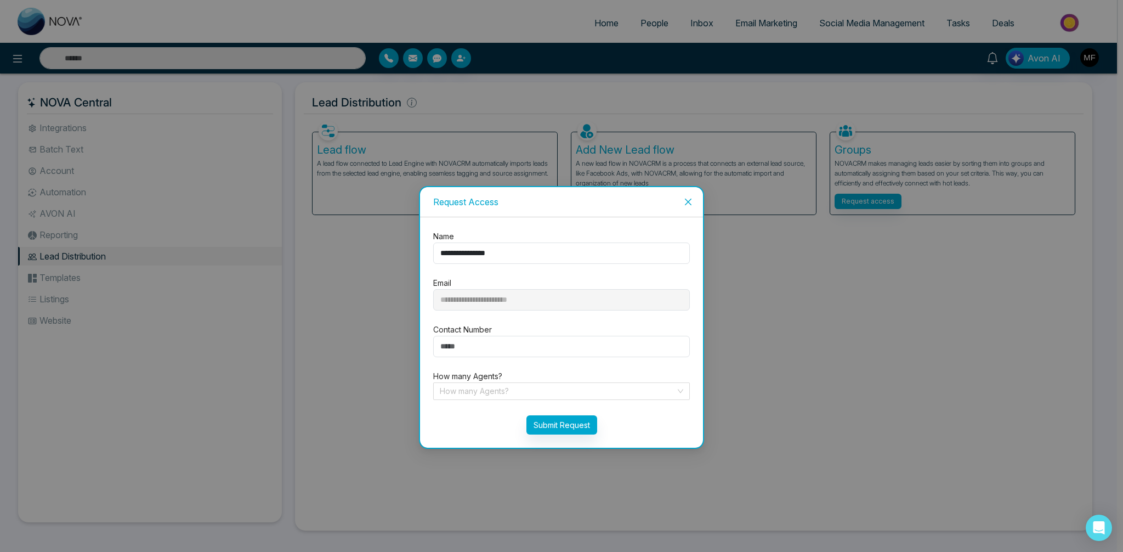
click at [770, 288] on div "**********" at bounding box center [561, 276] width 1123 height 552
click at [690, 205] on icon "close" at bounding box center [688, 201] width 9 height 9
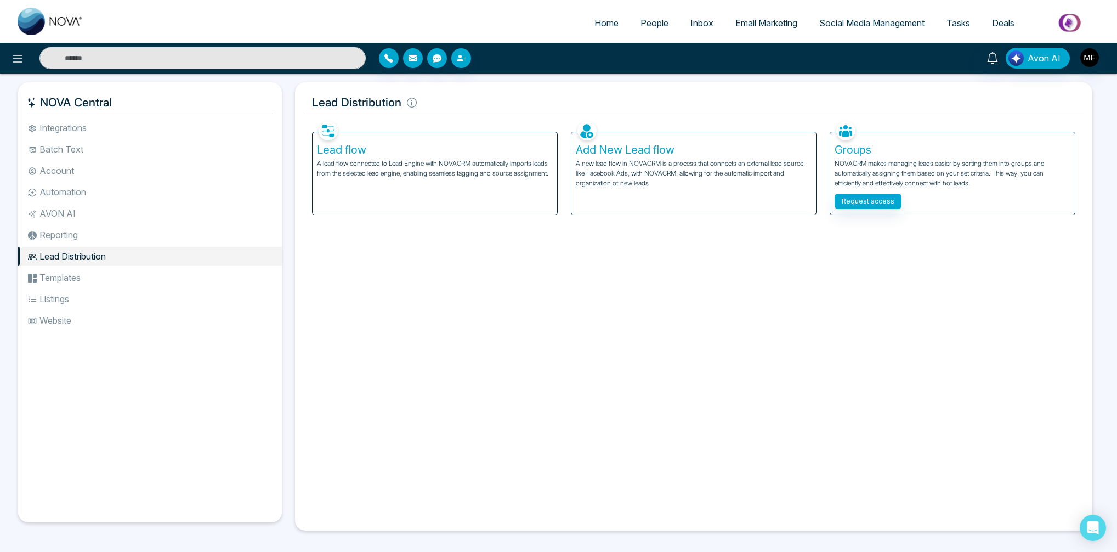
click at [91, 272] on li "Templates" at bounding box center [150, 277] width 264 height 19
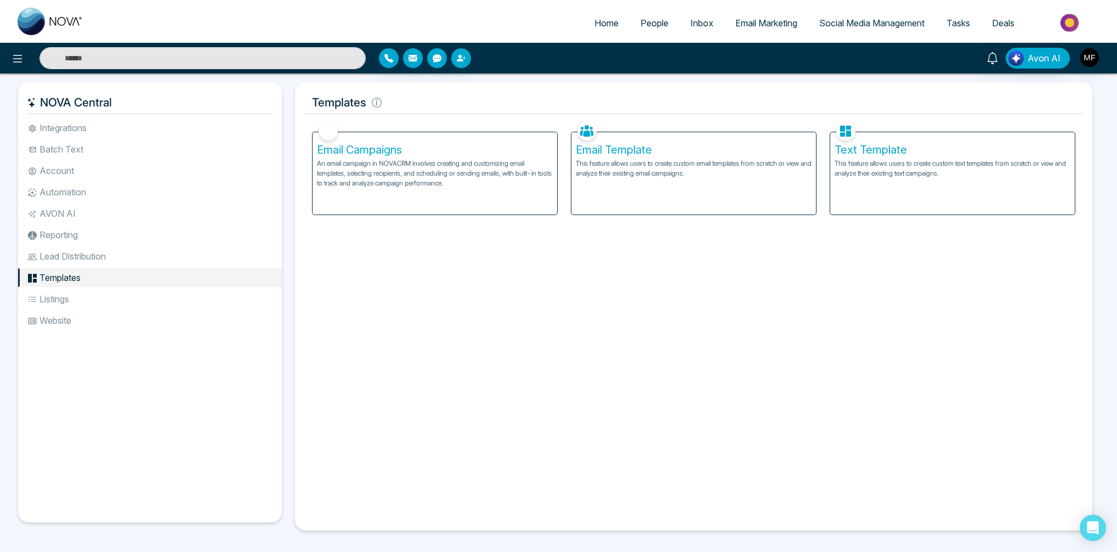
click at [84, 296] on li "Listings" at bounding box center [150, 298] width 264 height 19
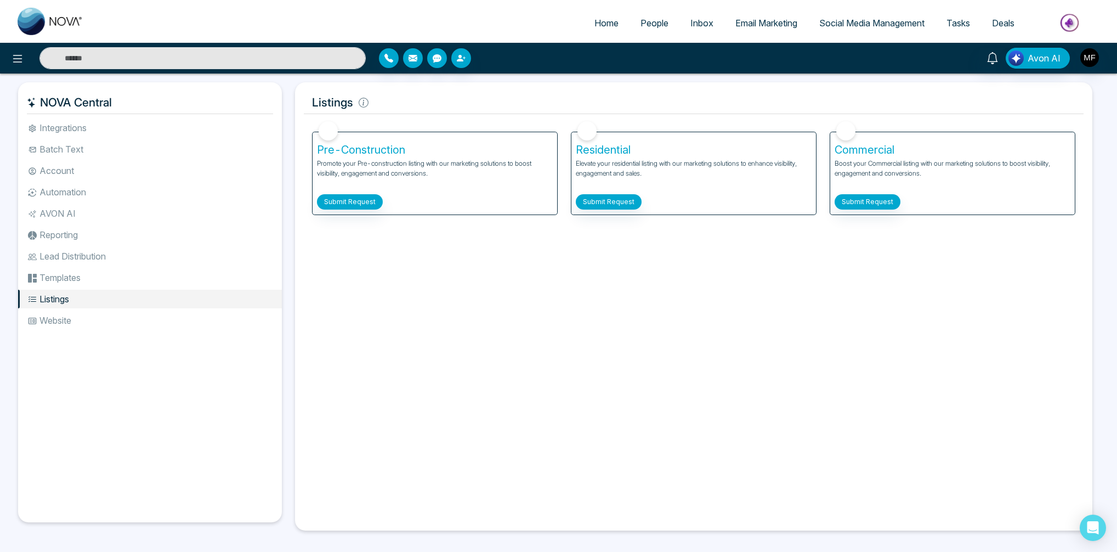
click at [874, 163] on p "Boost your Commercial listing with our marketing solutions to boost visibility,…" at bounding box center [952, 173] width 236 height 30
click at [870, 200] on button "Submit Request" at bounding box center [867, 201] width 66 height 15
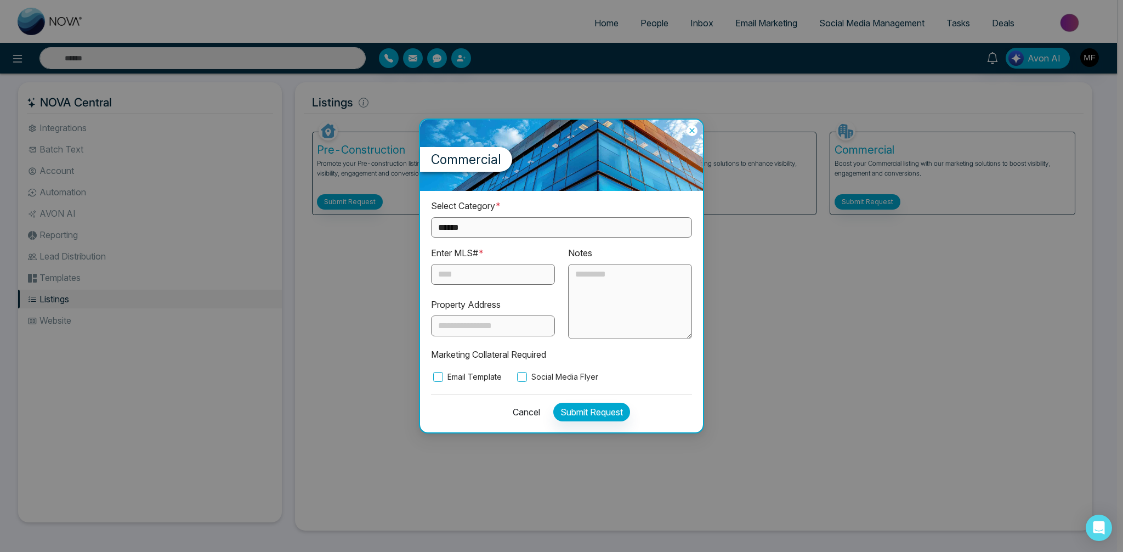
click at [474, 225] on select "**********" at bounding box center [561, 227] width 261 height 20
click at [526, 409] on button "Cancel" at bounding box center [523, 411] width 34 height 19
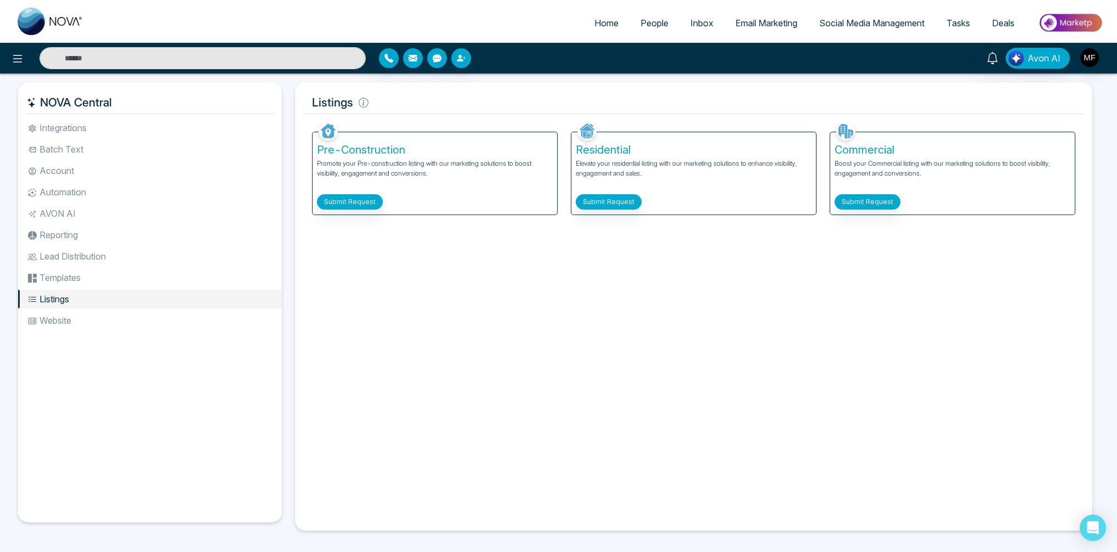
click at [49, 322] on li "Website" at bounding box center [150, 320] width 264 height 19
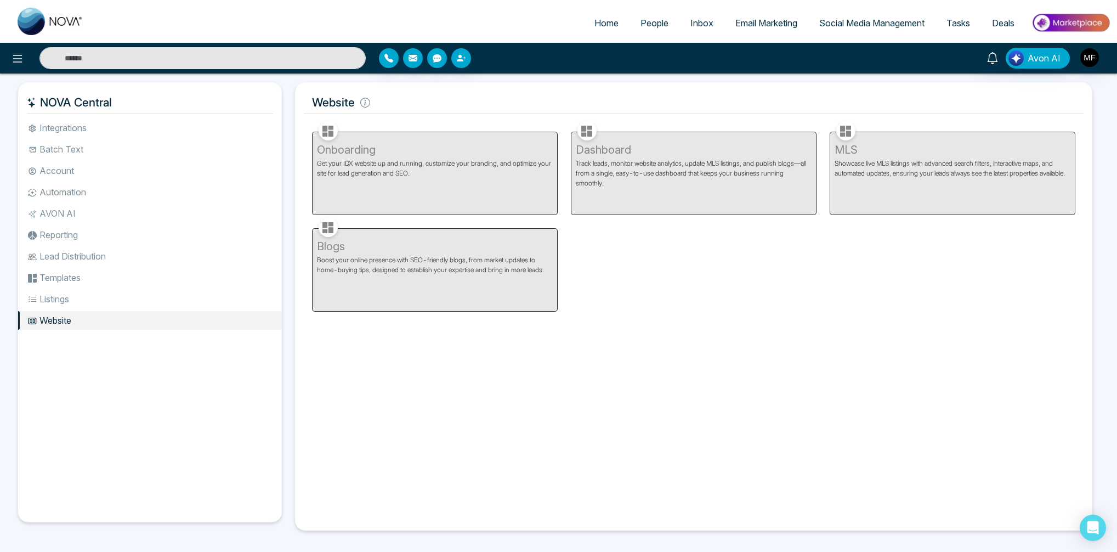
click at [435, 184] on div "Onboarding Get your IDX website up and running, customize your branding, and op…" at bounding box center [434, 166] width 259 height 96
click at [15, 59] on icon at bounding box center [17, 58] width 13 height 13
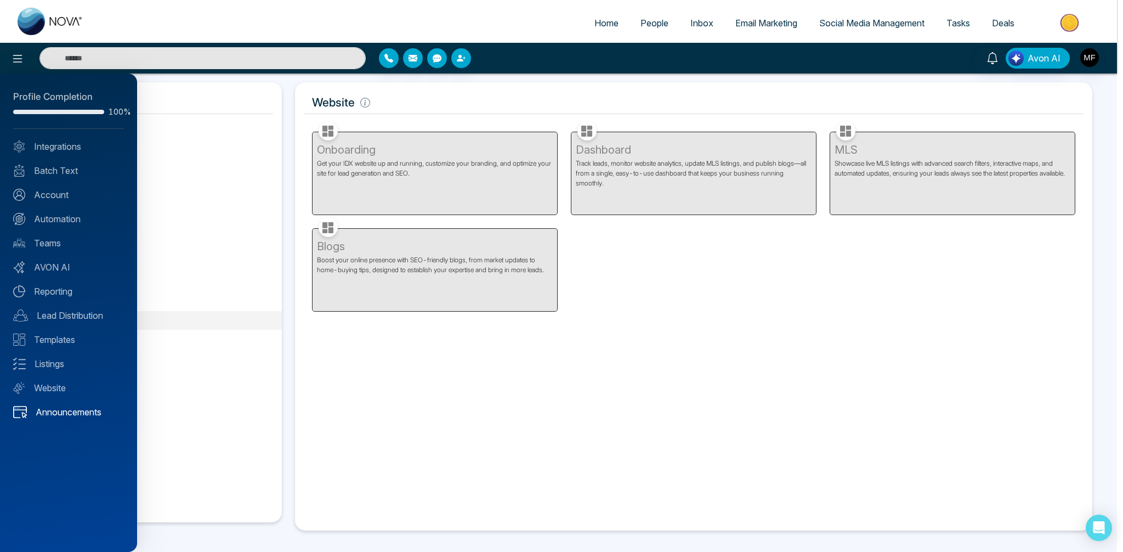
click at [70, 414] on link "Announcements" at bounding box center [68, 411] width 111 height 13
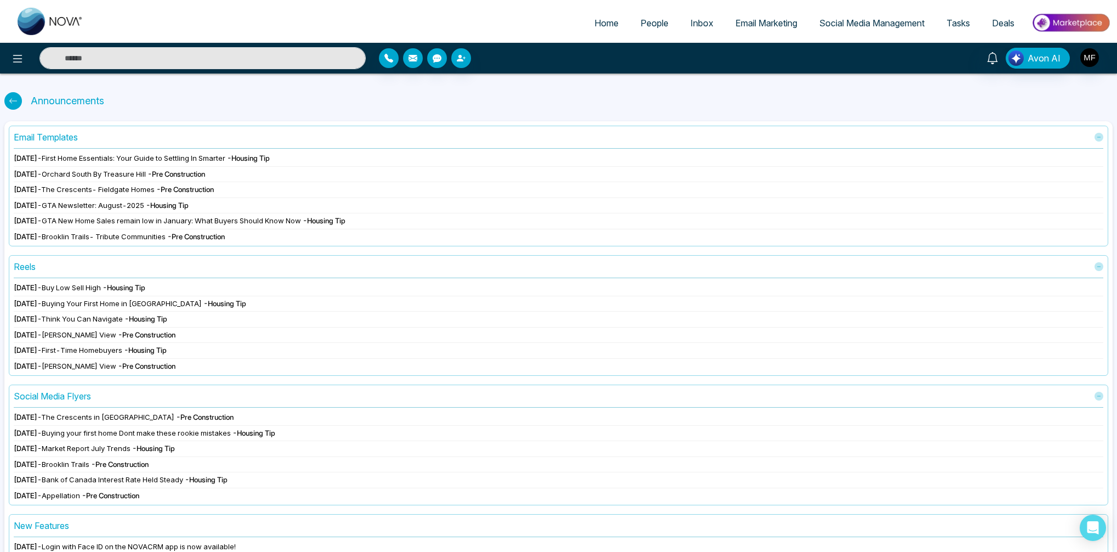
click at [101, 286] on span "Buy Low Sell High" at bounding box center [71, 287] width 59 height 9
click at [24, 268] on div "Reels" at bounding box center [25, 266] width 22 height 13
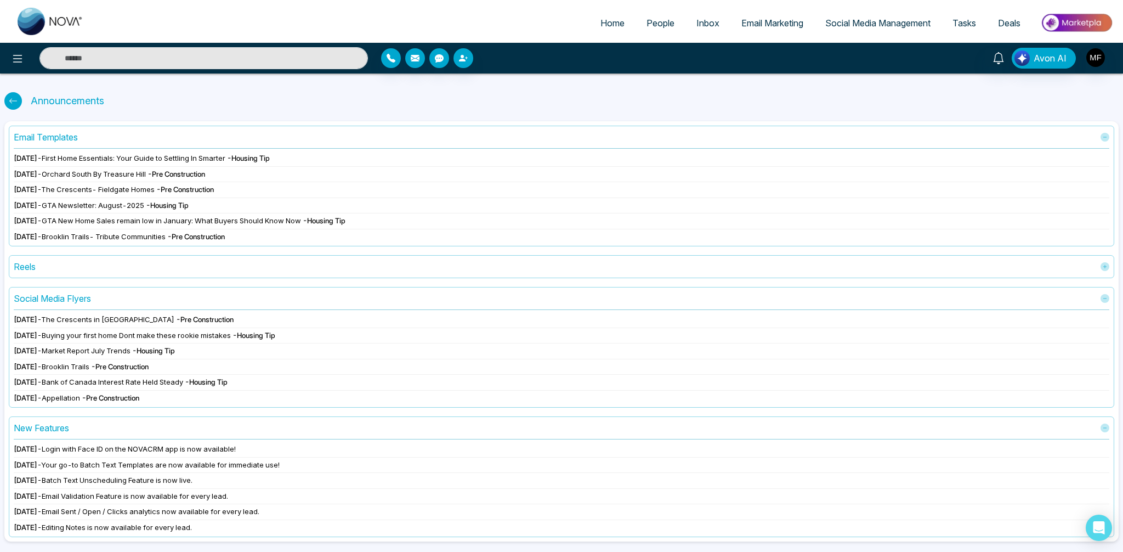
click at [70, 268] on div "Reels" at bounding box center [561, 266] width 1095 height 13
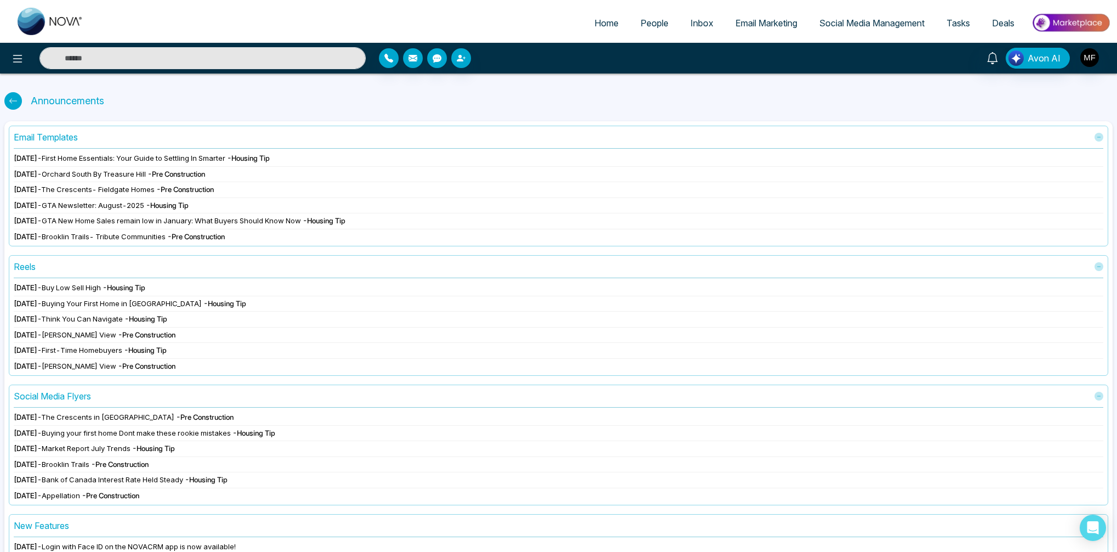
click at [100, 291] on span "Buy Low Sell High" at bounding box center [71, 287] width 59 height 9
click at [1091, 59] on img "button" at bounding box center [1089, 57] width 19 height 19
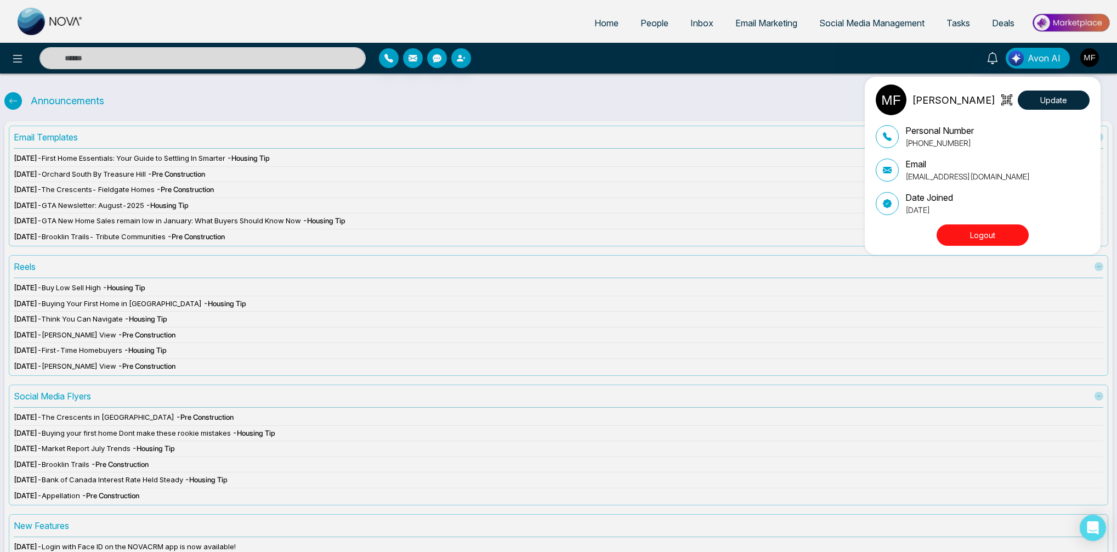
click at [993, 58] on div "[PERSON_NAME] Update Personal Number [PHONE_NUMBER] Email [EMAIL_ADDRESS][DOMAI…" at bounding box center [558, 276] width 1117 height 552
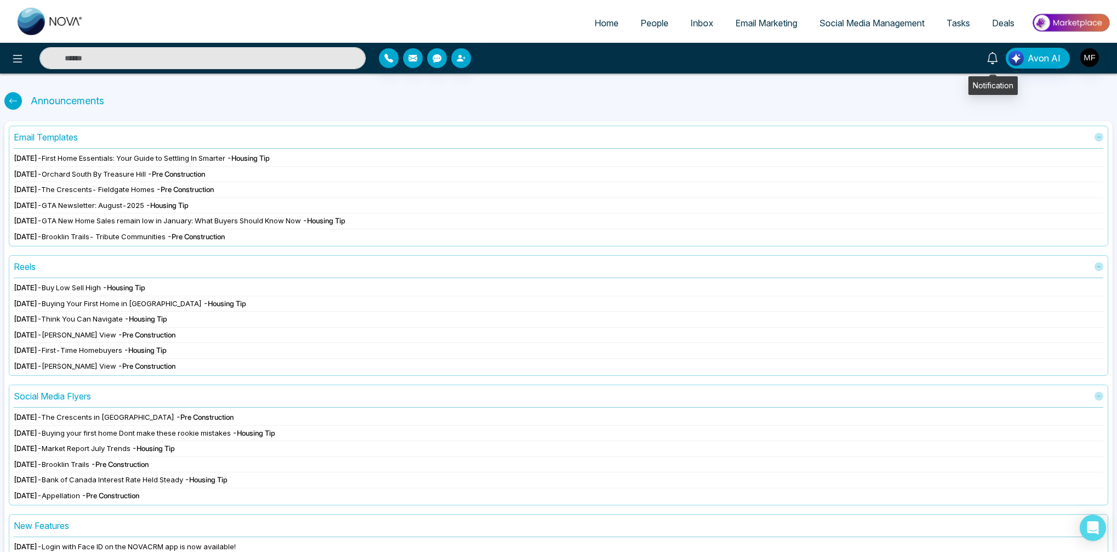
click at [997, 65] on link at bounding box center [992, 57] width 26 height 19
click at [13, 59] on icon at bounding box center [17, 58] width 13 height 13
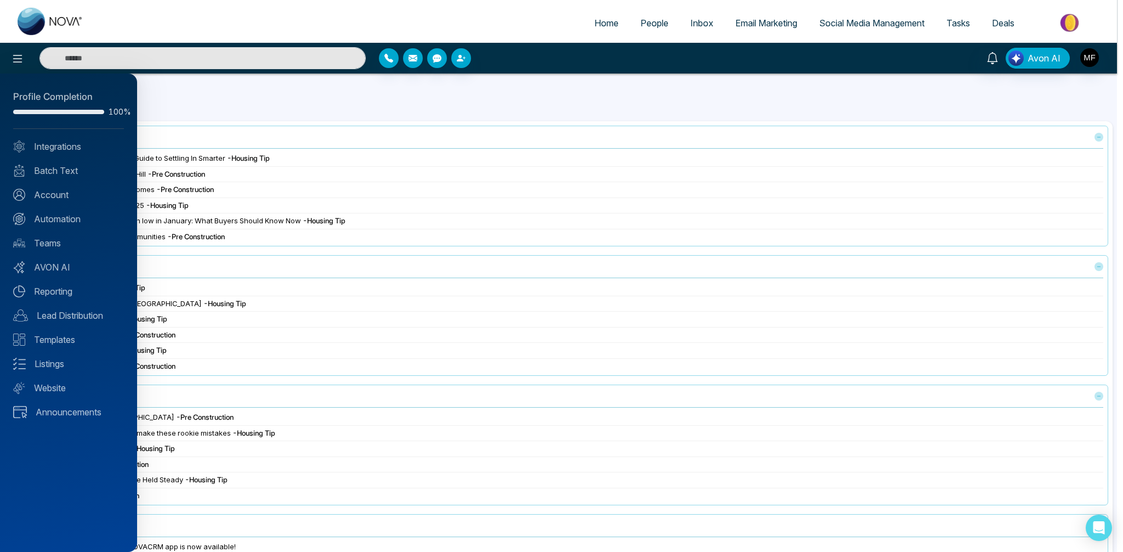
click at [55, 251] on div "Profile Completion 100% Integrations Batch Text Account Automation Teams AVON A…" at bounding box center [68, 312] width 137 height 478
click at [56, 247] on link "Teams" at bounding box center [68, 242] width 111 height 13
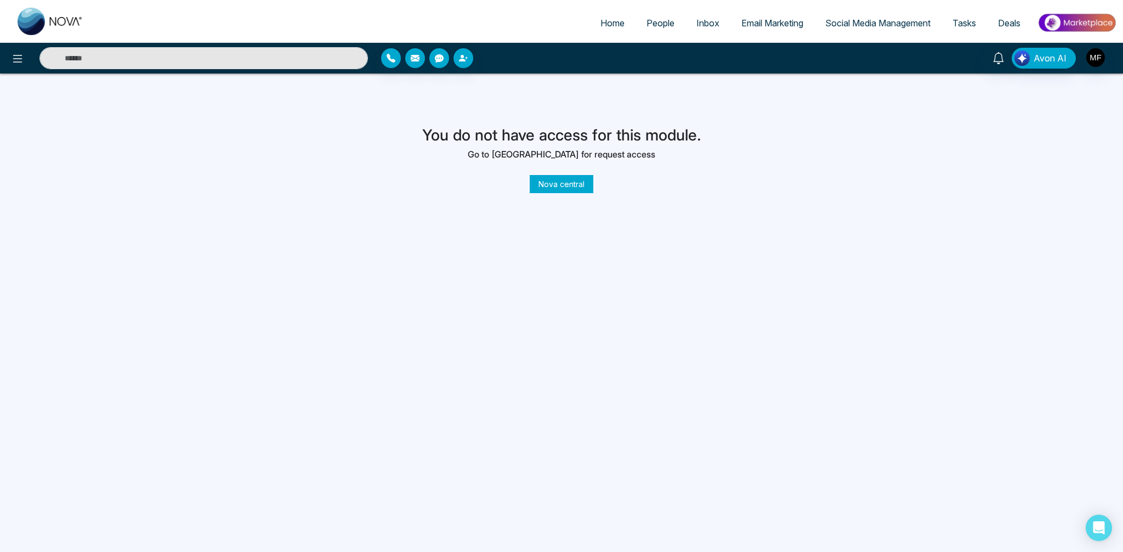
click at [620, 19] on link "Home" at bounding box center [612, 23] width 46 height 21
select select "*"
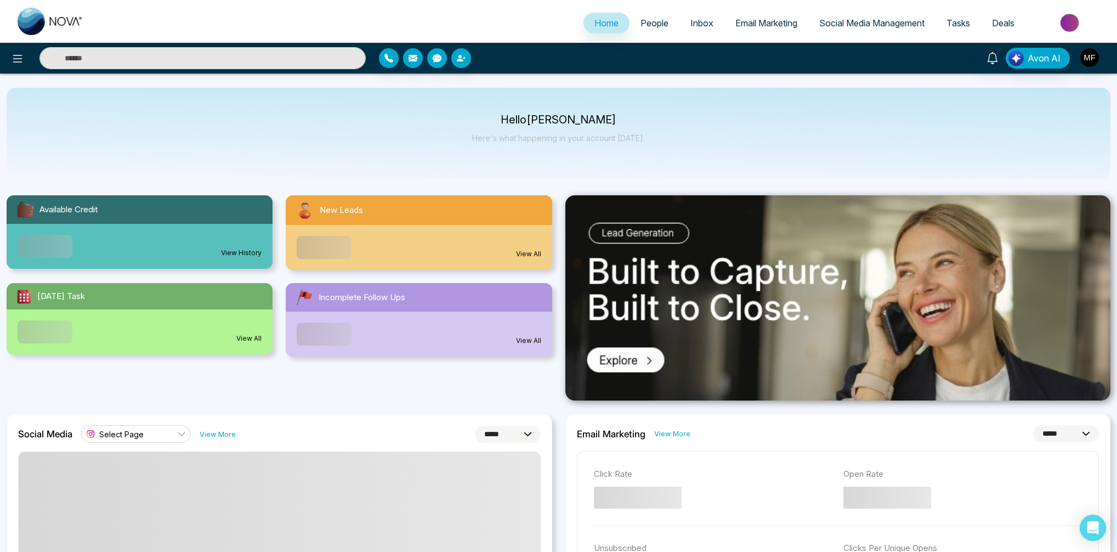
click at [658, 25] on span "People" at bounding box center [654, 23] width 28 height 11
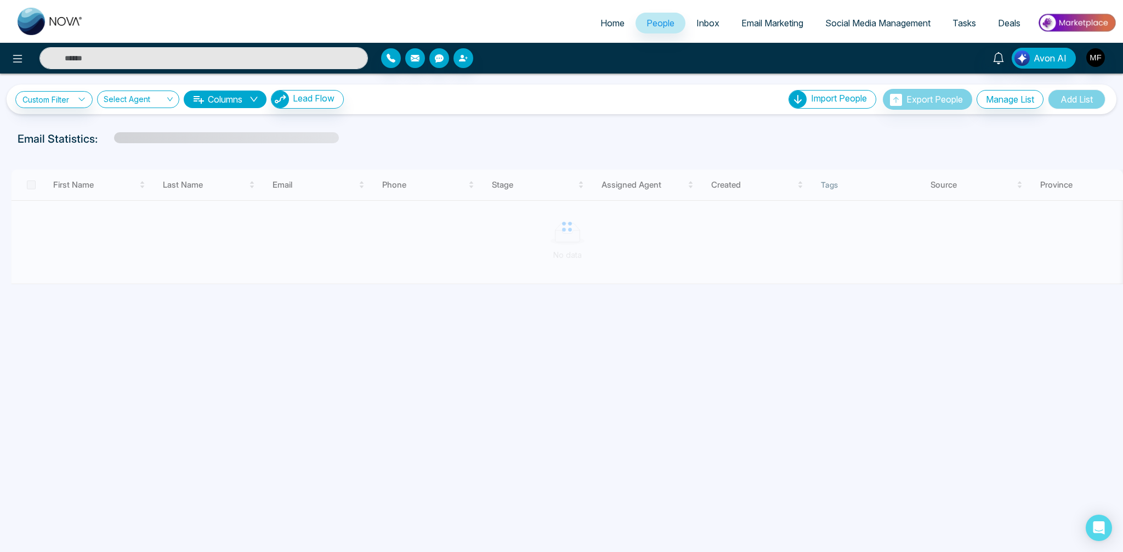
click at [699, 25] on span "Inbox" at bounding box center [707, 23] width 23 height 11
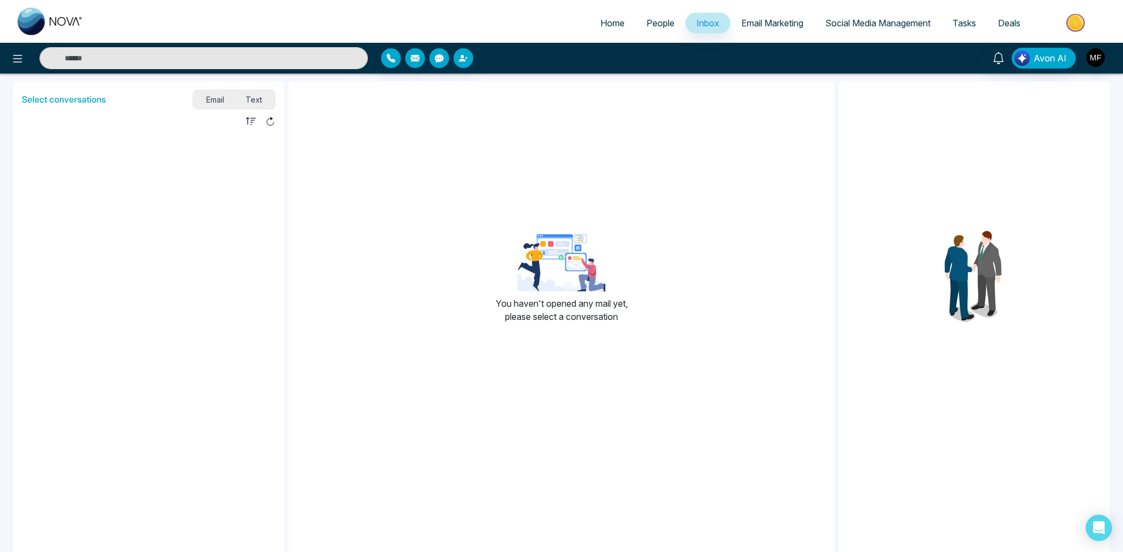
click at [762, 26] on span "Email Marketing" at bounding box center [772, 23] width 62 height 11
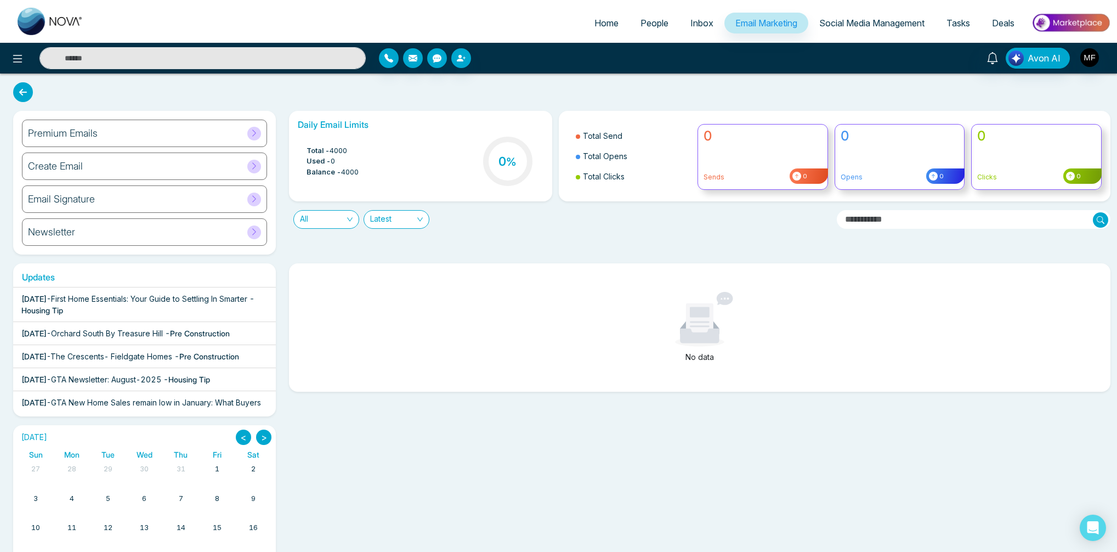
click at [862, 24] on span "Social Media Management" at bounding box center [871, 23] width 105 height 11
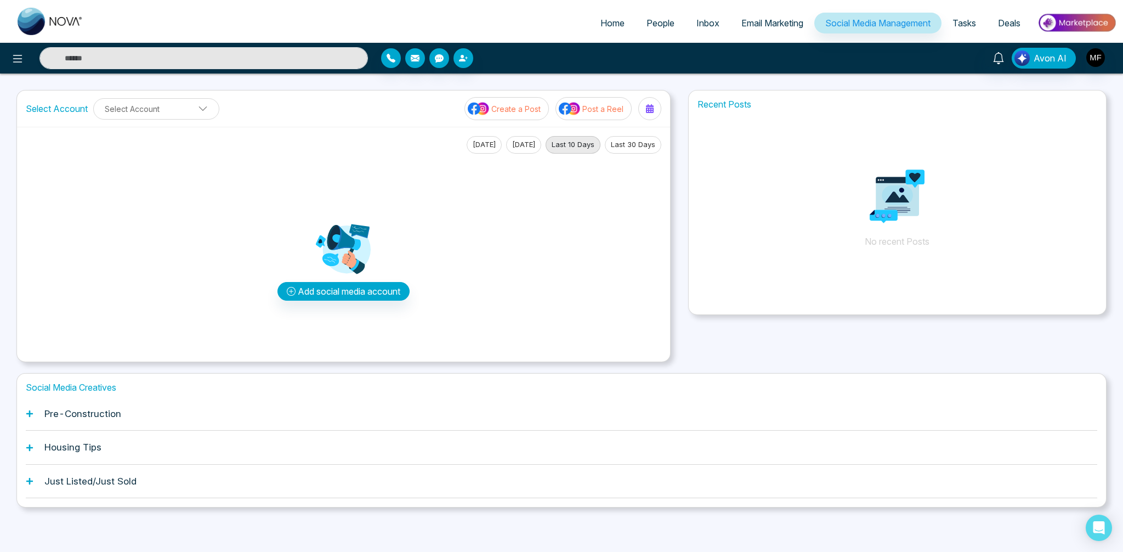
click at [777, 24] on span "Email Marketing" at bounding box center [772, 23] width 62 height 11
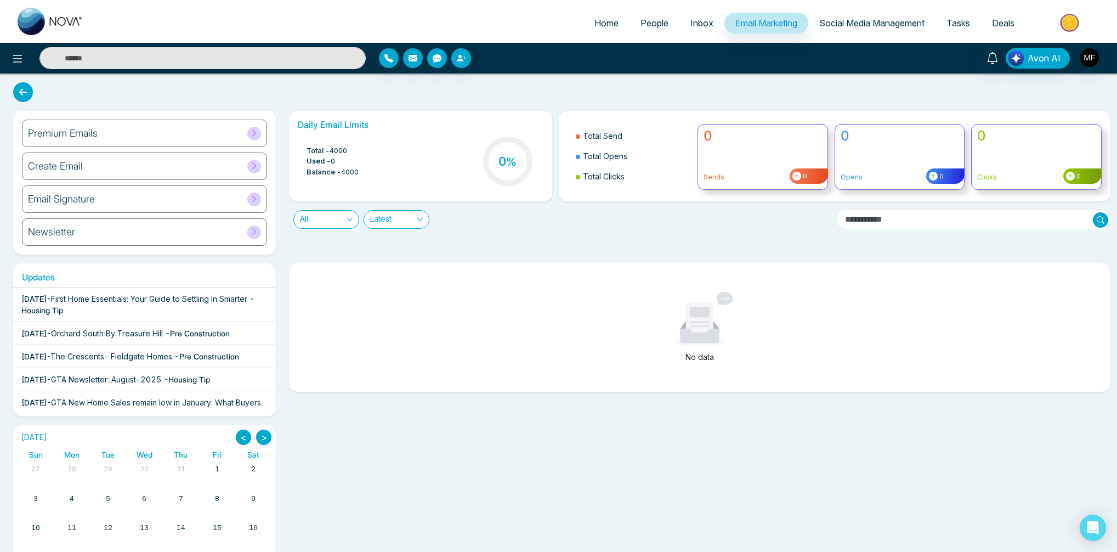
click at [253, 134] on icon at bounding box center [254, 133] width 8 height 8
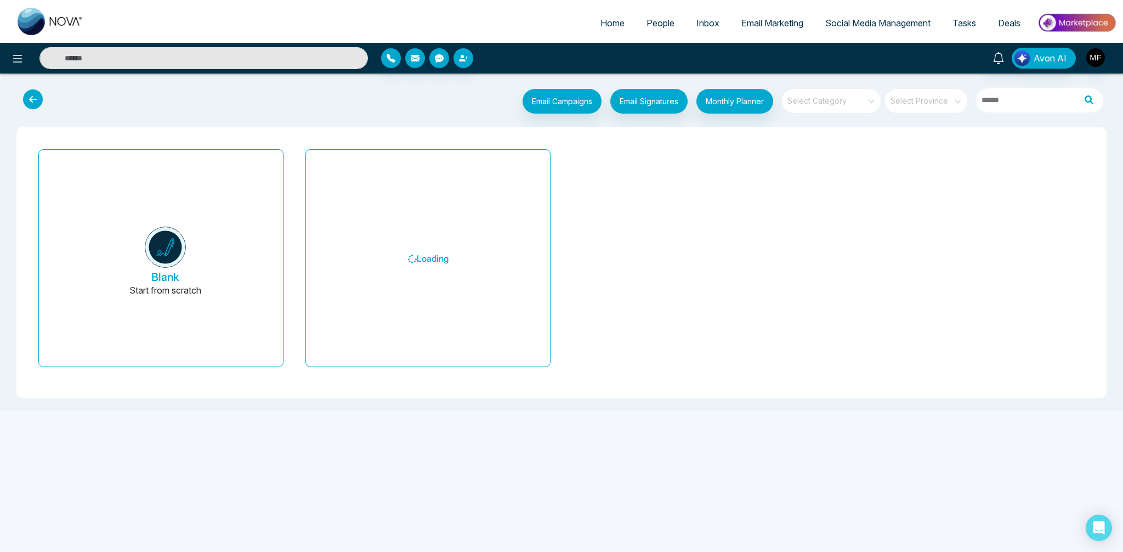
click at [33, 103] on icon at bounding box center [33, 99] width 20 height 20
